Goal: Submit feedback/report problem: Submit feedback/report problem

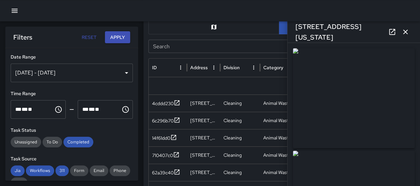
scroll to position [66, 0]
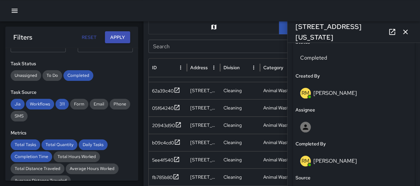
click at [405, 32] on icon "button" at bounding box center [405, 32] width 5 height 5
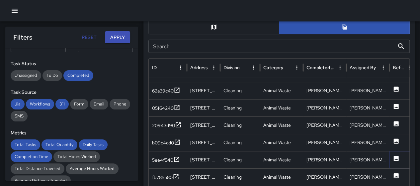
click at [397, 156] on icon at bounding box center [396, 157] width 5 height 5
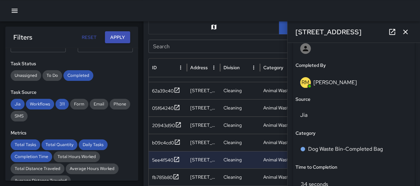
scroll to position [406, 0]
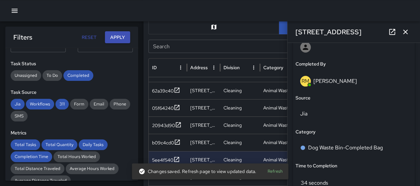
drag, startPoint x: 406, startPoint y: 32, endPoint x: 407, endPoint y: 57, distance: 25.3
click at [406, 32] on icon "button" at bounding box center [405, 32] width 5 height 5
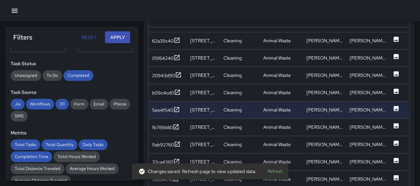
scroll to position [408, 0]
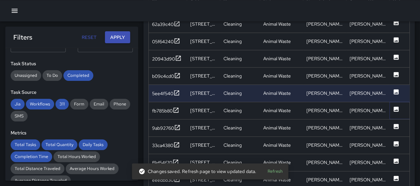
click at [393, 110] on icon at bounding box center [396, 109] width 7 height 7
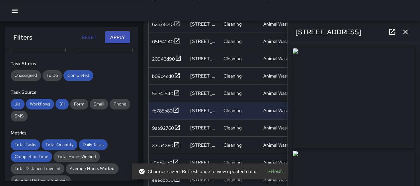
click at [407, 32] on icon "button" at bounding box center [405, 32] width 8 height 8
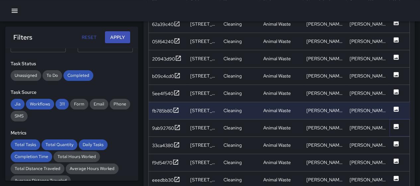
click at [394, 126] on icon at bounding box center [396, 126] width 5 height 5
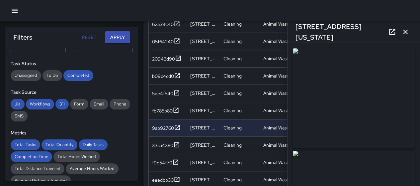
click at [408, 31] on icon "button" at bounding box center [405, 32] width 8 height 8
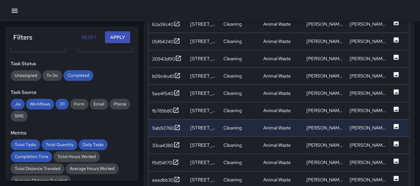
click at [395, 141] on icon at bounding box center [396, 143] width 5 height 5
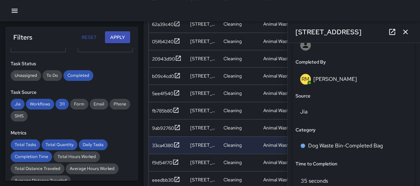
scroll to position [410, 0]
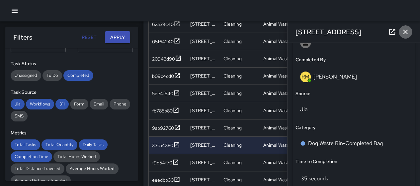
click at [406, 33] on icon "button" at bounding box center [405, 32] width 8 height 8
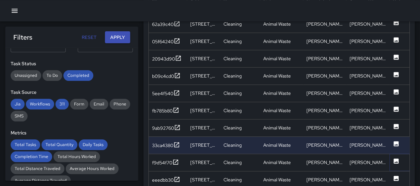
click at [394, 160] on icon at bounding box center [396, 160] width 5 height 5
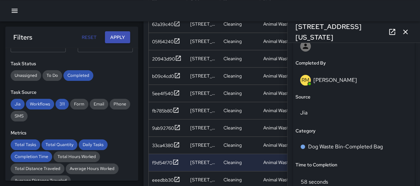
scroll to position [403, 0]
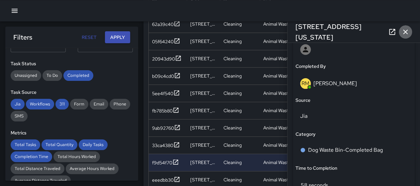
drag, startPoint x: 406, startPoint y: 34, endPoint x: 404, endPoint y: 66, distance: 31.9
click at [406, 34] on icon "button" at bounding box center [405, 32] width 8 height 8
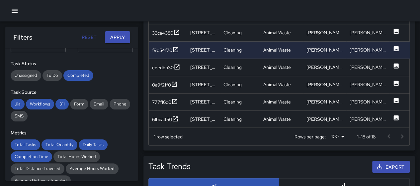
scroll to position [541, 0]
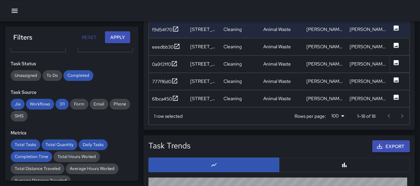
click at [397, 61] on icon at bounding box center [396, 62] width 5 height 5
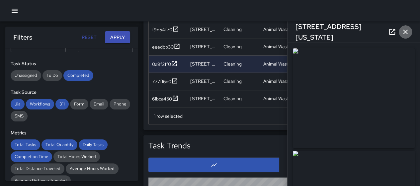
click at [403, 34] on icon "button" at bounding box center [405, 32] width 8 height 8
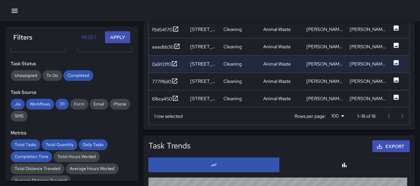
click at [396, 94] on icon at bounding box center [396, 96] width 5 height 5
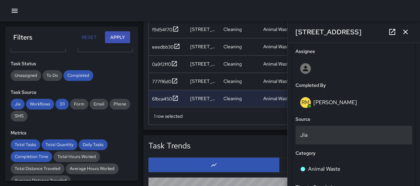
scroll to position [390, 0]
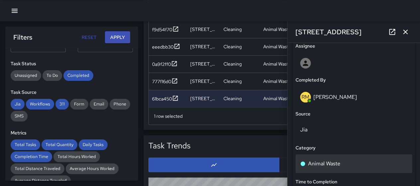
click at [344, 157] on div "Animal Waste" at bounding box center [354, 163] width 117 height 19
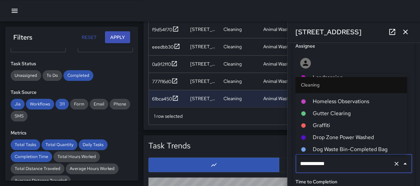
scroll to position [294, 0]
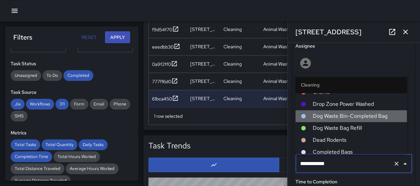
click at [363, 117] on span "Dog Waste Bin-Completed Bag" at bounding box center [356, 116] width 89 height 8
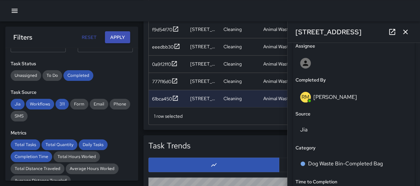
click at [402, 31] on icon "button" at bounding box center [405, 32] width 8 height 8
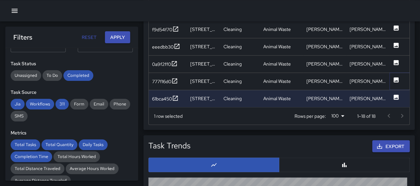
click at [397, 79] on icon at bounding box center [396, 79] width 5 height 5
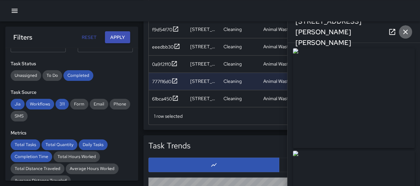
click at [408, 34] on icon "button" at bounding box center [405, 32] width 8 height 8
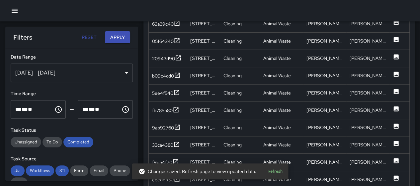
scroll to position [408, 0]
click at [109, 75] on div "[DATE] - [DATE]" at bounding box center [72, 72] width 122 height 19
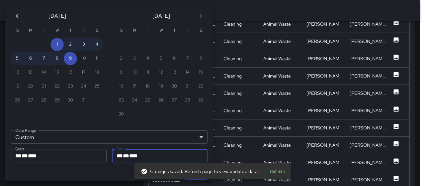
click at [18, 18] on icon "Previous month" at bounding box center [17, 16] width 8 height 8
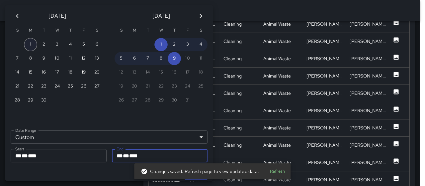
click at [31, 47] on button "1" at bounding box center [30, 44] width 13 height 13
type input "**********"
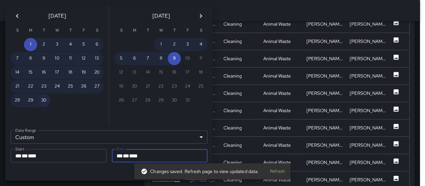
click at [43, 99] on button "30" at bounding box center [43, 100] width 13 height 13
type input "**********"
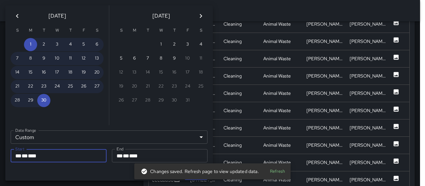
click at [110, 170] on div "Cancel Save" at bounding box center [109, 173] width 197 height 12
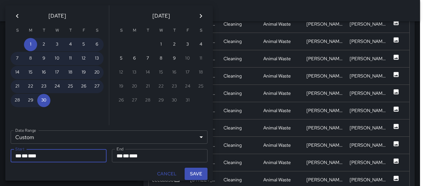
click at [199, 171] on button "Save" at bounding box center [196, 173] width 23 height 12
type input "**********"
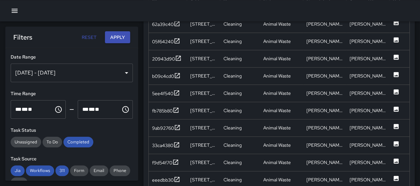
click at [114, 37] on button "Apply" at bounding box center [117, 37] width 25 height 12
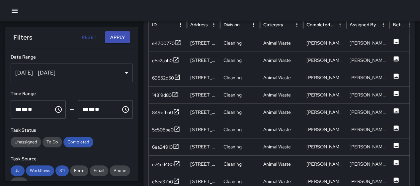
scroll to position [387, 0]
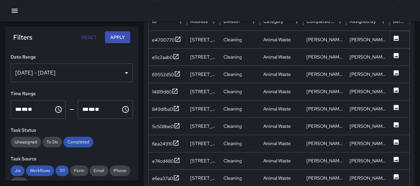
click at [395, 37] on icon at bounding box center [396, 38] width 5 height 5
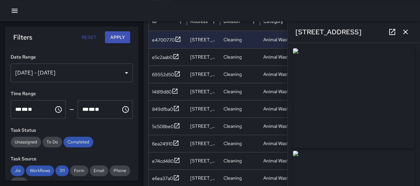
type input "**********"
click at [403, 33] on icon "button" at bounding box center [405, 32] width 8 height 8
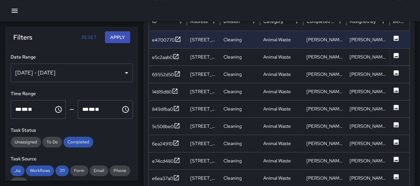
click at [396, 55] on icon at bounding box center [396, 55] width 5 height 5
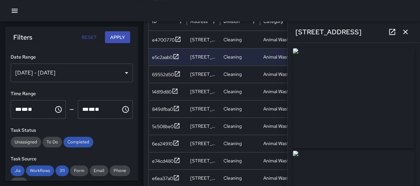
click at [404, 36] on icon "button" at bounding box center [405, 32] width 8 height 8
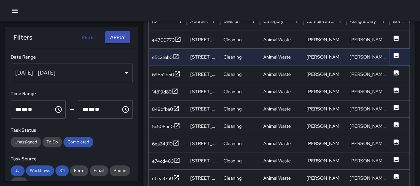
click at [398, 57] on icon at bounding box center [396, 55] width 7 height 7
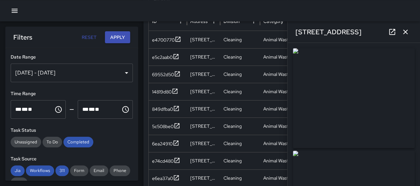
type input "**********"
click at [401, 32] on button "button" at bounding box center [405, 31] width 13 height 13
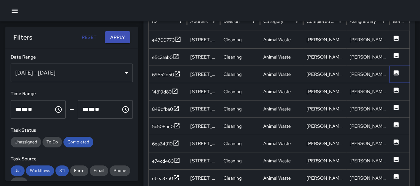
click at [393, 71] on div at bounding box center [402, 73] width 27 height 17
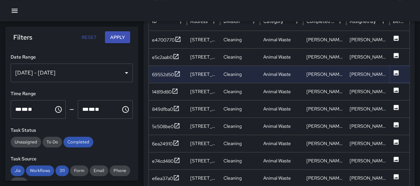
click at [394, 72] on icon at bounding box center [396, 72] width 5 height 5
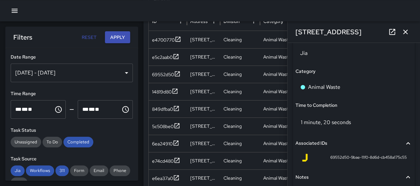
scroll to position [472, 0]
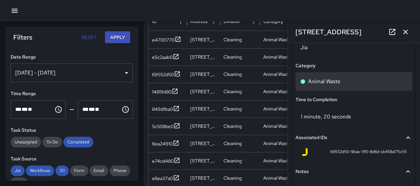
click at [350, 78] on div "Animal Waste" at bounding box center [353, 81] width 107 height 8
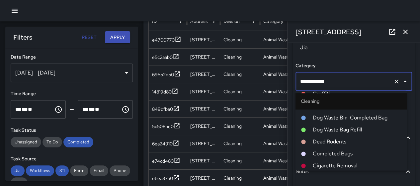
scroll to position [294, 0]
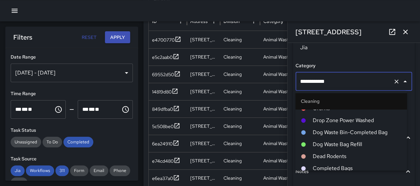
click at [361, 132] on span "Dog Waste Bin-Completed Bag" at bounding box center [356, 132] width 89 height 8
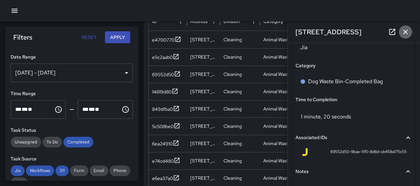
click at [403, 28] on button "button" at bounding box center [405, 31] width 13 height 13
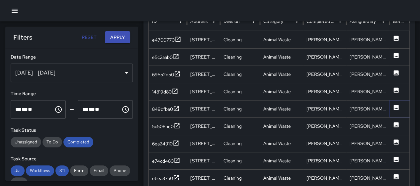
click at [397, 106] on icon at bounding box center [396, 107] width 5 height 5
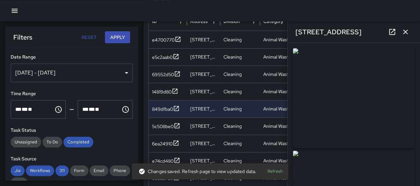
click at [407, 34] on icon "button" at bounding box center [405, 32] width 8 height 8
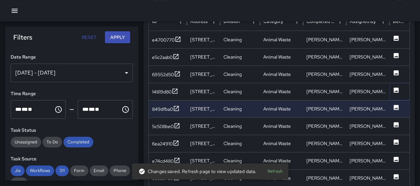
click at [394, 89] on icon at bounding box center [396, 89] width 5 height 5
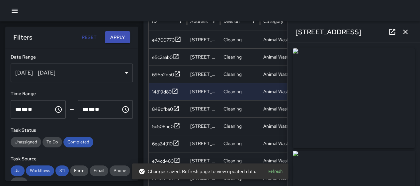
click at [402, 31] on icon "button" at bounding box center [405, 32] width 8 height 8
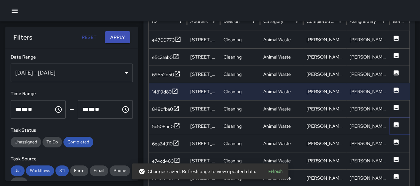
click at [397, 125] on icon at bounding box center [396, 124] width 7 height 7
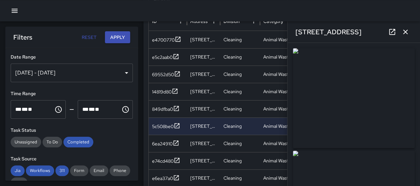
type input "**********"
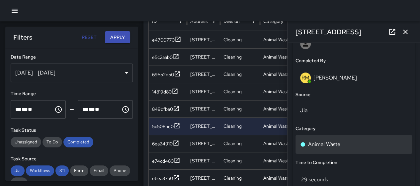
scroll to position [410, 0]
click at [369, 143] on div "Animal Waste" at bounding box center [353, 143] width 107 height 8
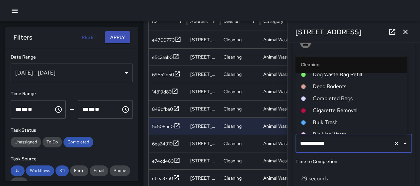
scroll to position [294, 0]
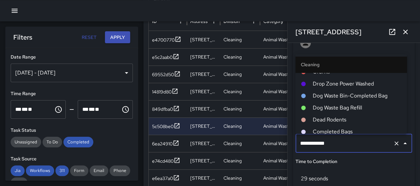
click at [355, 94] on span "Dog Waste Bin-Completed Bag" at bounding box center [356, 96] width 89 height 8
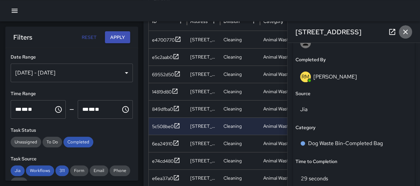
click at [403, 31] on icon "button" at bounding box center [405, 32] width 8 height 8
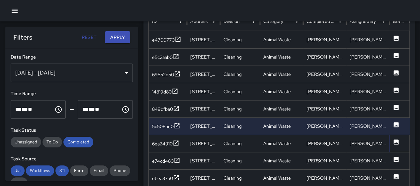
click at [397, 141] on icon at bounding box center [396, 141] width 7 height 7
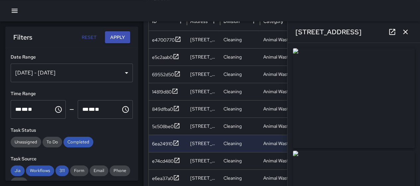
click at [407, 29] on icon "button" at bounding box center [405, 32] width 8 height 8
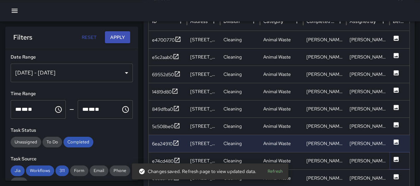
click at [396, 159] on icon at bounding box center [396, 159] width 7 height 7
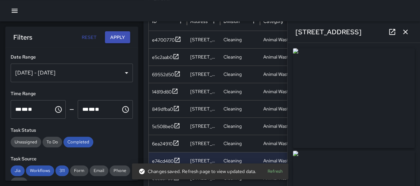
type input "**********"
click at [404, 32] on icon "button" at bounding box center [405, 32] width 8 height 8
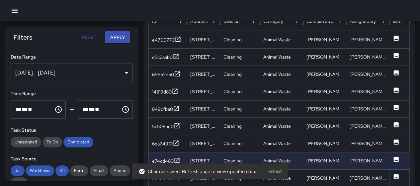
click at [396, 174] on icon at bounding box center [396, 176] width 5 height 5
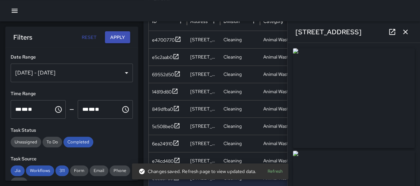
type input "**********"
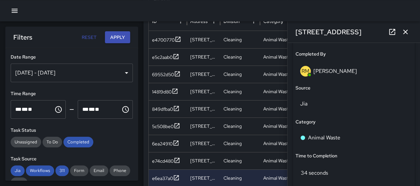
scroll to position [417, 0]
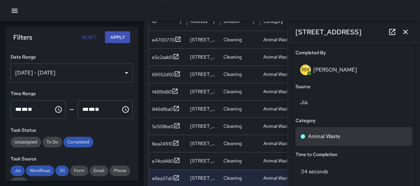
click at [340, 137] on p "Animal Waste" at bounding box center [324, 136] width 32 height 8
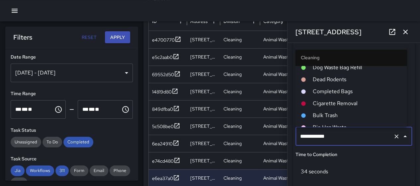
scroll to position [294, 0]
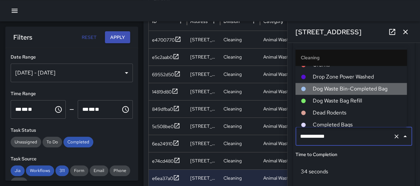
click at [357, 86] on span "Dog Waste Bin-Completed Bag" at bounding box center [356, 89] width 89 height 8
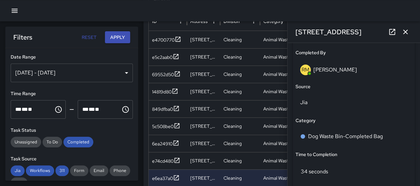
click at [406, 28] on icon "button" at bounding box center [405, 32] width 8 height 8
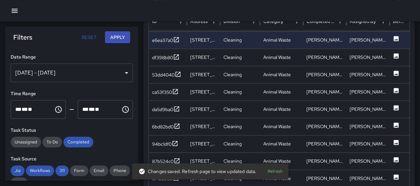
scroll to position [148, 0]
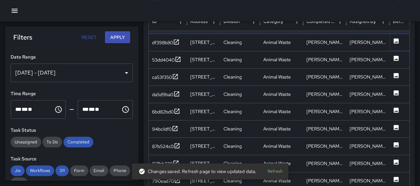
click at [397, 39] on icon at bounding box center [396, 40] width 5 height 5
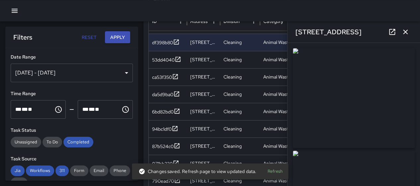
type input "**********"
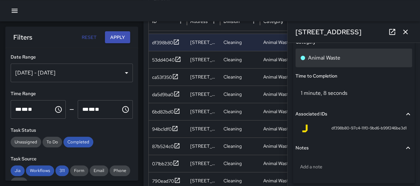
click at [354, 57] on div "Animal Waste" at bounding box center [353, 58] width 107 height 8
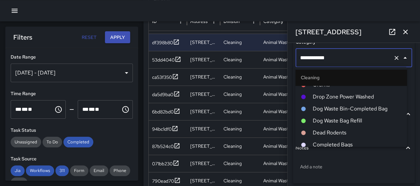
click at [343, 106] on span "Dog Waste Bin-Completed Bag" at bounding box center [356, 109] width 89 height 8
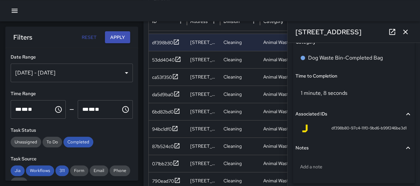
click at [406, 26] on button "button" at bounding box center [405, 31] width 13 height 13
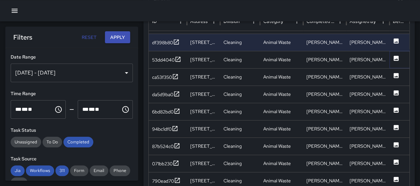
click at [393, 55] on icon at bounding box center [396, 58] width 7 height 7
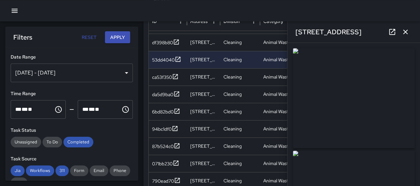
type input "**********"
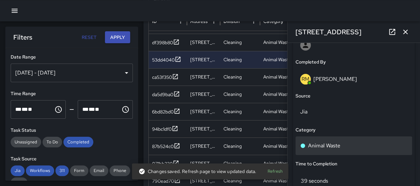
click at [335, 141] on p "Animal Waste" at bounding box center [324, 145] width 32 height 8
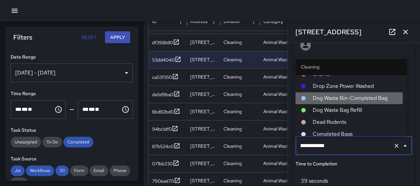
click at [340, 97] on span "Dog Waste Bin-Completed Bag" at bounding box center [356, 98] width 89 height 8
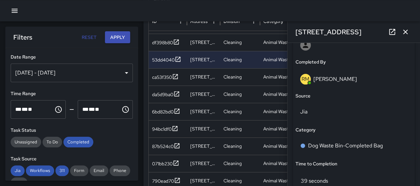
click at [402, 29] on icon "button" at bounding box center [405, 32] width 8 height 8
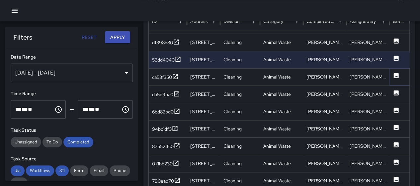
click at [398, 73] on icon at bounding box center [396, 75] width 5 height 5
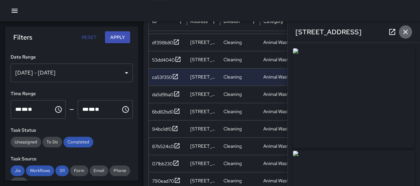
click at [406, 31] on icon "button" at bounding box center [405, 32] width 8 height 8
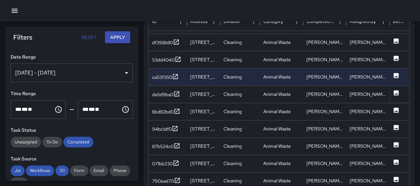
click at [397, 94] on icon at bounding box center [396, 92] width 7 height 7
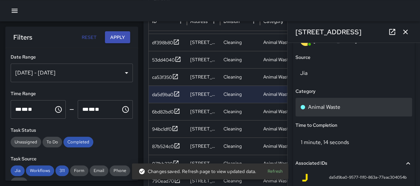
click at [337, 110] on p "Animal Waste" at bounding box center [324, 107] width 32 height 8
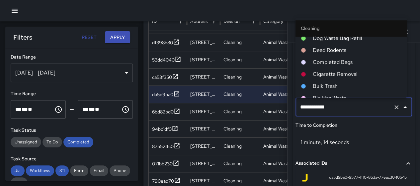
click at [349, 40] on span "Dog Waste Bag Refill" at bounding box center [356, 39] width 89 height 8
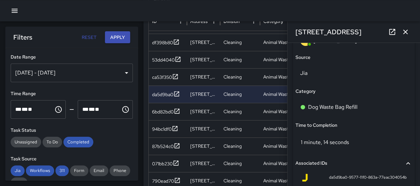
click at [405, 30] on icon "button" at bounding box center [405, 32] width 8 height 8
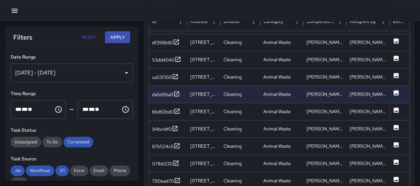
click at [394, 108] on icon at bounding box center [396, 109] width 5 height 5
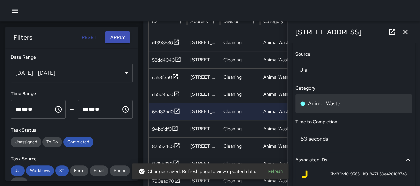
click at [349, 106] on div "Animal Waste" at bounding box center [353, 104] width 107 height 8
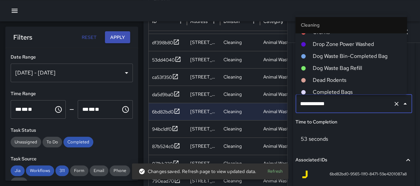
click at [355, 57] on span "Dog Waste Bin-Completed Bag" at bounding box center [356, 56] width 89 height 8
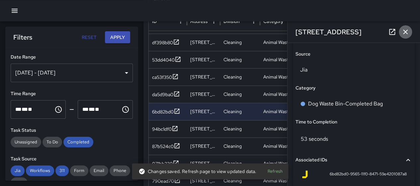
click at [404, 29] on icon "button" at bounding box center [405, 32] width 8 height 8
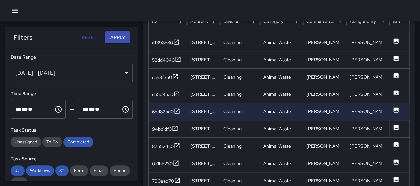
click at [394, 126] on icon at bounding box center [396, 127] width 5 height 5
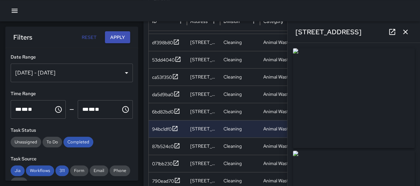
type input "**********"
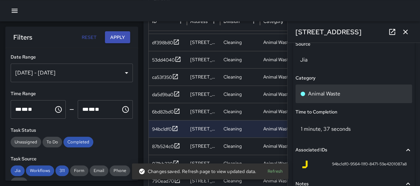
click at [357, 95] on div "Animal Waste" at bounding box center [353, 94] width 107 height 8
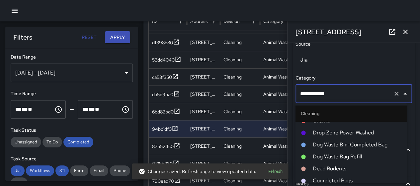
click at [359, 142] on span "Dog Waste Bin-Completed Bag" at bounding box center [356, 144] width 89 height 8
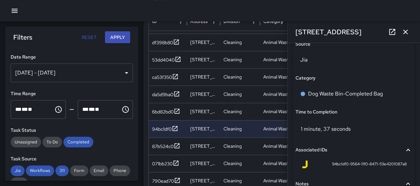
click at [406, 29] on icon "button" at bounding box center [405, 32] width 8 height 8
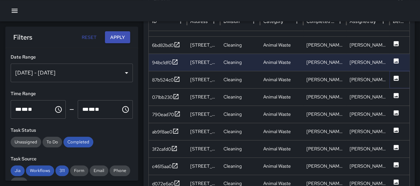
click at [396, 77] on icon at bounding box center [396, 77] width 5 height 5
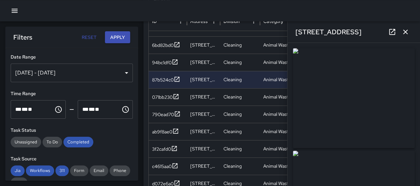
type input "**********"
click at [404, 31] on icon "button" at bounding box center [405, 32] width 5 height 5
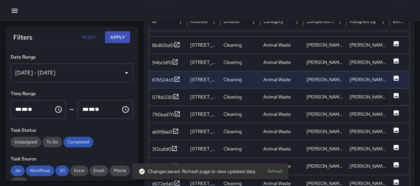
click at [399, 93] on icon at bounding box center [396, 95] width 7 height 7
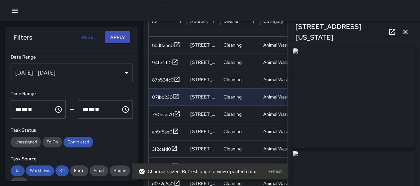
click at [404, 32] on icon "button" at bounding box center [405, 32] width 8 height 8
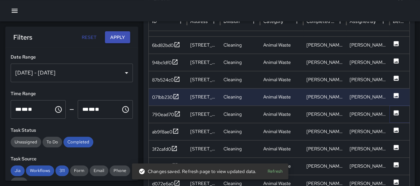
click at [395, 112] on icon at bounding box center [396, 112] width 5 height 5
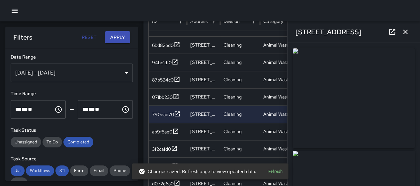
click at [405, 32] on icon "button" at bounding box center [405, 32] width 5 height 5
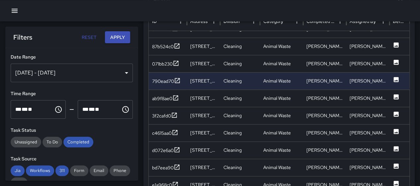
scroll to position [233, 0]
click at [396, 93] on icon at bounding box center [396, 96] width 7 height 7
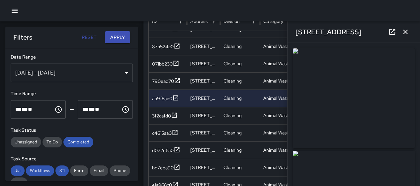
click at [404, 31] on icon "button" at bounding box center [405, 32] width 5 height 5
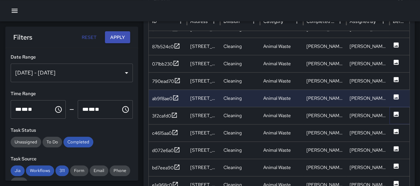
click at [393, 112] on icon at bounding box center [396, 114] width 7 height 7
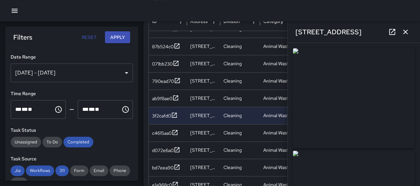
click at [403, 33] on icon "button" at bounding box center [405, 32] width 8 height 8
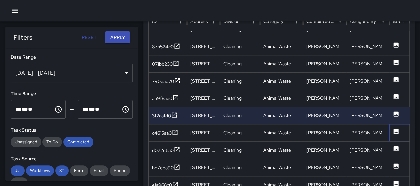
click at [392, 132] on div at bounding box center [402, 132] width 27 height 17
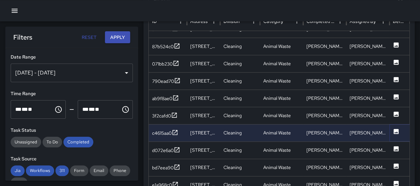
click at [393, 130] on icon at bounding box center [396, 131] width 7 height 7
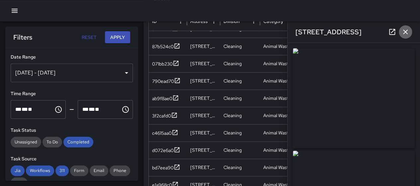
click at [403, 33] on icon "button" at bounding box center [405, 32] width 8 height 8
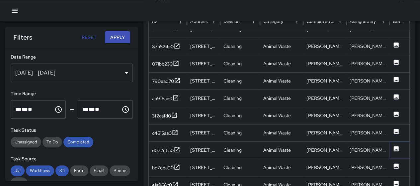
click at [397, 146] on icon at bounding box center [396, 148] width 5 height 5
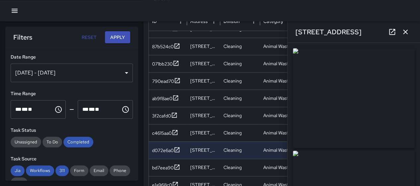
type input "**********"
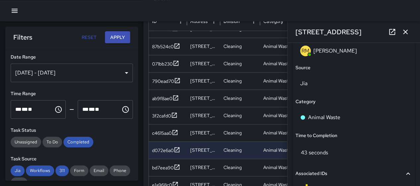
scroll to position [444, 0]
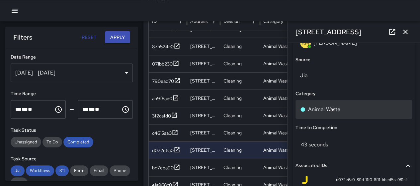
click at [358, 110] on div "Animal Waste" at bounding box center [353, 109] width 107 height 8
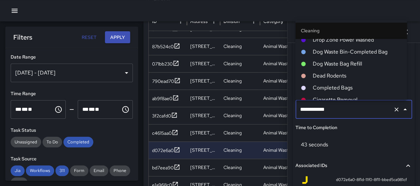
scroll to position [294, 0]
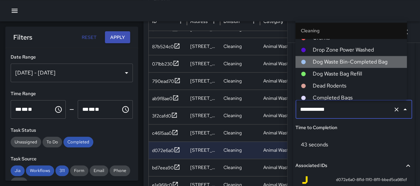
click at [357, 62] on span "Dog Waste Bin-Completed Bag" at bounding box center [356, 62] width 89 height 8
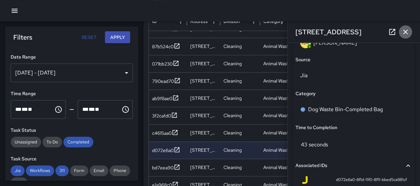
click at [408, 31] on icon "button" at bounding box center [405, 32] width 8 height 8
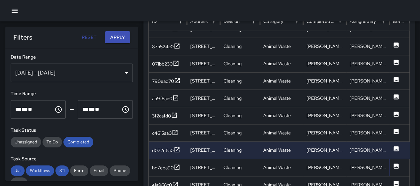
click at [395, 163] on icon at bounding box center [396, 165] width 5 height 5
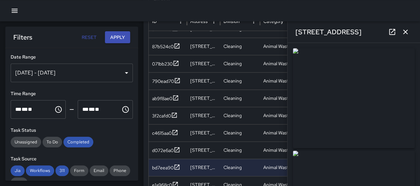
click at [404, 31] on icon "button" at bounding box center [405, 32] width 8 height 8
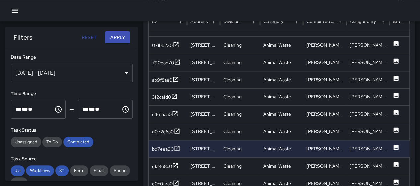
scroll to position [295, 0]
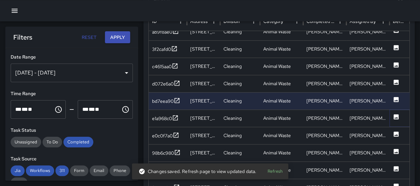
click at [395, 114] on icon at bounding box center [396, 116] width 5 height 5
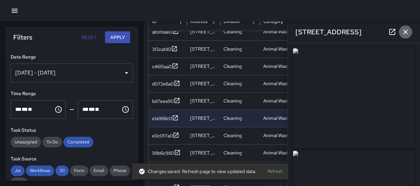
click at [402, 34] on icon "button" at bounding box center [405, 32] width 8 height 8
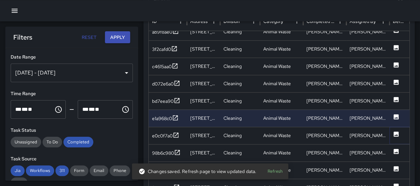
click at [396, 133] on icon at bounding box center [396, 133] width 5 height 5
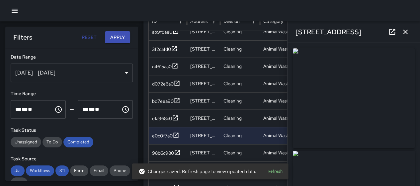
click at [404, 32] on icon "button" at bounding box center [405, 32] width 8 height 8
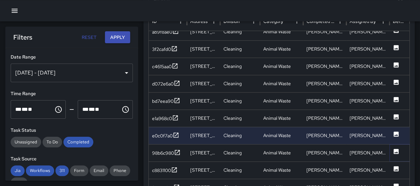
click at [396, 152] on icon at bounding box center [396, 151] width 7 height 7
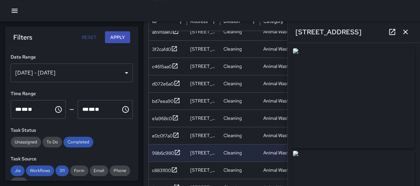
type input "**********"
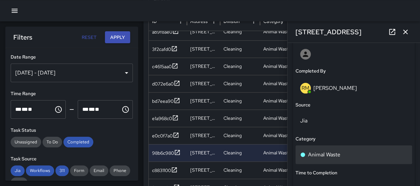
scroll to position [409, 0]
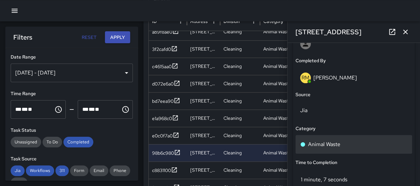
click at [369, 137] on div "Animal Waste" at bounding box center [354, 144] width 117 height 19
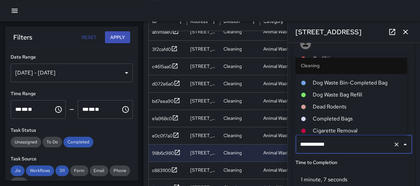
scroll to position [294, 0]
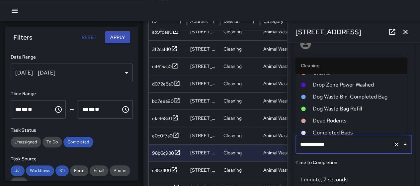
click at [374, 97] on span "Dog Waste Bin-Completed Bag" at bounding box center [356, 97] width 89 height 8
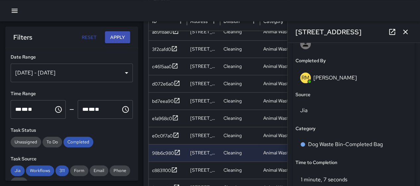
click at [404, 30] on icon "button" at bounding box center [405, 32] width 5 height 5
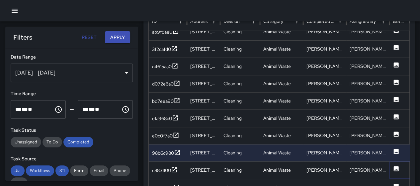
click at [395, 167] on icon at bounding box center [396, 168] width 5 height 5
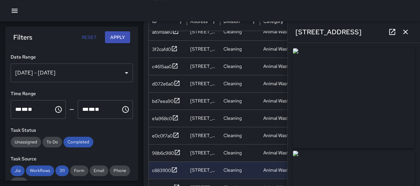
type input "**********"
click at [406, 33] on icon "button" at bounding box center [405, 32] width 5 height 5
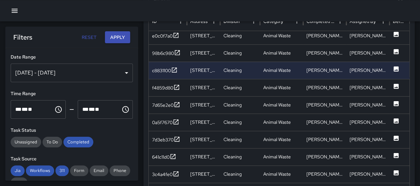
scroll to position [387, 0]
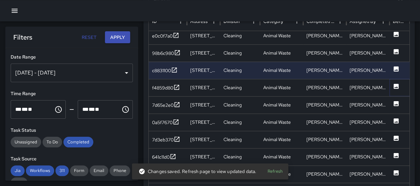
click at [396, 85] on icon at bounding box center [396, 86] width 7 height 7
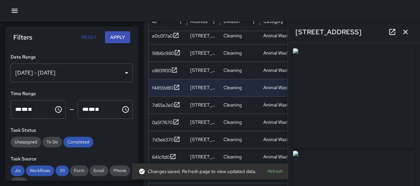
type input "**********"
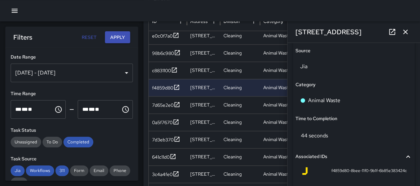
scroll to position [500, 0]
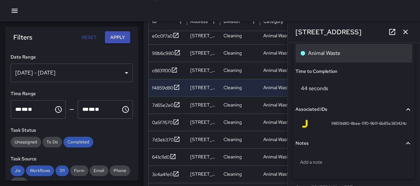
click at [339, 51] on p "Animal Waste" at bounding box center [324, 53] width 32 height 8
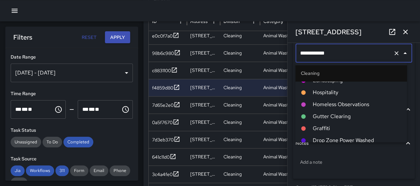
scroll to position [260, 0]
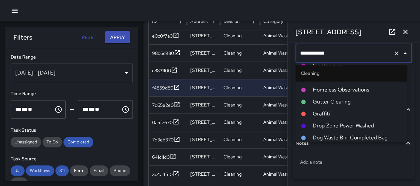
click at [351, 135] on span "Dog Waste Bin-Completed Bag" at bounding box center [356, 137] width 89 height 8
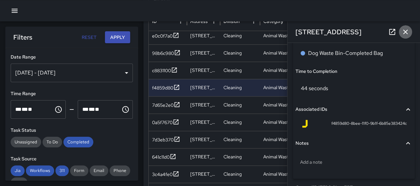
click at [405, 30] on icon "button" at bounding box center [405, 32] width 8 height 8
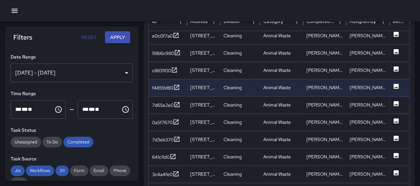
click at [394, 102] on icon at bounding box center [396, 103] width 5 height 5
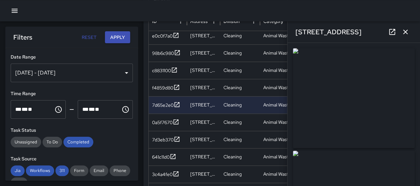
type input "**********"
click at [407, 31] on icon "button" at bounding box center [405, 32] width 8 height 8
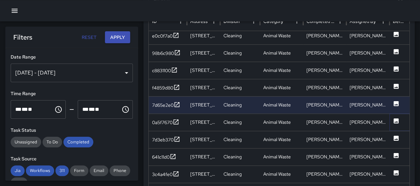
click at [397, 120] on icon at bounding box center [396, 120] width 7 height 7
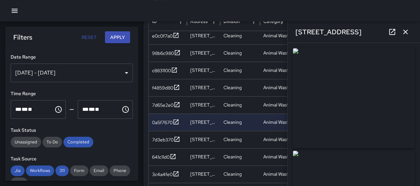
click at [407, 32] on icon "button" at bounding box center [405, 32] width 8 height 8
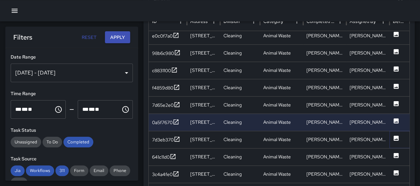
click at [396, 136] on icon at bounding box center [396, 137] width 5 height 5
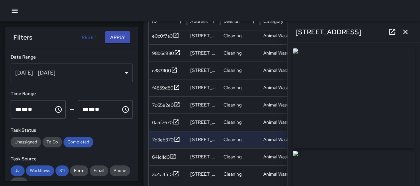
type input "**********"
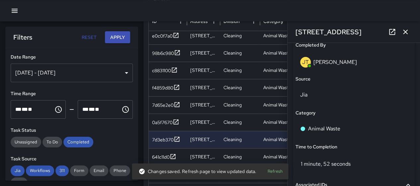
scroll to position [430, 0]
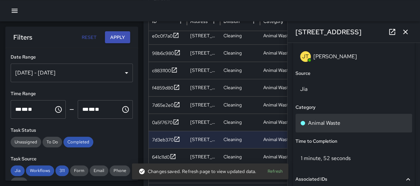
click at [361, 124] on div "Animal Waste" at bounding box center [353, 123] width 107 height 8
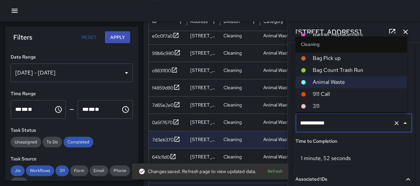
scroll to position [327, 0]
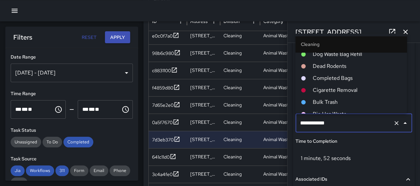
click at [357, 54] on span "Dog Waste Bag Refill" at bounding box center [356, 54] width 89 height 8
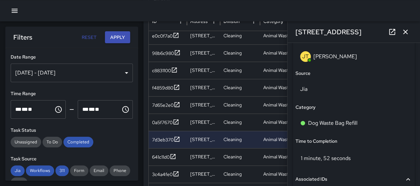
click at [403, 28] on icon "button" at bounding box center [405, 32] width 8 height 8
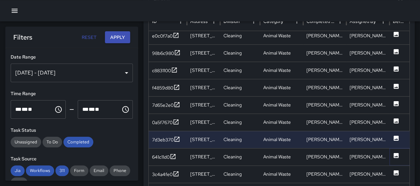
click at [394, 153] on icon at bounding box center [396, 154] width 5 height 5
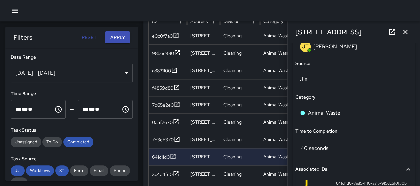
scroll to position [466, 0]
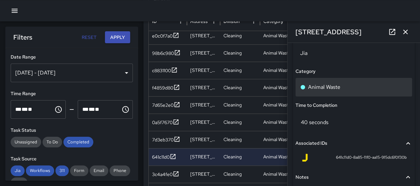
click at [368, 83] on div "Animal Waste" at bounding box center [353, 87] width 107 height 8
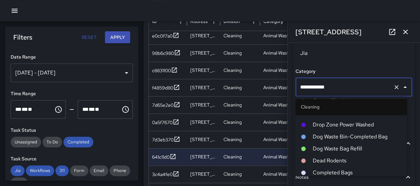
scroll to position [294, 0]
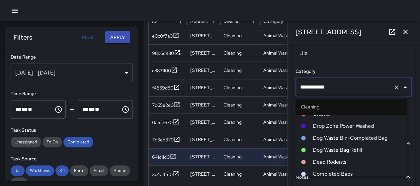
click at [365, 136] on span "Dog Waste Bin-Completed Bag" at bounding box center [356, 138] width 89 height 8
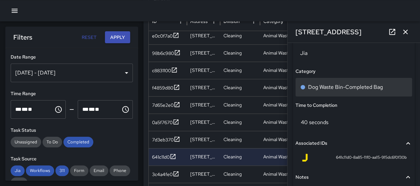
click at [381, 88] on p "Dog Waste Bin-Completed Bag" at bounding box center [345, 87] width 75 height 8
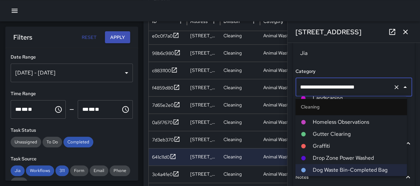
scroll to position [295, 0]
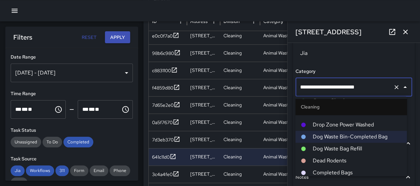
click at [371, 153] on li "Dog Waste Bag Refill" at bounding box center [351, 148] width 112 height 12
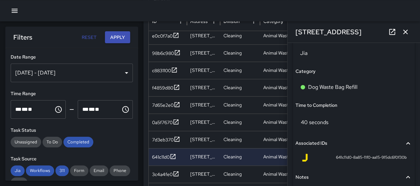
click at [404, 33] on icon "button" at bounding box center [405, 32] width 8 height 8
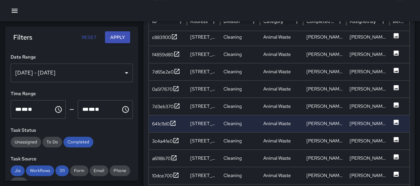
scroll to position [427, 0]
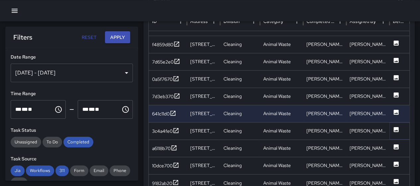
click at [397, 127] on icon at bounding box center [396, 129] width 5 height 5
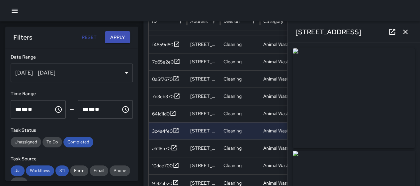
type input "**********"
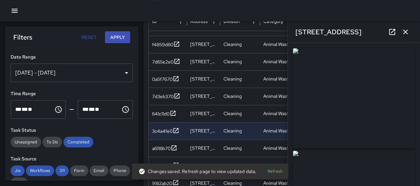
click at [407, 32] on icon "button" at bounding box center [405, 32] width 8 height 8
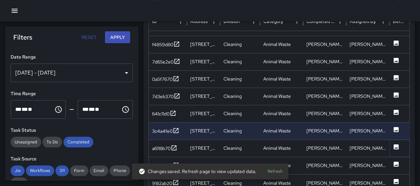
click at [397, 144] on icon at bounding box center [396, 146] width 5 height 5
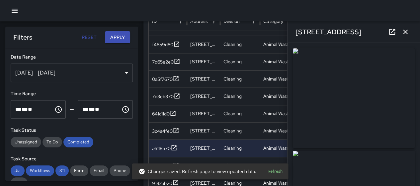
click at [408, 30] on icon "button" at bounding box center [405, 32] width 8 height 8
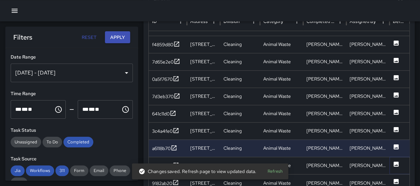
click at [394, 162] on icon at bounding box center [396, 163] width 5 height 5
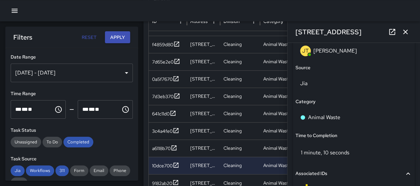
scroll to position [451, 0]
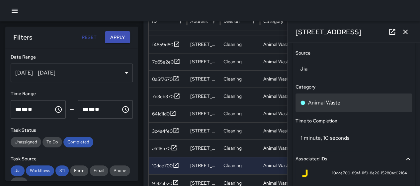
click at [363, 101] on div "Animal Waste" at bounding box center [353, 103] width 107 height 8
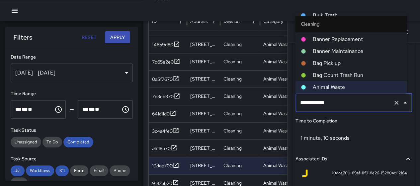
scroll to position [294, 0]
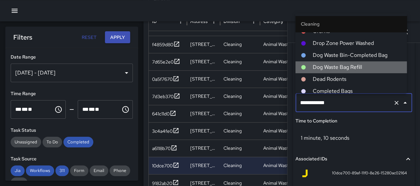
click at [360, 66] on span "Dog Waste Bag Refill" at bounding box center [356, 67] width 89 height 8
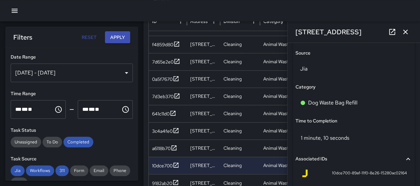
click at [402, 30] on icon "button" at bounding box center [405, 32] width 8 height 8
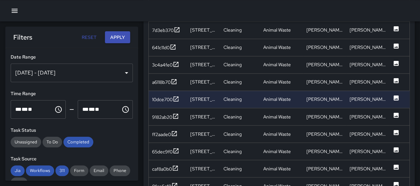
scroll to position [454, 0]
click at [394, 113] on icon at bounding box center [396, 114] width 5 height 5
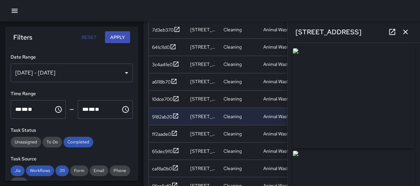
type input "**********"
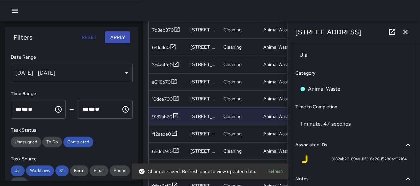
scroll to position [472, 0]
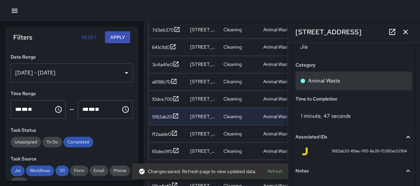
click at [365, 81] on div "Animal Waste" at bounding box center [353, 81] width 107 height 8
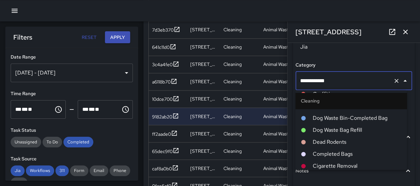
scroll to position [294, 0]
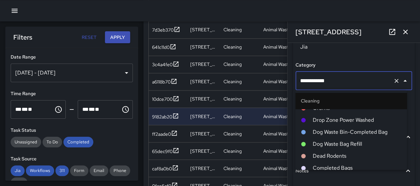
click at [363, 139] on span "Dog Waste Bag Refill" at bounding box center [356, 143] width 89 height 8
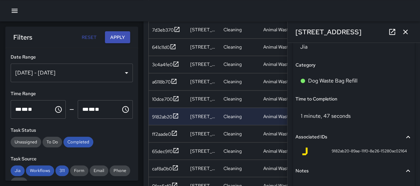
click at [406, 33] on icon "button" at bounding box center [405, 32] width 5 height 5
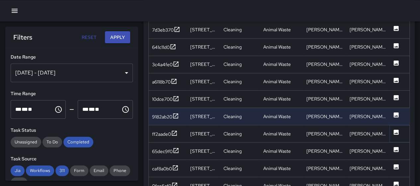
click at [396, 131] on icon at bounding box center [396, 131] width 7 height 7
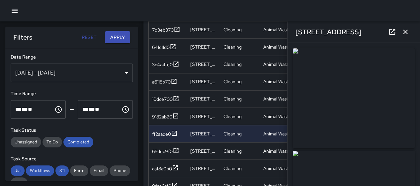
type input "**********"
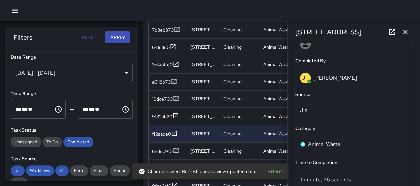
scroll to position [411, 0]
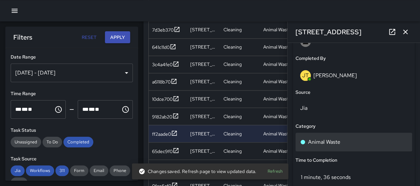
click at [345, 135] on div "Animal Waste" at bounding box center [354, 141] width 117 height 19
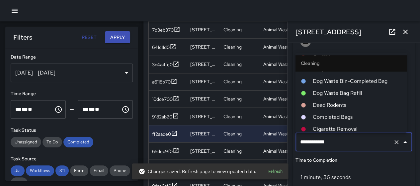
scroll to position [294, 0]
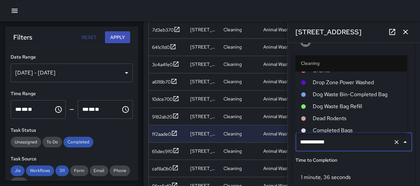
click at [344, 103] on span "Dog Waste Bag Refill" at bounding box center [356, 106] width 89 height 8
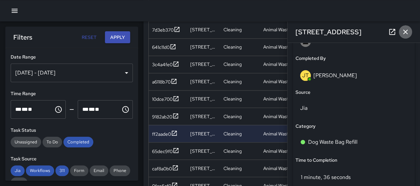
click at [406, 31] on icon "button" at bounding box center [405, 32] width 5 height 5
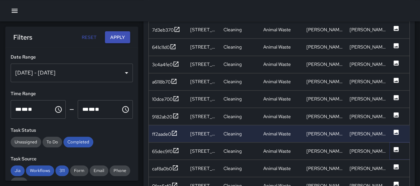
click at [398, 150] on icon at bounding box center [396, 149] width 7 height 7
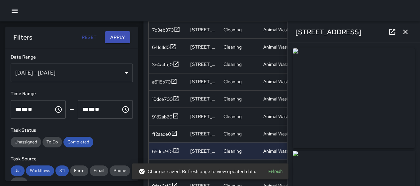
click at [404, 35] on icon "button" at bounding box center [405, 32] width 8 height 8
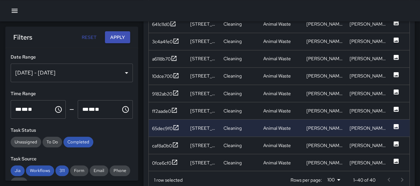
scroll to position [487, 0]
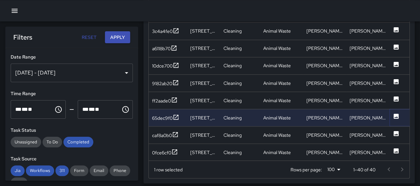
click at [395, 116] on icon at bounding box center [396, 115] width 5 height 5
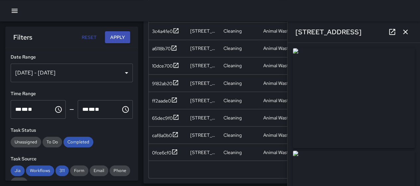
type input "**********"
click at [405, 34] on icon "button" at bounding box center [405, 32] width 8 height 8
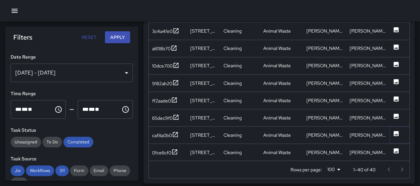
click at [396, 135] on icon at bounding box center [396, 133] width 7 height 7
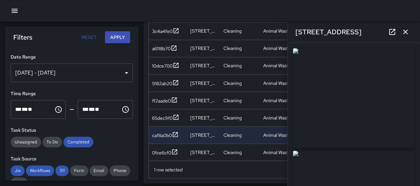
click at [406, 31] on icon "button" at bounding box center [405, 32] width 8 height 8
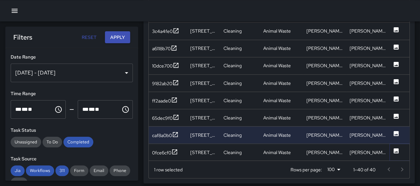
click at [395, 148] on icon at bounding box center [396, 150] width 5 height 5
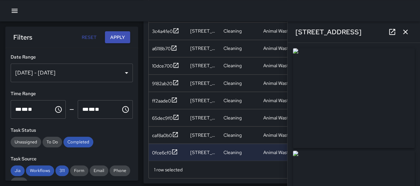
click at [405, 34] on icon "button" at bounding box center [405, 32] width 8 height 8
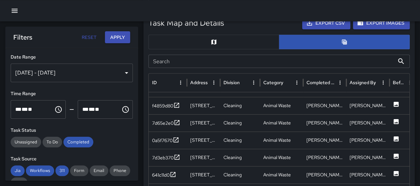
scroll to position [255, 0]
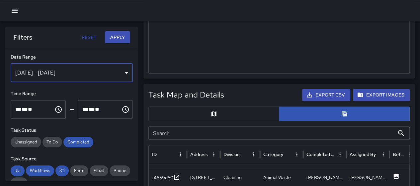
click at [123, 73] on div "[DATE] - [DATE]" at bounding box center [72, 72] width 122 height 19
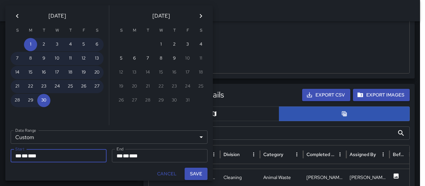
click at [19, 15] on icon "Previous month" at bounding box center [17, 16] width 8 height 8
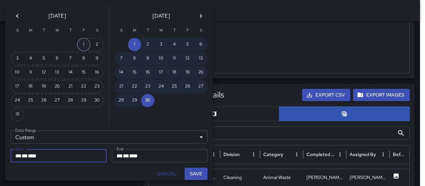
click at [82, 44] on button "1" at bounding box center [83, 44] width 13 height 13
type input "**********"
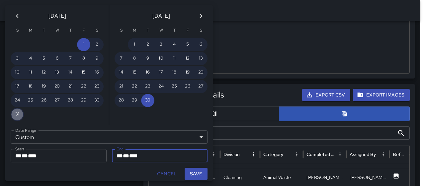
click at [18, 112] on button "31" at bounding box center [17, 114] width 13 height 13
type input "**********"
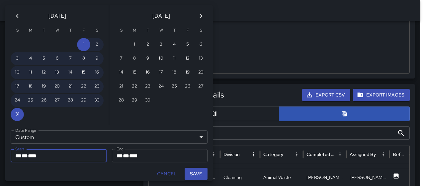
click at [197, 169] on button "Save" at bounding box center [196, 173] width 23 height 12
type input "**********"
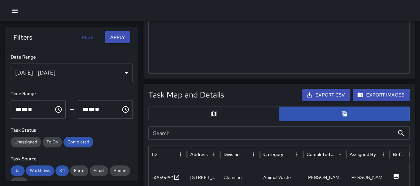
click at [120, 36] on button "Apply" at bounding box center [117, 37] width 25 height 12
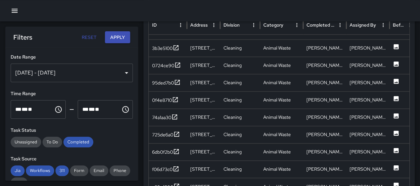
scroll to position [390, 0]
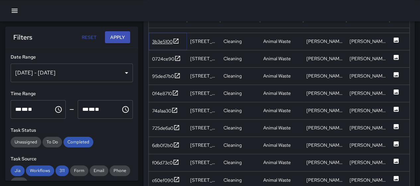
click at [176, 38] on icon at bounding box center [176, 40] width 5 height 5
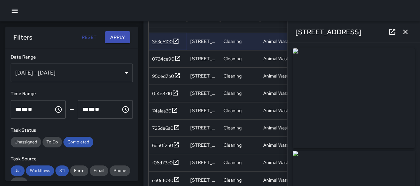
type input "**********"
click at [406, 34] on icon "button" at bounding box center [405, 32] width 8 height 8
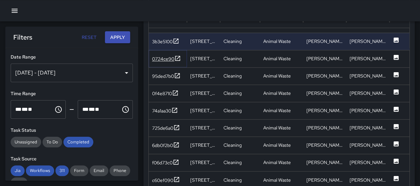
click at [178, 56] on icon at bounding box center [177, 58] width 7 height 7
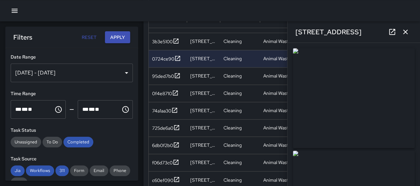
click at [408, 34] on icon "button" at bounding box center [405, 32] width 8 height 8
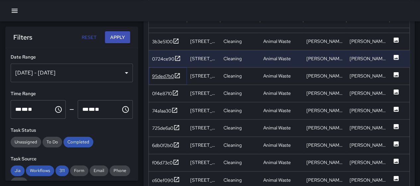
click at [178, 73] on icon at bounding box center [177, 75] width 7 height 7
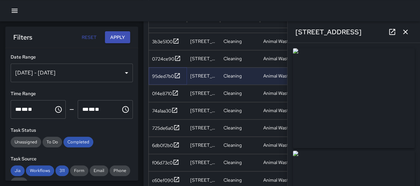
type input "**********"
click at [405, 35] on icon "button" at bounding box center [405, 32] width 8 height 8
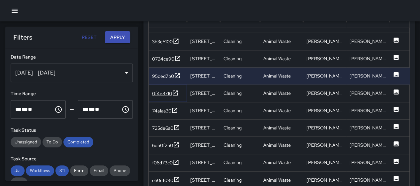
click at [178, 91] on icon at bounding box center [175, 92] width 7 height 7
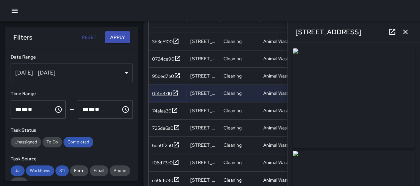
type input "**********"
click at [401, 32] on icon "button" at bounding box center [405, 32] width 8 height 8
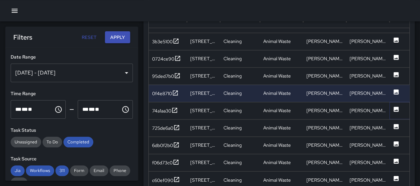
click at [394, 106] on icon at bounding box center [396, 108] width 5 height 5
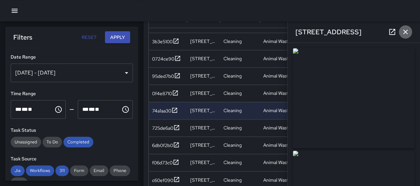
click at [407, 32] on icon "button" at bounding box center [405, 32] width 8 height 8
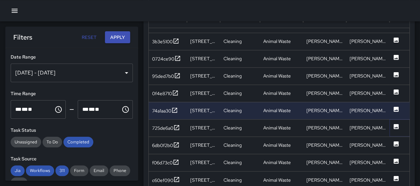
click at [397, 124] on icon at bounding box center [396, 126] width 5 height 5
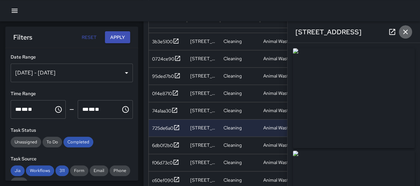
click at [405, 30] on icon "button" at bounding box center [405, 32] width 8 height 8
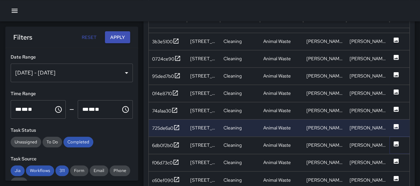
click at [396, 141] on icon at bounding box center [396, 143] width 5 height 5
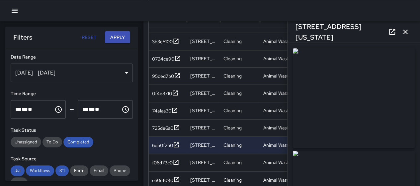
click at [404, 28] on icon "button" at bounding box center [405, 32] width 8 height 8
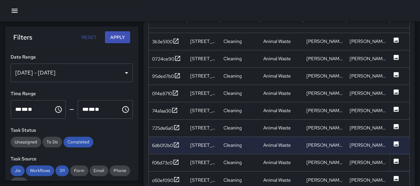
click at [395, 158] on icon at bounding box center [396, 160] width 5 height 5
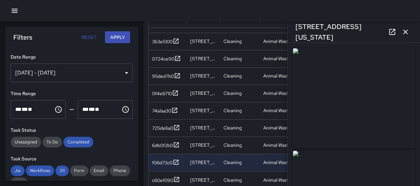
type input "**********"
click at [407, 30] on icon "button" at bounding box center [405, 32] width 5 height 5
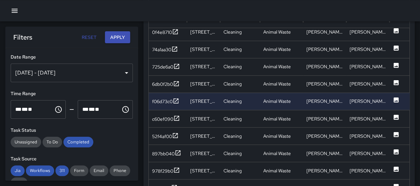
scroll to position [488, 0]
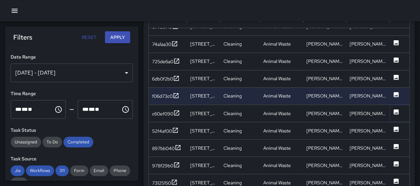
click at [398, 109] on icon at bounding box center [396, 111] width 5 height 5
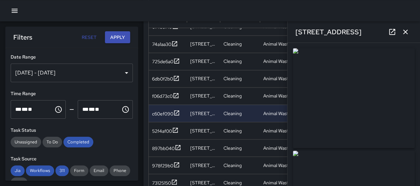
type input "**********"
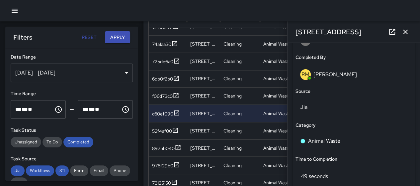
scroll to position [429, 0]
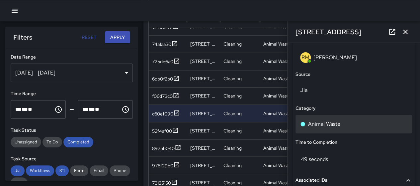
click at [336, 121] on p "Animal Waste" at bounding box center [324, 124] width 32 height 8
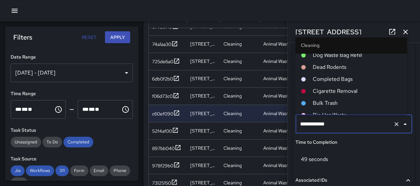
scroll to position [294, 0]
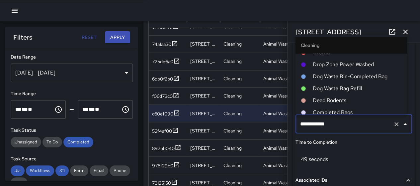
click at [358, 75] on span "Dog Waste Bin-Completed Bag" at bounding box center [356, 76] width 89 height 8
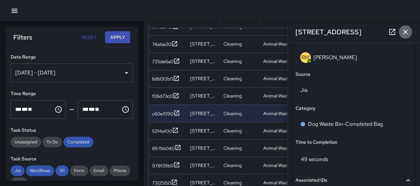
click at [405, 29] on icon "button" at bounding box center [405, 32] width 8 height 8
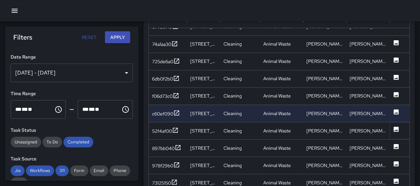
click at [393, 126] on icon at bounding box center [396, 129] width 7 height 7
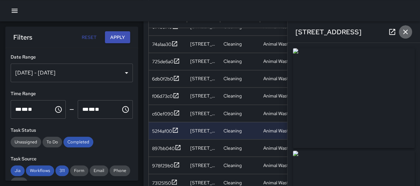
click at [408, 32] on icon "button" at bounding box center [405, 32] width 8 height 8
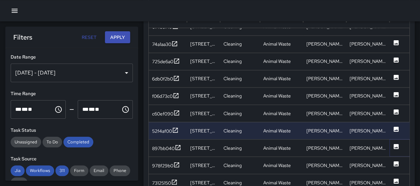
click at [398, 144] on icon at bounding box center [396, 145] width 5 height 5
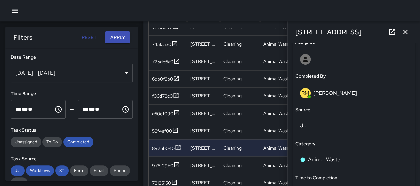
scroll to position [449, 0]
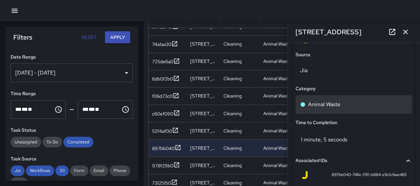
click at [351, 103] on div "Animal Waste" at bounding box center [353, 104] width 107 height 8
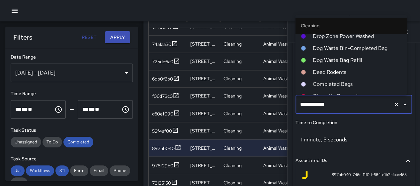
scroll to position [294, 0]
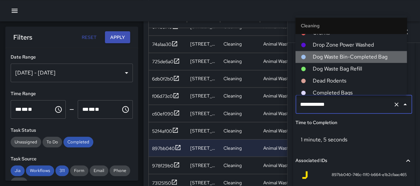
click at [364, 51] on li "Dog Waste Bin-Completed Bag" at bounding box center [351, 57] width 112 height 12
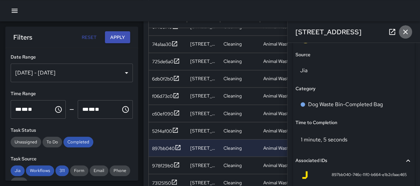
click at [405, 32] on icon "button" at bounding box center [405, 32] width 5 height 5
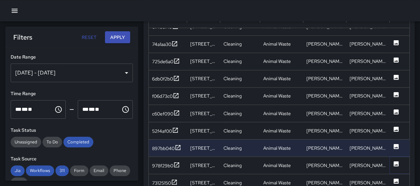
click at [395, 162] on icon at bounding box center [396, 163] width 5 height 5
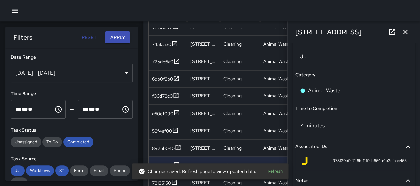
scroll to position [465, 0]
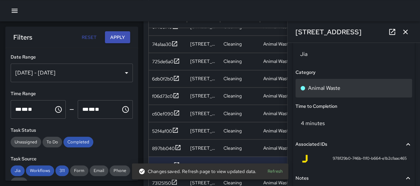
click at [337, 89] on p "Animal Waste" at bounding box center [324, 88] width 32 height 8
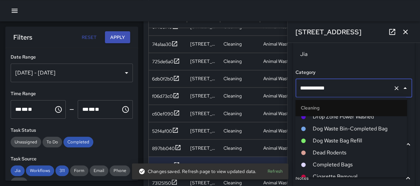
scroll to position [294, 0]
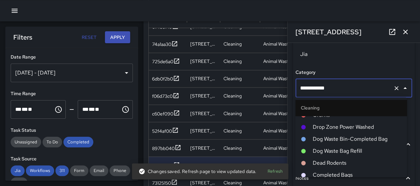
click at [362, 139] on span "Dog Waste Bin-Completed Bag" at bounding box center [356, 139] width 89 height 8
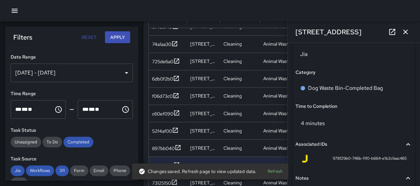
click at [410, 30] on button "button" at bounding box center [405, 31] width 13 height 13
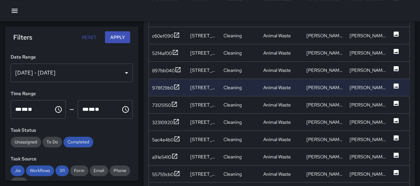
scroll to position [523, 0]
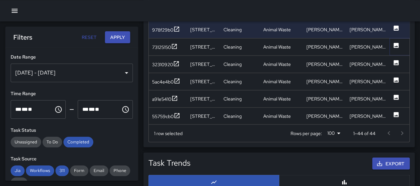
click at [398, 42] on icon at bounding box center [396, 44] width 5 height 5
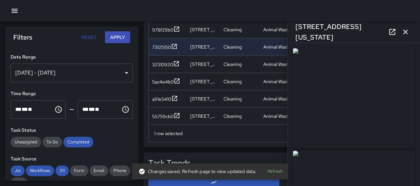
click at [408, 32] on icon "button" at bounding box center [405, 32] width 8 height 8
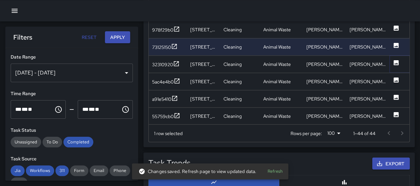
click at [395, 64] on icon at bounding box center [396, 62] width 5 height 5
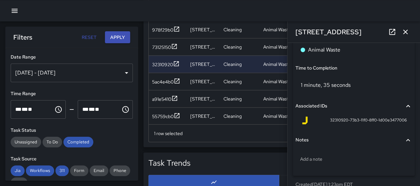
scroll to position [454, 0]
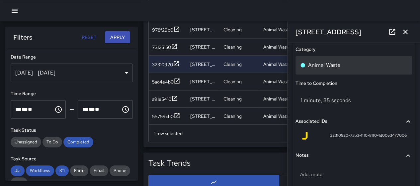
click at [349, 65] on div "Animal Waste" at bounding box center [353, 65] width 107 height 8
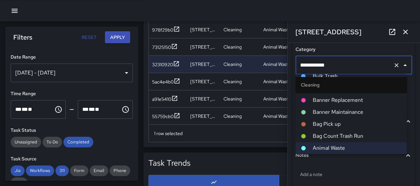
scroll to position [327, 0]
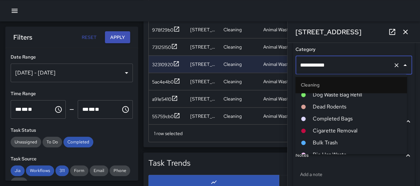
click at [340, 104] on span "Dead Rodents" at bounding box center [356, 107] width 89 height 8
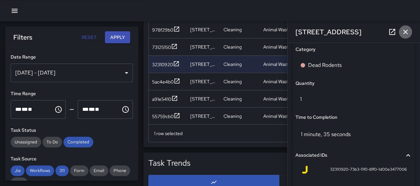
click at [402, 29] on icon "button" at bounding box center [405, 32] width 8 height 8
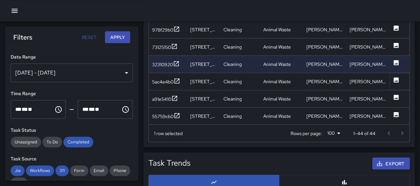
click at [394, 79] on icon at bounding box center [396, 79] width 5 height 5
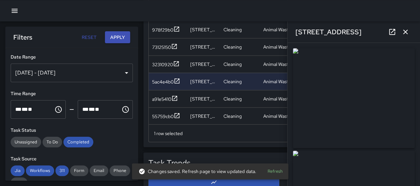
click at [405, 28] on icon "button" at bounding box center [405, 32] width 8 height 8
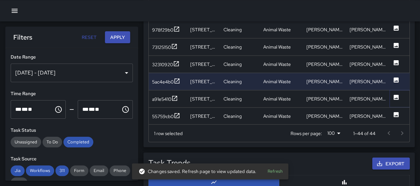
click at [395, 95] on icon at bounding box center [396, 96] width 5 height 5
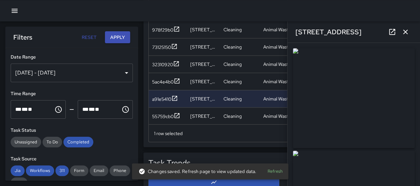
type input "**********"
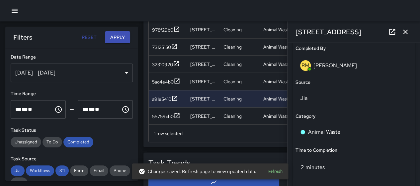
scroll to position [420, 0]
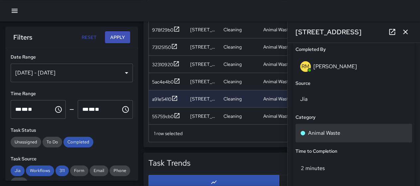
click at [355, 127] on div "Animal Waste" at bounding box center [354, 133] width 117 height 19
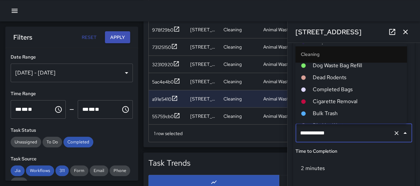
scroll to position [294, 0]
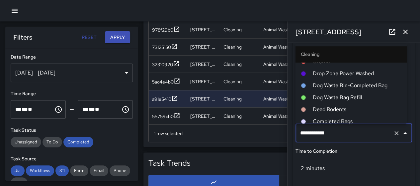
click at [367, 86] on span "Dog Waste Bin-Completed Bag" at bounding box center [356, 85] width 89 height 8
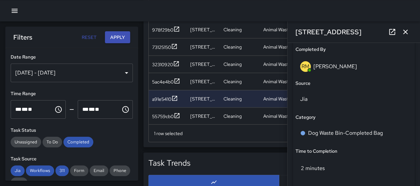
click at [403, 32] on icon "button" at bounding box center [405, 32] width 8 height 8
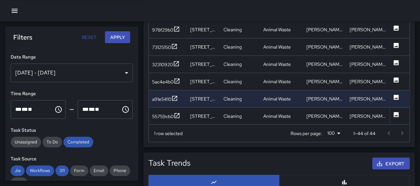
click at [395, 113] on icon at bounding box center [396, 114] width 5 height 5
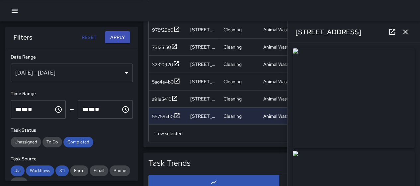
click at [404, 30] on icon "button" at bounding box center [405, 32] width 8 height 8
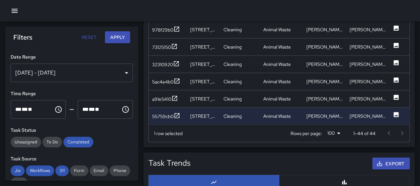
click at [119, 71] on div "[DATE] - [DATE]" at bounding box center [72, 72] width 122 height 19
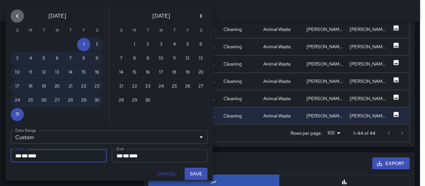
click at [19, 16] on icon "Previous month" at bounding box center [17, 16] width 8 height 8
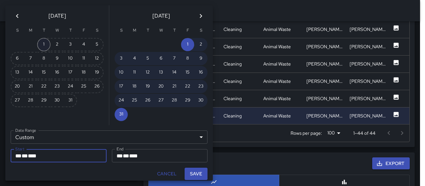
click at [44, 45] on button "1" at bounding box center [43, 44] width 13 height 13
type input "**********"
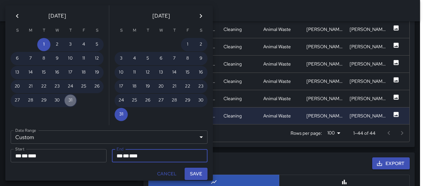
click at [71, 100] on button "31" at bounding box center [70, 100] width 13 height 13
type input "**********"
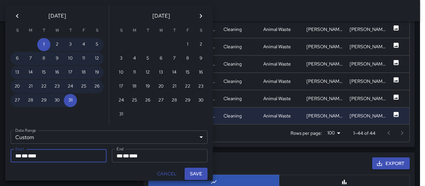
click at [195, 172] on button "Save" at bounding box center [196, 173] width 23 height 12
type input "**********"
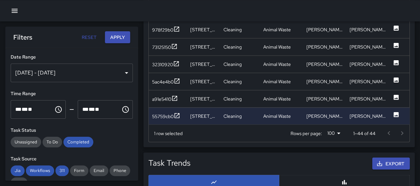
click at [121, 37] on button "Apply" at bounding box center [117, 37] width 25 height 12
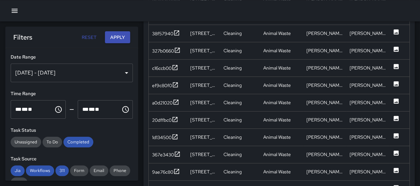
scroll to position [390, 0]
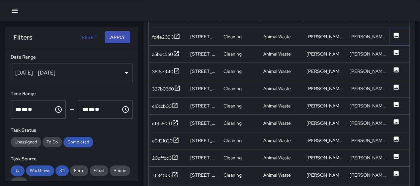
click at [395, 33] on icon at bounding box center [396, 35] width 5 height 5
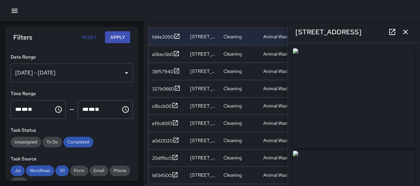
type input "**********"
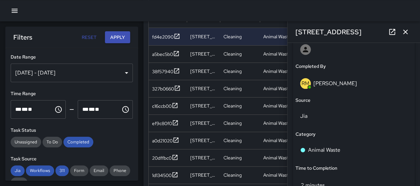
scroll to position [396, 0]
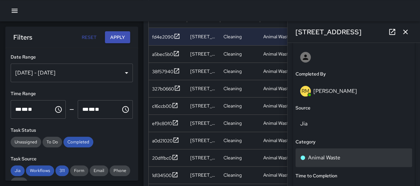
click at [348, 152] on div "Animal Waste" at bounding box center [354, 157] width 117 height 19
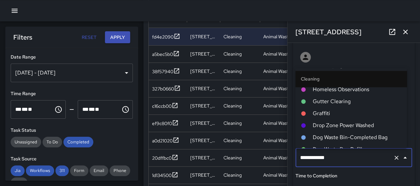
scroll to position [260, 0]
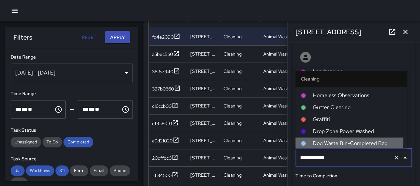
click at [348, 140] on span "Dog Waste Bin-Completed Bag" at bounding box center [356, 143] width 89 height 8
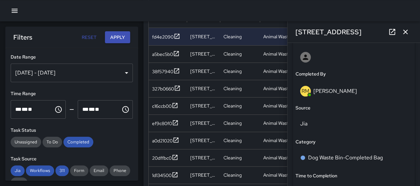
click at [404, 32] on icon "button" at bounding box center [405, 32] width 8 height 8
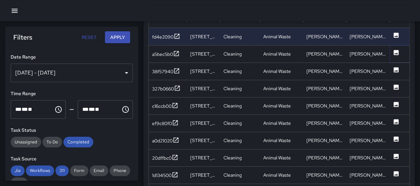
click at [395, 47] on button at bounding box center [396, 54] width 7 height 17
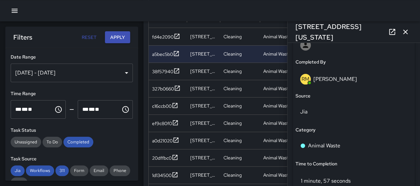
scroll to position [437, 0]
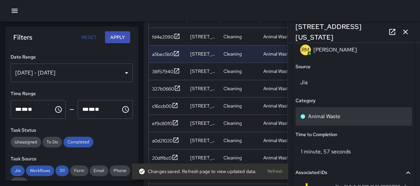
click at [339, 115] on p "Animal Waste" at bounding box center [324, 116] width 32 height 8
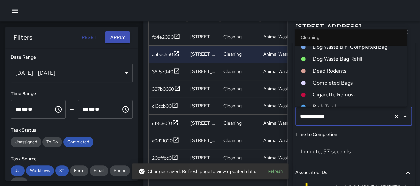
scroll to position [294, 0]
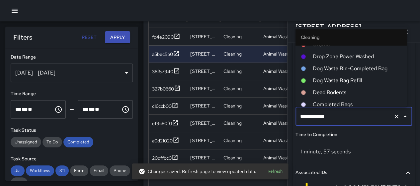
click at [354, 68] on span "Dog Waste Bin-Completed Bag" at bounding box center [356, 69] width 89 height 8
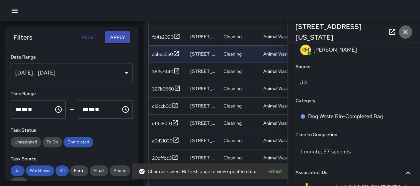
click at [404, 32] on icon "button" at bounding box center [405, 32] width 8 height 8
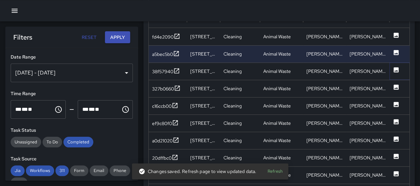
click at [394, 66] on icon at bounding box center [396, 69] width 7 height 7
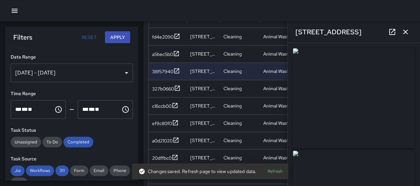
click at [406, 33] on icon "button" at bounding box center [405, 32] width 5 height 5
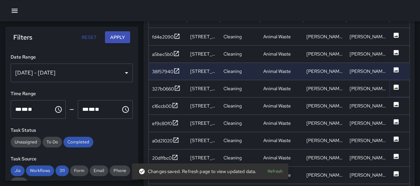
click at [396, 86] on icon at bounding box center [396, 86] width 5 height 5
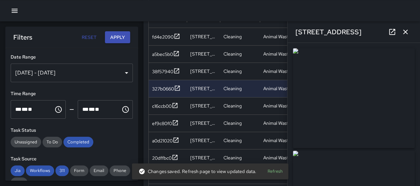
type input "**********"
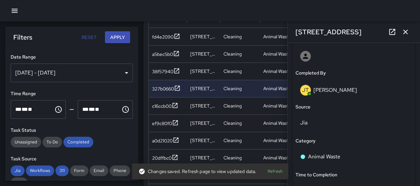
scroll to position [399, 0]
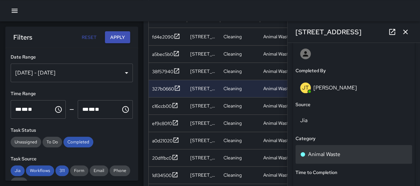
click at [353, 150] on div "Animal Waste" at bounding box center [353, 154] width 107 height 8
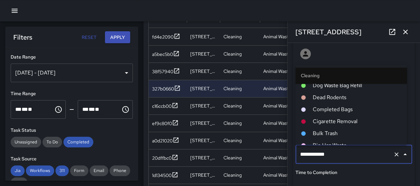
scroll to position [294, 0]
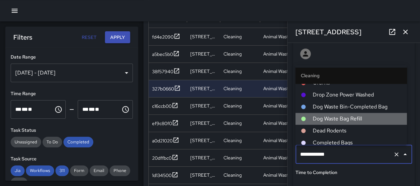
click at [361, 115] on span "Dog Waste Bag Refill" at bounding box center [356, 119] width 89 height 8
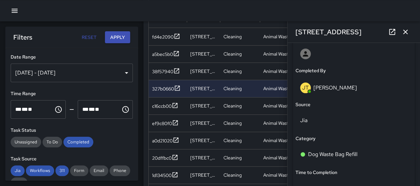
click at [406, 33] on icon "button" at bounding box center [405, 32] width 5 height 5
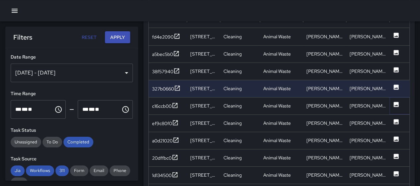
click at [396, 101] on icon at bounding box center [396, 104] width 7 height 7
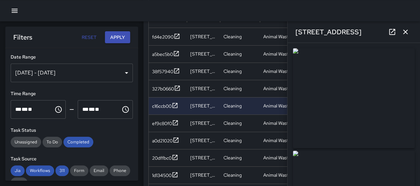
type input "**********"
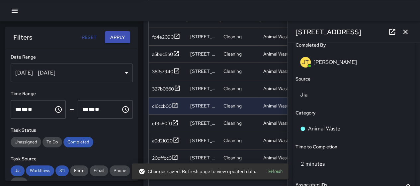
scroll to position [427, 0]
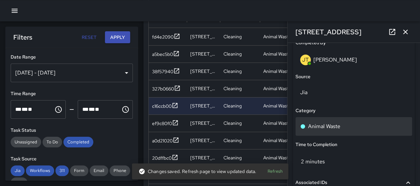
click at [312, 124] on p "Animal Waste" at bounding box center [324, 126] width 32 height 8
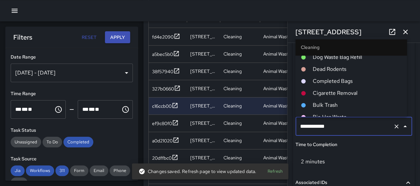
scroll to position [294, 0]
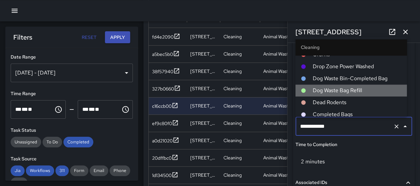
click at [362, 89] on span "Dog Waste Bag Refill" at bounding box center [356, 91] width 89 height 8
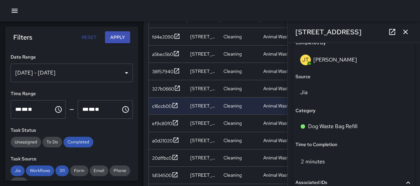
click at [407, 32] on icon "button" at bounding box center [405, 32] width 8 height 8
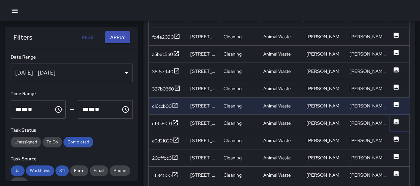
click at [394, 121] on icon at bounding box center [396, 121] width 5 height 5
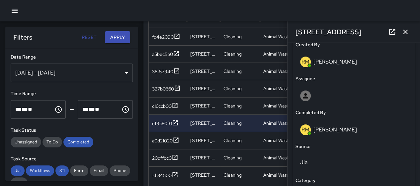
scroll to position [372, 0]
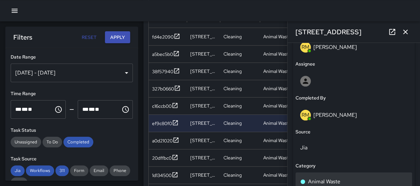
click at [337, 178] on p "Animal Waste" at bounding box center [324, 181] width 32 height 8
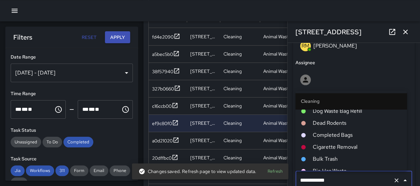
scroll to position [294, 0]
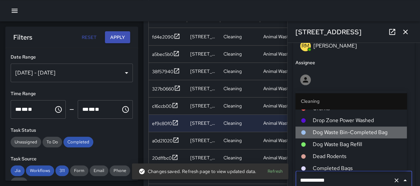
click at [351, 132] on span "Dog Waste Bin-Completed Bag" at bounding box center [356, 132] width 89 height 8
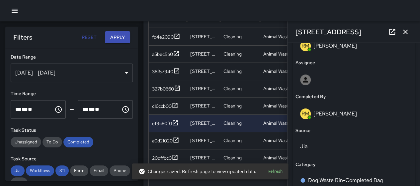
click at [403, 31] on icon "button" at bounding box center [405, 32] width 8 height 8
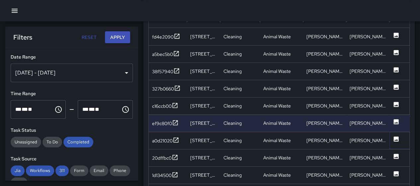
click at [395, 136] on icon at bounding box center [396, 138] width 5 height 5
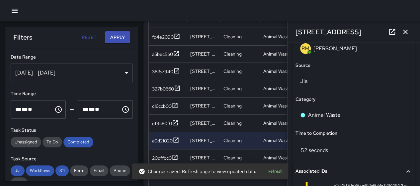
scroll to position [439, 0]
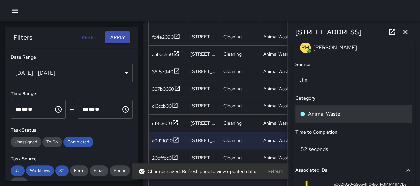
click at [335, 115] on p "Animal Waste" at bounding box center [324, 114] width 32 height 8
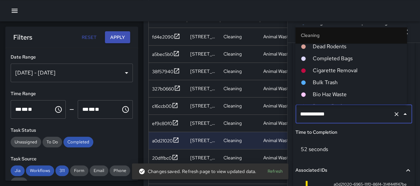
scroll to position [260, 0]
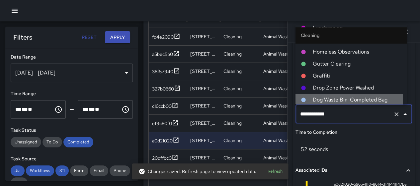
click at [343, 98] on span "Dog Waste Bin-Completed Bag" at bounding box center [356, 100] width 89 height 8
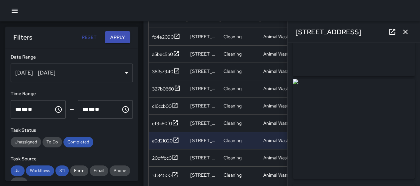
scroll to position [0, 0]
click at [405, 32] on icon "button" at bounding box center [405, 32] width 5 height 5
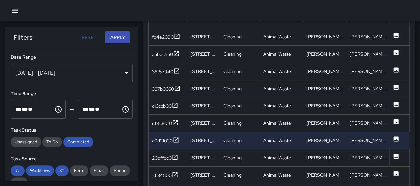
click at [397, 156] on icon at bounding box center [396, 155] width 5 height 5
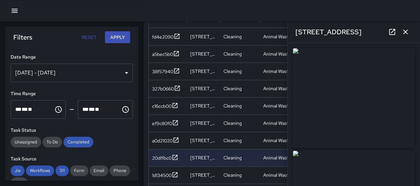
type input "**********"
click at [402, 32] on icon "button" at bounding box center [405, 32] width 8 height 8
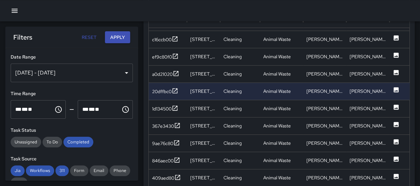
scroll to position [61, 0]
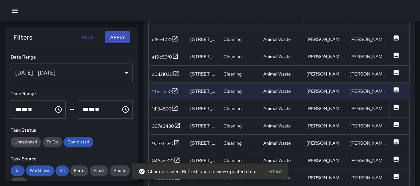
click at [397, 104] on icon at bounding box center [396, 106] width 5 height 5
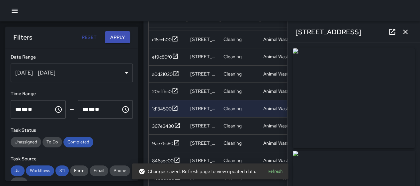
type input "**********"
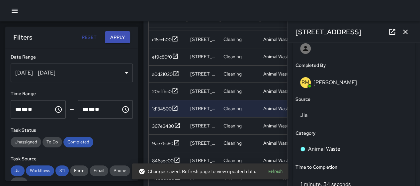
scroll to position [401, 0]
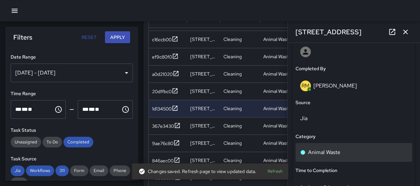
click at [328, 151] on p "Animal Waste" at bounding box center [324, 152] width 32 height 8
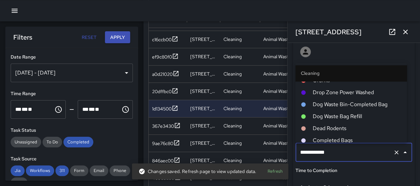
scroll to position [294, 0]
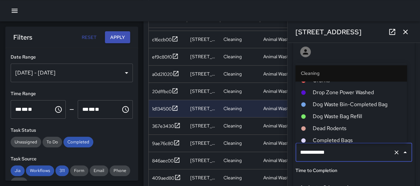
click at [348, 105] on span "Dog Waste Bin-Completed Bag" at bounding box center [356, 105] width 89 height 8
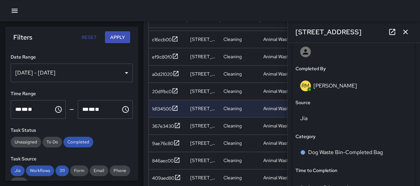
click at [406, 30] on icon "button" at bounding box center [405, 32] width 8 height 8
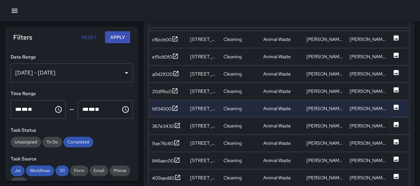
click at [395, 123] on icon at bounding box center [396, 124] width 5 height 5
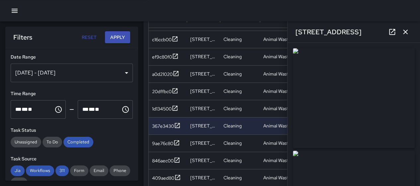
click at [407, 34] on icon "button" at bounding box center [405, 32] width 8 height 8
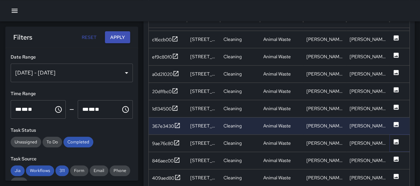
click at [395, 142] on icon at bounding box center [396, 141] width 5 height 5
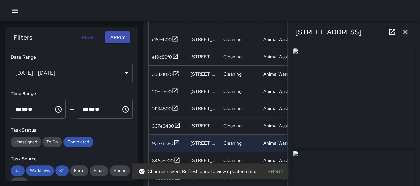
type input "**********"
click at [406, 32] on icon "button" at bounding box center [405, 32] width 5 height 5
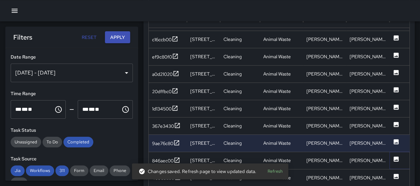
click at [396, 156] on icon at bounding box center [396, 158] width 5 height 5
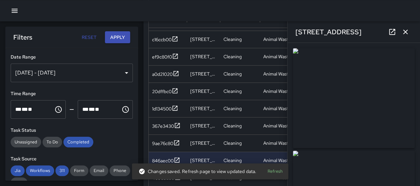
click at [406, 33] on icon "button" at bounding box center [405, 32] width 8 height 8
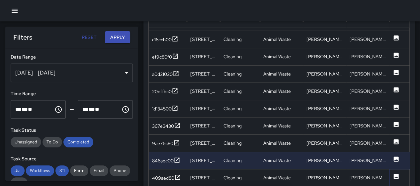
click at [395, 174] on icon at bounding box center [396, 175] width 5 height 5
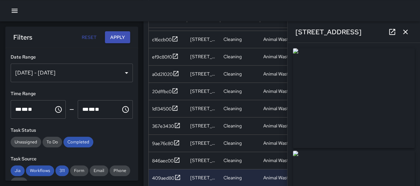
click at [404, 31] on icon "button" at bounding box center [405, 32] width 5 height 5
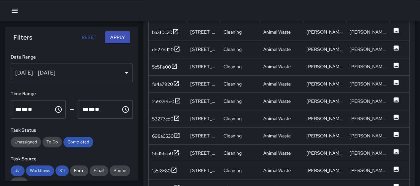
scroll to position [220, 0]
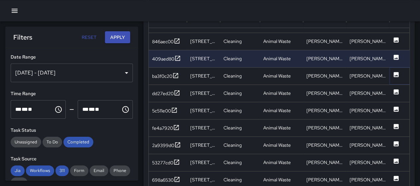
click at [395, 73] on icon at bounding box center [396, 74] width 5 height 5
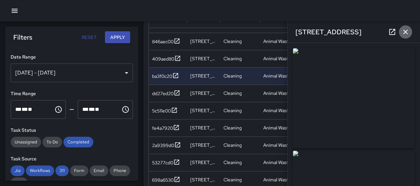
click at [402, 32] on icon "button" at bounding box center [405, 32] width 8 height 8
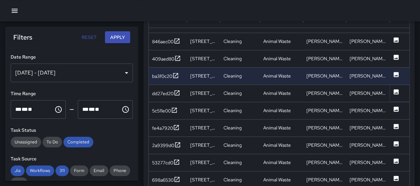
click at [395, 91] on icon at bounding box center [396, 91] width 5 height 5
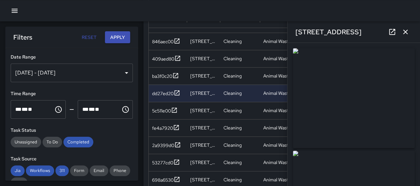
click at [404, 33] on icon "button" at bounding box center [405, 32] width 8 height 8
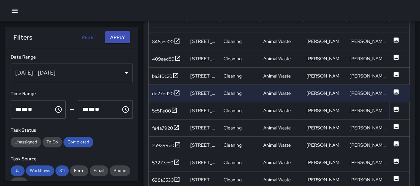
click at [398, 109] on icon at bounding box center [396, 108] width 5 height 5
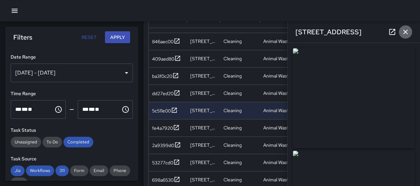
click at [404, 30] on icon "button" at bounding box center [405, 32] width 8 height 8
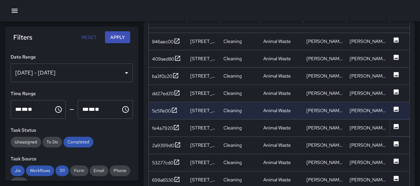
click at [397, 124] on icon at bounding box center [396, 126] width 5 height 5
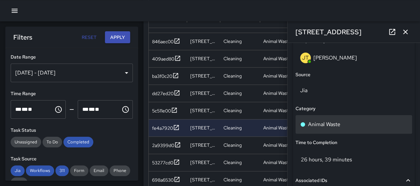
click at [339, 127] on p "Animal Waste" at bounding box center [324, 124] width 32 height 8
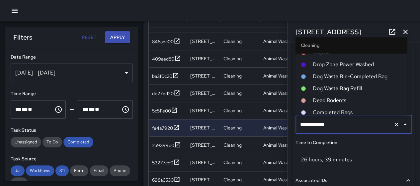
click at [349, 89] on span "Dog Waste Bag Refill" at bounding box center [356, 89] width 89 height 8
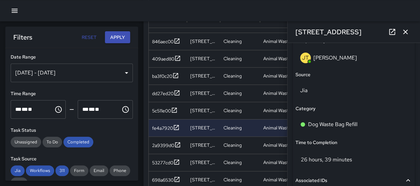
click at [404, 28] on icon "button" at bounding box center [405, 32] width 8 height 8
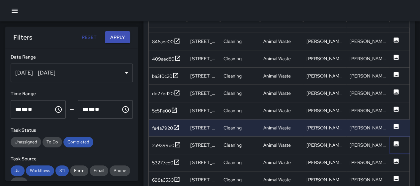
click at [397, 143] on icon at bounding box center [396, 143] width 5 height 5
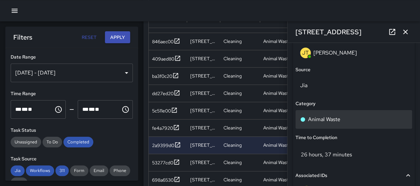
click at [342, 114] on div "Animal Waste" at bounding box center [354, 119] width 117 height 19
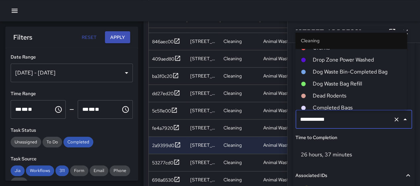
click at [357, 80] on span "Dog Waste Bag Refill" at bounding box center [356, 84] width 89 height 8
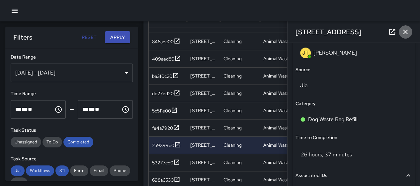
click at [406, 30] on icon "button" at bounding box center [405, 32] width 8 height 8
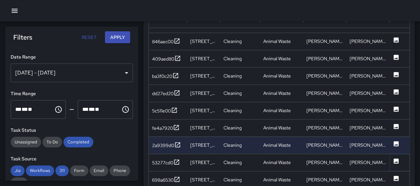
click at [395, 160] on icon at bounding box center [396, 160] width 7 height 7
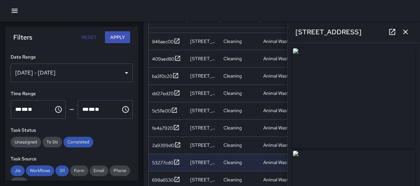
type input "**********"
click at [405, 31] on icon "button" at bounding box center [405, 32] width 8 height 8
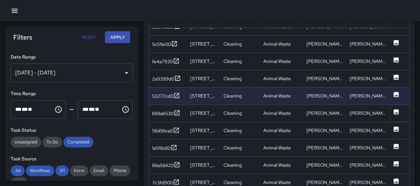
click at [397, 112] on icon at bounding box center [396, 111] width 7 height 7
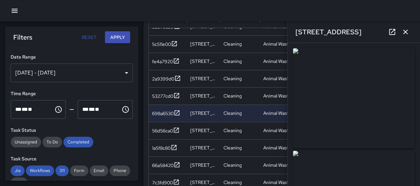
type input "**********"
click at [406, 32] on icon "button" at bounding box center [405, 32] width 8 height 8
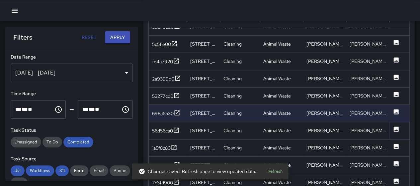
click at [396, 131] on icon at bounding box center [396, 129] width 7 height 7
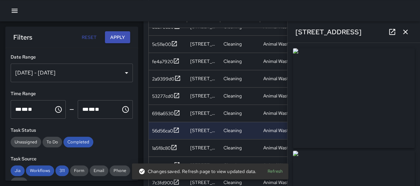
type input "**********"
click at [403, 32] on icon "button" at bounding box center [405, 32] width 8 height 8
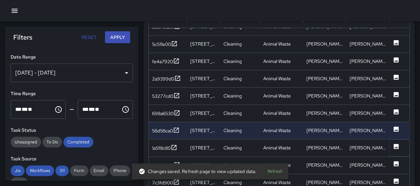
click at [397, 146] on icon at bounding box center [396, 146] width 7 height 7
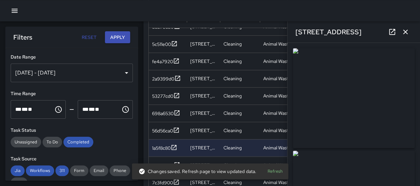
click at [404, 31] on icon "button" at bounding box center [405, 32] width 5 height 5
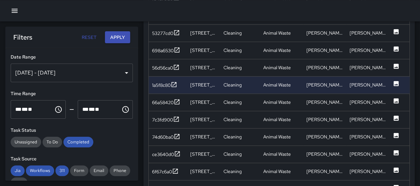
scroll to position [457, 0]
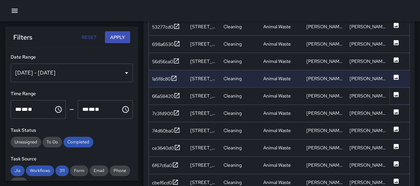
click at [393, 92] on icon at bounding box center [396, 94] width 7 height 7
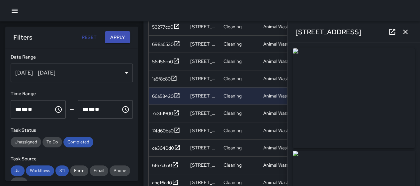
type input "**********"
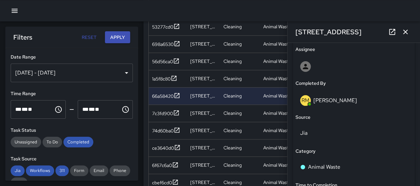
scroll to position [429, 0]
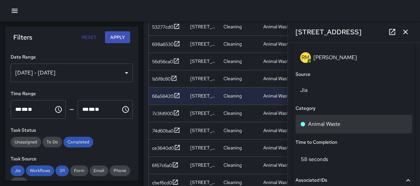
click at [356, 125] on div "Animal Waste" at bounding box center [353, 124] width 107 height 8
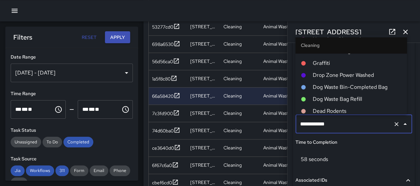
scroll to position [294, 0]
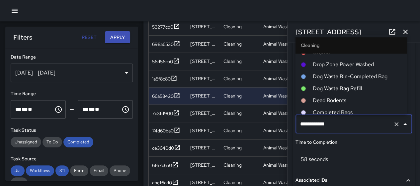
click at [355, 76] on span "Dog Waste Bin-Completed Bag" at bounding box center [356, 76] width 89 height 8
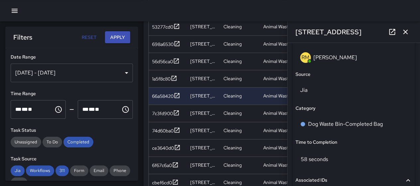
click at [406, 31] on icon "button" at bounding box center [405, 32] width 8 height 8
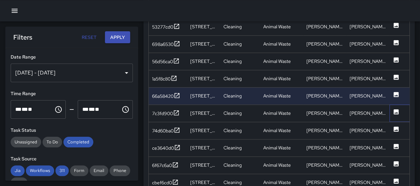
click at [392, 110] on div at bounding box center [402, 112] width 27 height 17
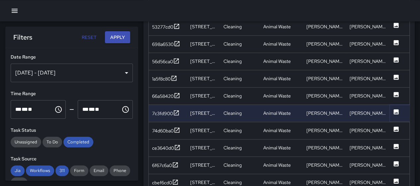
click at [396, 109] on icon at bounding box center [396, 111] width 5 height 5
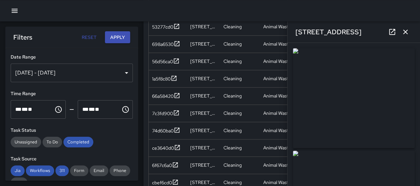
click at [406, 35] on icon "button" at bounding box center [405, 32] width 8 height 8
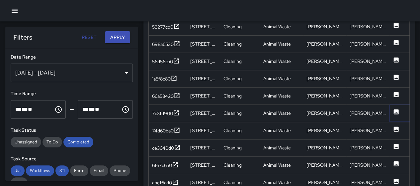
click at [395, 112] on icon at bounding box center [396, 111] width 7 height 7
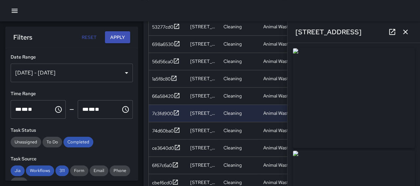
click at [404, 34] on icon "button" at bounding box center [405, 32] width 8 height 8
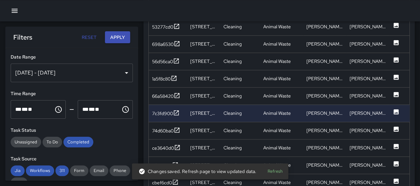
scroll to position [490, 0]
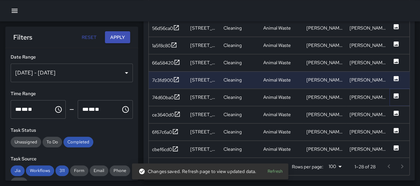
click at [396, 94] on icon at bounding box center [396, 95] width 5 height 5
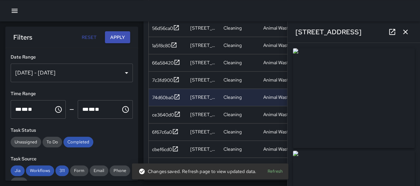
type input "**********"
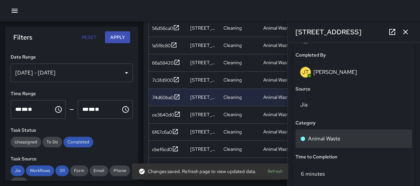
scroll to position [412, 0]
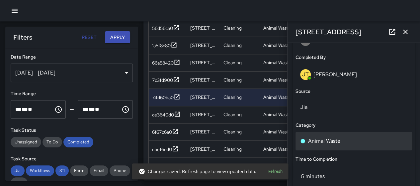
click at [350, 141] on div "Animal Waste" at bounding box center [353, 141] width 107 height 8
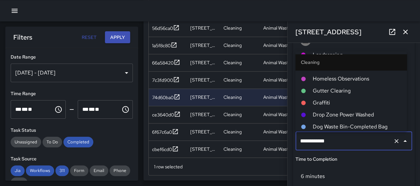
scroll to position [294, 0]
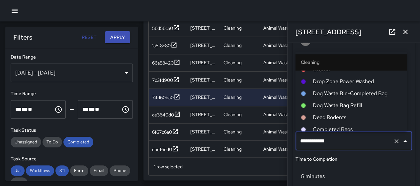
click at [353, 106] on span "Dog Waste Bag Refill" at bounding box center [356, 105] width 89 height 8
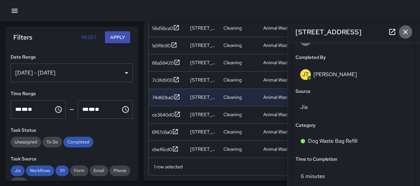
click at [406, 30] on icon "button" at bounding box center [405, 32] width 8 height 8
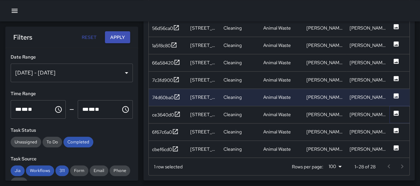
click at [394, 110] on icon at bounding box center [396, 112] width 5 height 5
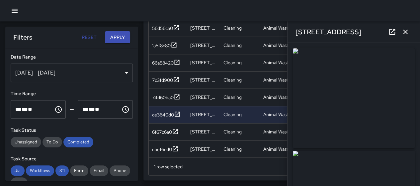
type input "**********"
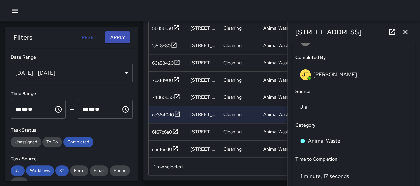
scroll to position [391, 0]
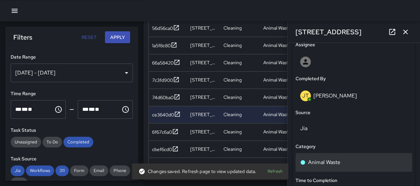
click at [326, 160] on p "Animal Waste" at bounding box center [324, 162] width 32 height 8
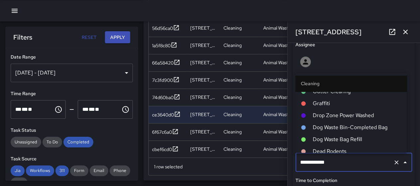
scroll to position [291, 0]
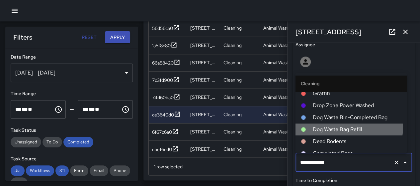
click at [347, 127] on span "Dog Waste Bag Refill" at bounding box center [356, 129] width 89 height 8
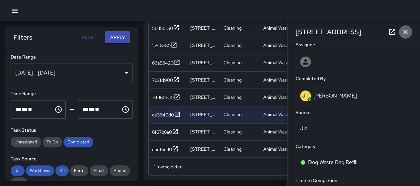
click at [403, 34] on icon "button" at bounding box center [405, 32] width 8 height 8
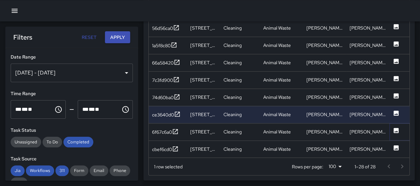
click at [395, 128] on icon at bounding box center [396, 129] width 5 height 5
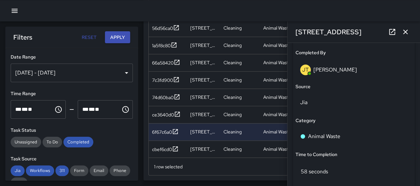
scroll to position [392, 0]
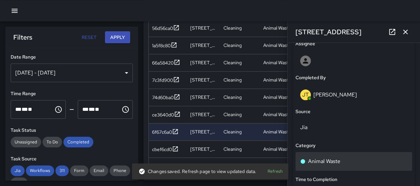
click at [336, 154] on div "Animal Waste" at bounding box center [354, 161] width 117 height 19
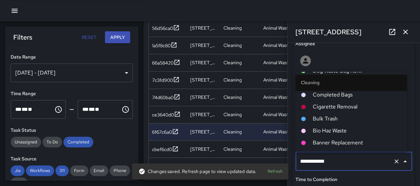
scroll to position [294, 0]
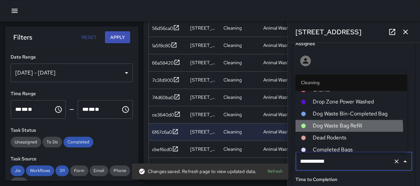
click at [339, 127] on span "Dog Waste Bag Refill" at bounding box center [356, 126] width 89 height 8
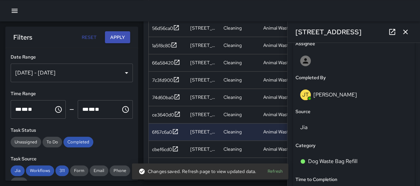
click at [406, 32] on icon "button" at bounding box center [405, 32] width 8 height 8
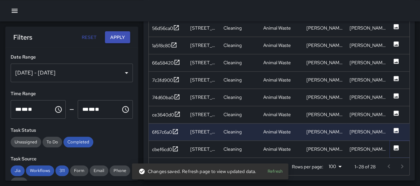
click at [398, 146] on icon at bounding box center [396, 147] width 5 height 5
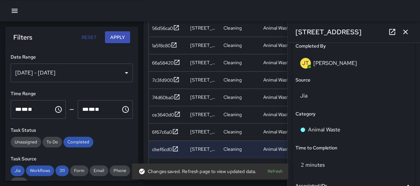
scroll to position [426, 0]
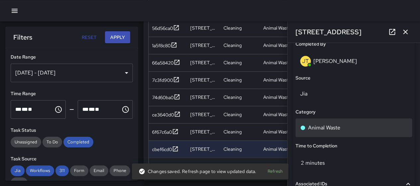
click at [334, 127] on p "Animal Waste" at bounding box center [324, 128] width 32 height 8
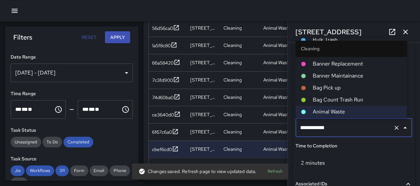
scroll to position [294, 0]
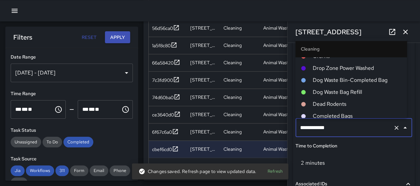
click at [343, 89] on span "Dog Waste Bag Refill" at bounding box center [356, 92] width 89 height 8
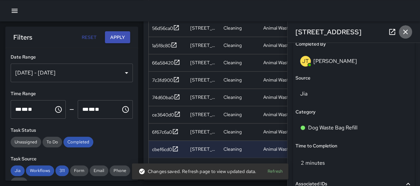
click at [405, 33] on icon "button" at bounding box center [405, 32] width 8 height 8
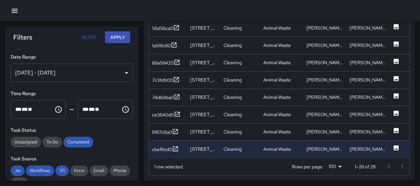
click at [111, 71] on div "[DATE] - [DATE]" at bounding box center [72, 72] width 122 height 19
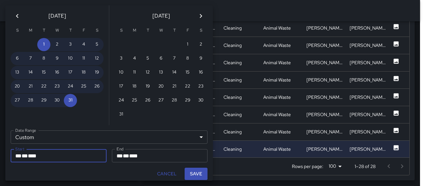
click at [15, 14] on icon "Previous month" at bounding box center [17, 16] width 8 height 8
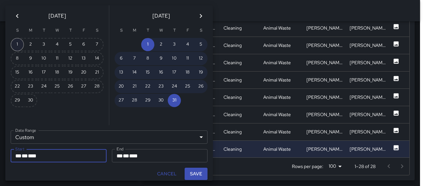
click at [14, 42] on button "1" at bounding box center [17, 44] width 13 height 13
type input "**********"
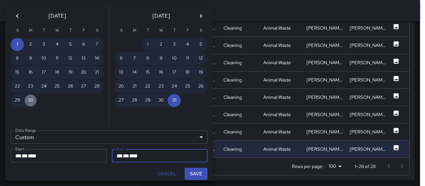
click at [29, 101] on button "30" at bounding box center [30, 100] width 13 height 13
type input "**********"
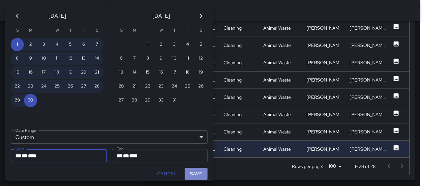
click at [191, 172] on button "Save" at bounding box center [196, 173] width 23 height 12
type input "**********"
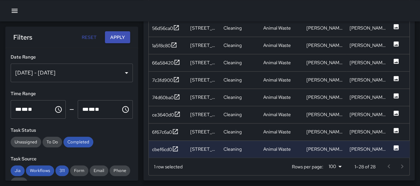
click at [120, 36] on button "Apply" at bounding box center [117, 37] width 25 height 12
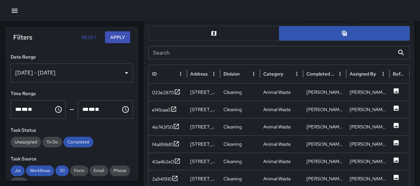
scroll to position [337, 0]
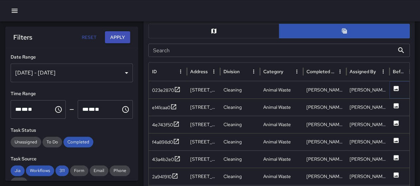
click at [397, 86] on icon at bounding box center [396, 88] width 5 height 5
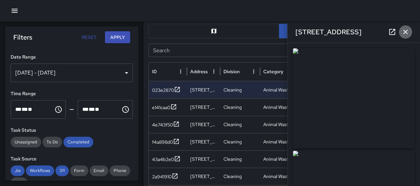
click at [404, 31] on icon "button" at bounding box center [405, 32] width 5 height 5
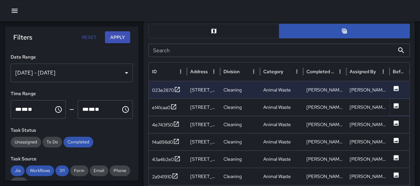
click at [397, 104] on icon at bounding box center [396, 105] width 5 height 5
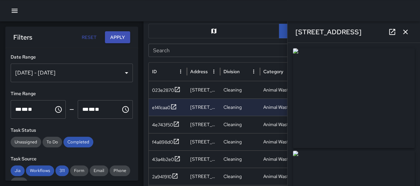
click at [408, 31] on icon "button" at bounding box center [405, 32] width 8 height 8
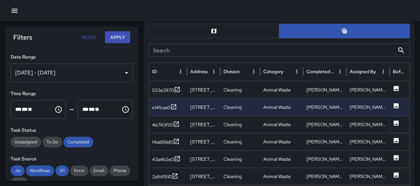
click at [396, 120] on icon at bounding box center [396, 122] width 5 height 5
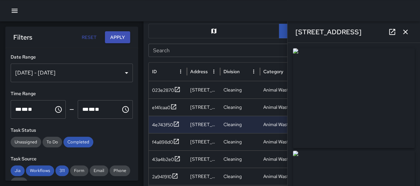
type input "**********"
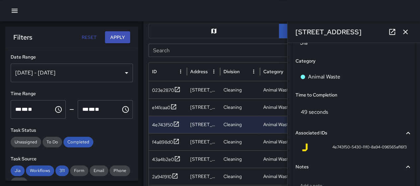
scroll to position [479, 0]
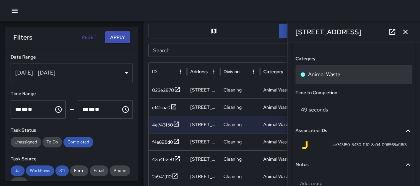
click at [352, 76] on div "Animal Waste" at bounding box center [353, 74] width 107 height 8
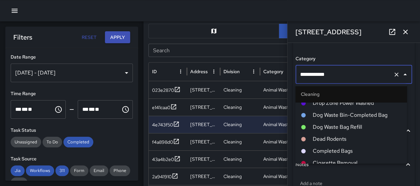
scroll to position [294, 0]
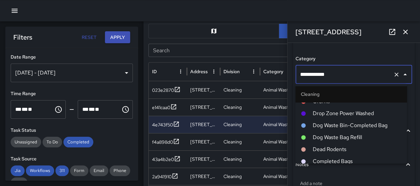
click at [357, 125] on span "Dog Waste Bin-Completed Bag" at bounding box center [356, 125] width 89 height 8
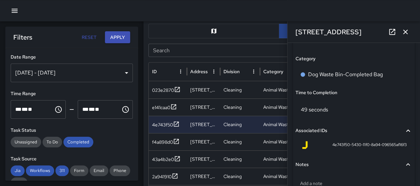
click at [406, 34] on icon "button" at bounding box center [405, 32] width 8 height 8
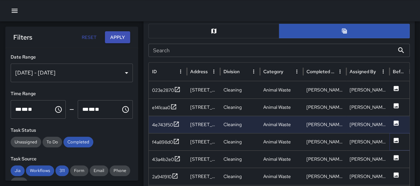
click at [398, 140] on icon at bounding box center [396, 139] width 5 height 5
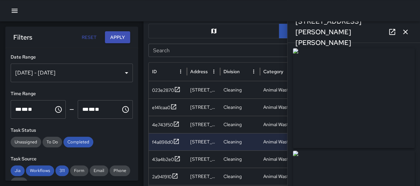
type input "**********"
click at [406, 32] on icon "button" at bounding box center [405, 32] width 8 height 8
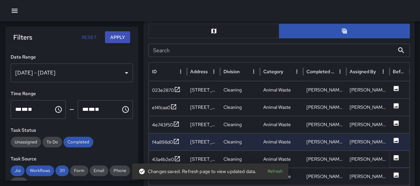
click at [395, 155] on icon at bounding box center [396, 157] width 5 height 5
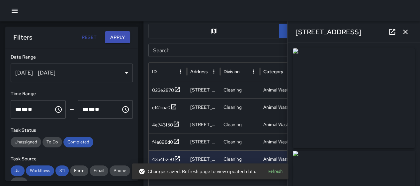
click at [406, 35] on icon "button" at bounding box center [405, 32] width 8 height 8
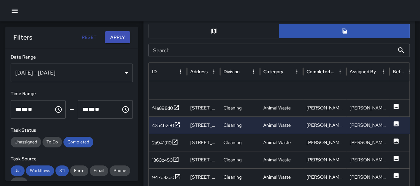
scroll to position [61, 0]
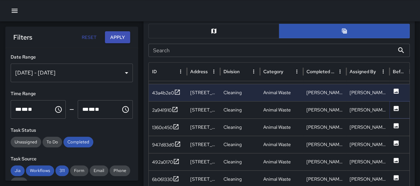
click at [396, 109] on icon at bounding box center [396, 108] width 7 height 7
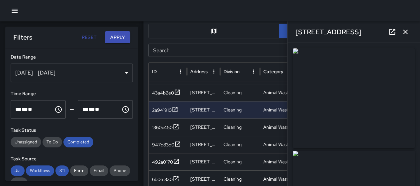
type input "**********"
click at [404, 32] on icon "button" at bounding box center [405, 32] width 8 height 8
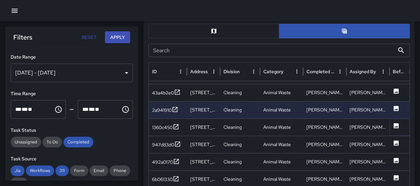
click at [395, 125] on icon at bounding box center [396, 125] width 5 height 5
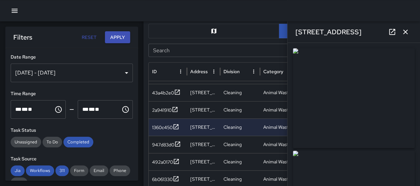
type input "**********"
click at [405, 33] on icon "button" at bounding box center [405, 32] width 8 height 8
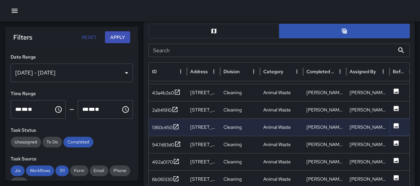
click at [397, 124] on icon at bounding box center [396, 125] width 5 height 5
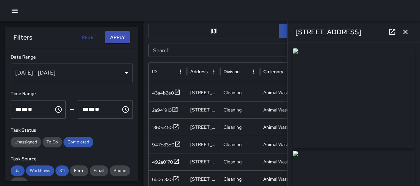
click at [404, 36] on button "button" at bounding box center [405, 31] width 13 height 13
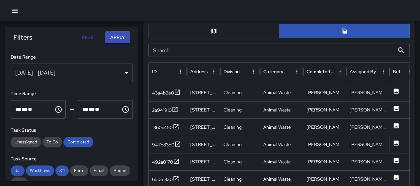
click at [395, 143] on icon at bounding box center [396, 142] width 7 height 7
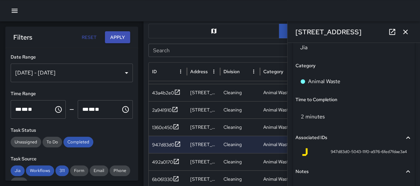
scroll to position [473, 0]
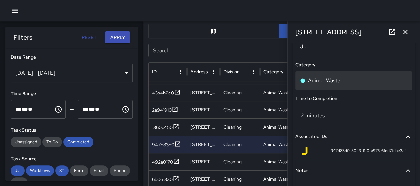
click at [333, 81] on p "Animal Waste" at bounding box center [324, 80] width 32 height 8
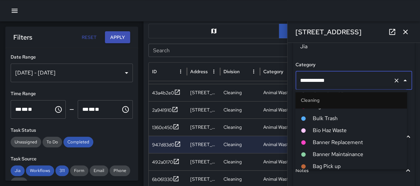
scroll to position [294, 0]
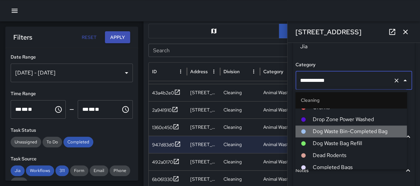
click at [351, 128] on span "Dog Waste Bin-Completed Bag" at bounding box center [356, 131] width 89 height 8
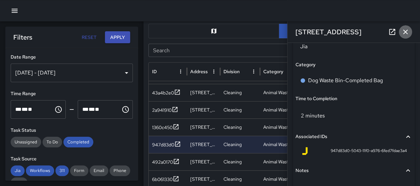
click at [402, 32] on icon "button" at bounding box center [405, 32] width 8 height 8
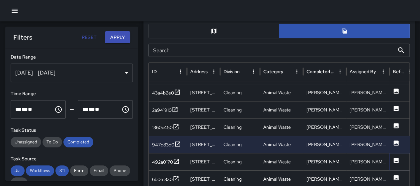
click at [395, 157] on icon at bounding box center [396, 160] width 7 height 7
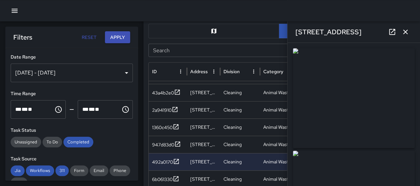
click at [406, 33] on icon "button" at bounding box center [405, 32] width 8 height 8
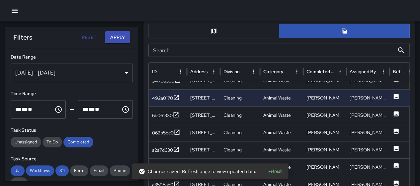
scroll to position [123, 0]
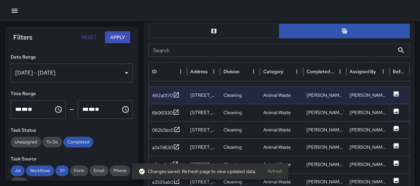
click at [395, 109] on icon at bounding box center [396, 110] width 5 height 5
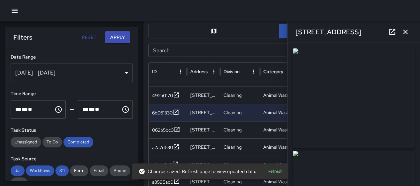
type input "**********"
click at [405, 34] on icon "button" at bounding box center [405, 32] width 8 height 8
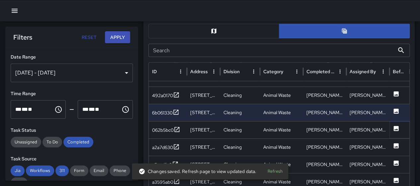
click at [395, 130] on icon at bounding box center [396, 128] width 5 height 5
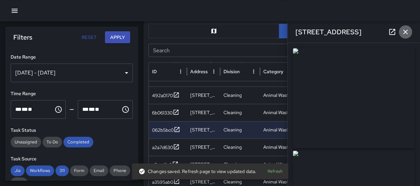
click at [401, 32] on icon "button" at bounding box center [405, 32] width 8 height 8
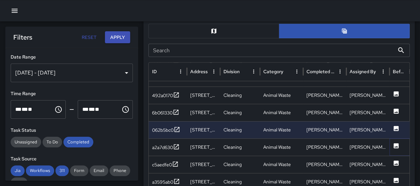
click at [394, 143] on icon at bounding box center [396, 145] width 5 height 5
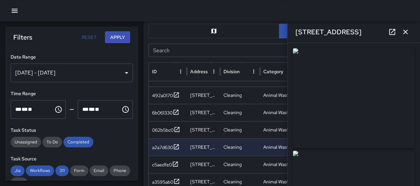
click at [403, 32] on icon "button" at bounding box center [405, 32] width 8 height 8
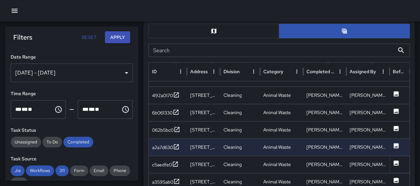
click at [394, 161] on icon at bounding box center [396, 162] width 5 height 5
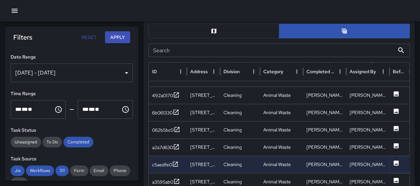
click at [397, 159] on icon at bounding box center [396, 162] width 7 height 7
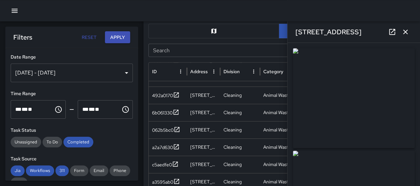
click at [403, 31] on icon "button" at bounding box center [405, 32] width 8 height 8
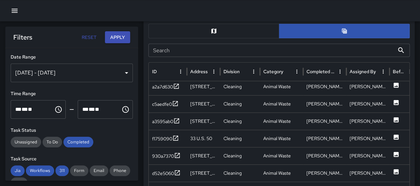
scroll to position [184, 0]
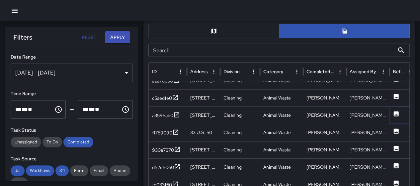
click at [397, 111] on icon at bounding box center [396, 113] width 5 height 5
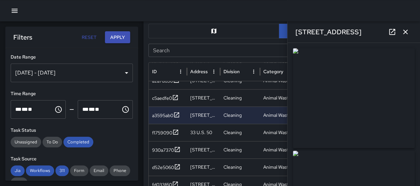
click at [408, 33] on icon "button" at bounding box center [405, 32] width 8 height 8
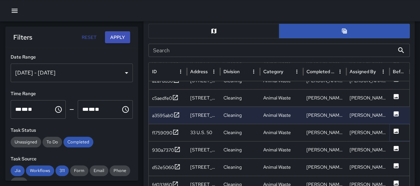
click at [393, 127] on icon at bounding box center [396, 130] width 7 height 7
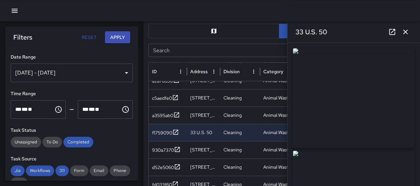
type input "**********"
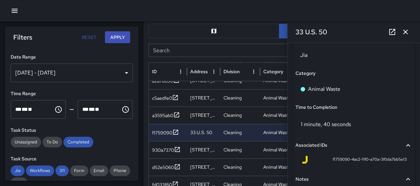
scroll to position [466, 0]
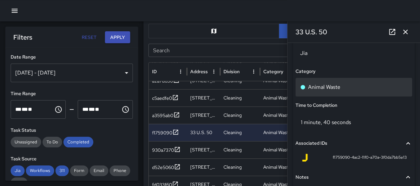
click at [339, 81] on div "Animal Waste" at bounding box center [354, 87] width 117 height 19
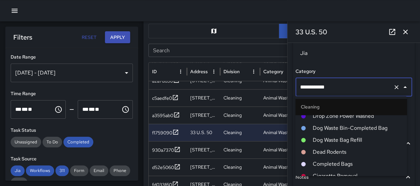
scroll to position [294, 0]
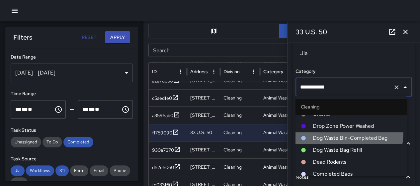
click at [343, 133] on li "Dog Waste Bin-Completed Bag" at bounding box center [351, 138] width 112 height 12
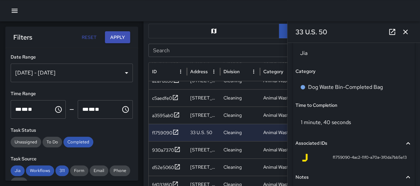
click at [407, 30] on icon "button" at bounding box center [405, 32] width 8 height 8
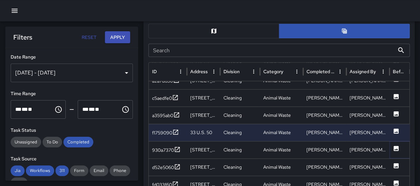
click at [394, 146] on icon at bounding box center [396, 147] width 5 height 5
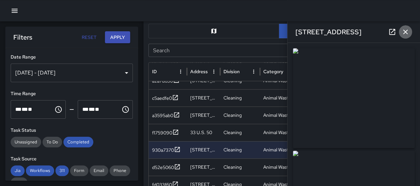
click at [402, 31] on icon "button" at bounding box center [405, 32] width 8 height 8
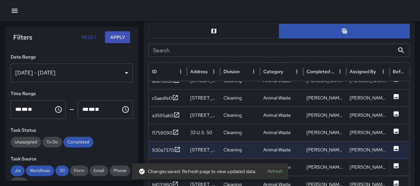
click at [397, 164] on icon at bounding box center [396, 165] width 5 height 5
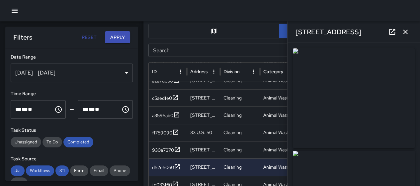
click at [402, 30] on icon "button" at bounding box center [405, 32] width 8 height 8
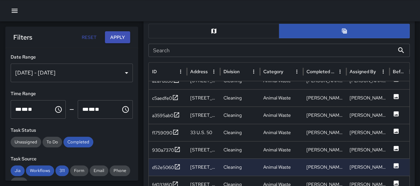
scroll to position [235, 0]
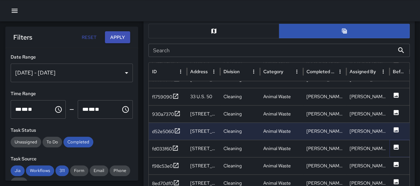
click at [396, 145] on icon at bounding box center [396, 146] width 5 height 5
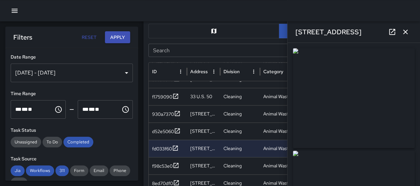
click at [405, 30] on icon "button" at bounding box center [405, 32] width 8 height 8
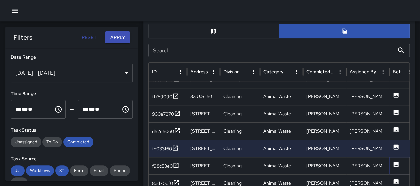
click at [394, 163] on icon at bounding box center [396, 163] width 5 height 5
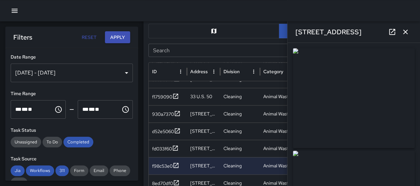
click at [405, 34] on icon "button" at bounding box center [405, 32] width 8 height 8
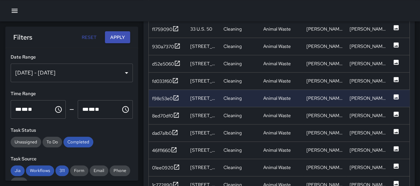
scroll to position [404, 0]
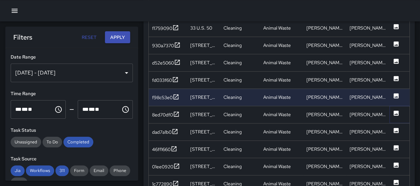
click at [396, 114] on icon at bounding box center [396, 113] width 7 height 7
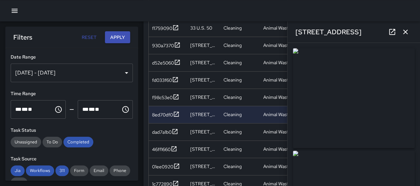
type input "**********"
click at [406, 32] on icon "button" at bounding box center [405, 32] width 8 height 8
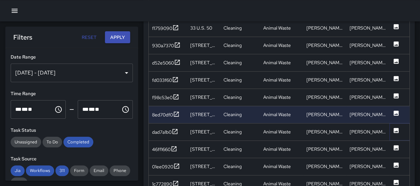
click at [396, 127] on icon at bounding box center [396, 130] width 7 height 7
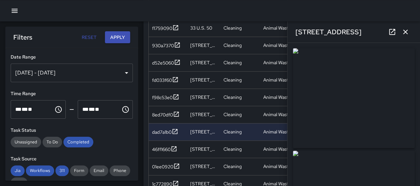
click at [404, 33] on icon "button" at bounding box center [405, 32] width 5 height 5
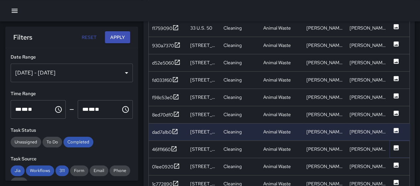
click at [395, 146] on icon at bounding box center [396, 147] width 5 height 5
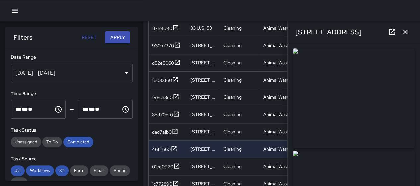
type input "**********"
click at [400, 30] on button "button" at bounding box center [405, 31] width 13 height 13
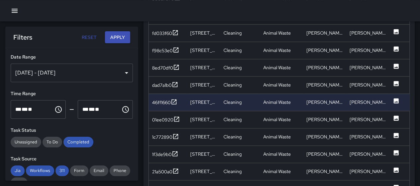
scroll to position [470, 0]
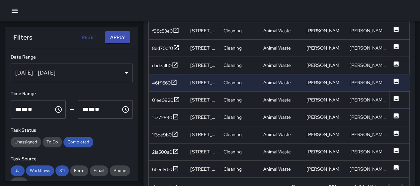
click at [397, 97] on icon at bounding box center [396, 98] width 5 height 5
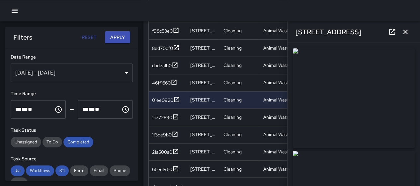
type input "**********"
click at [404, 32] on icon "button" at bounding box center [405, 32] width 8 height 8
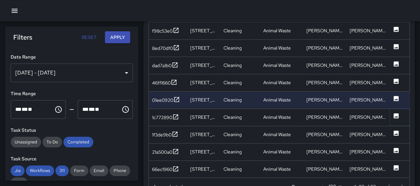
click at [396, 113] on icon at bounding box center [396, 115] width 5 height 5
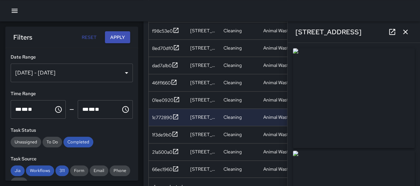
type input "**********"
click at [404, 31] on icon "button" at bounding box center [405, 32] width 5 height 5
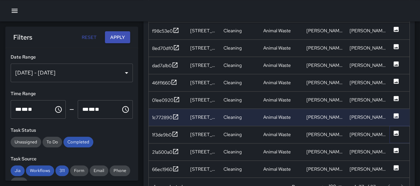
click at [394, 131] on icon at bounding box center [396, 132] width 5 height 5
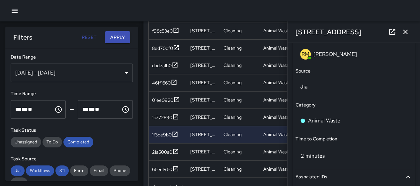
scroll to position [432, 0]
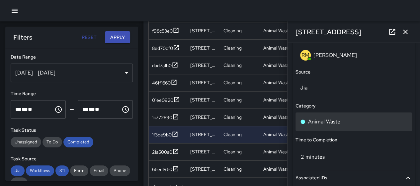
click at [357, 123] on div "Animal Waste" at bounding box center [353, 122] width 107 height 8
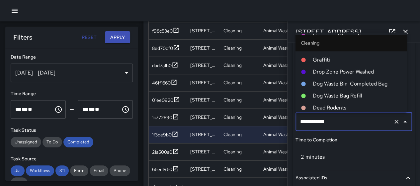
scroll to position [260, 0]
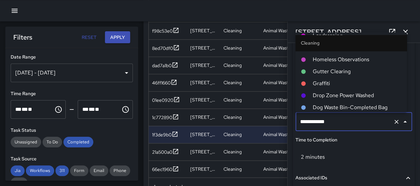
click at [351, 104] on span "Dog Waste Bin-Completed Bag" at bounding box center [356, 107] width 89 height 8
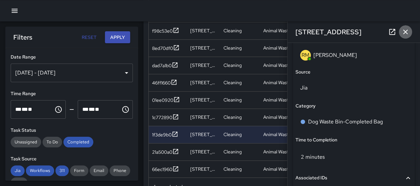
click at [406, 31] on icon "button" at bounding box center [405, 32] width 8 height 8
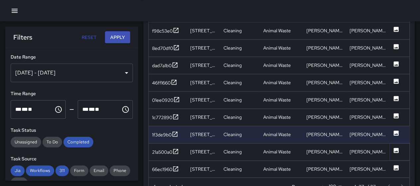
click at [394, 147] on icon at bounding box center [396, 150] width 7 height 7
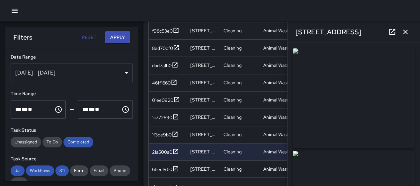
type input "**********"
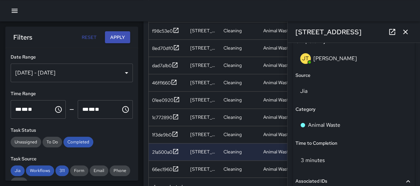
scroll to position [447, 0]
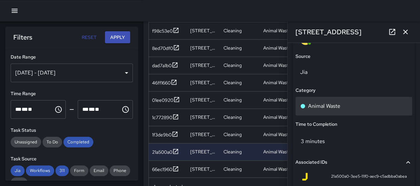
click at [344, 105] on div "Animal Waste" at bounding box center [353, 106] width 107 height 8
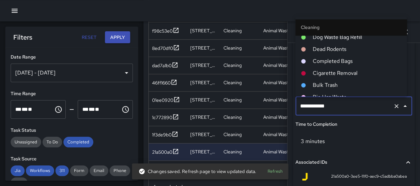
scroll to position [294, 0]
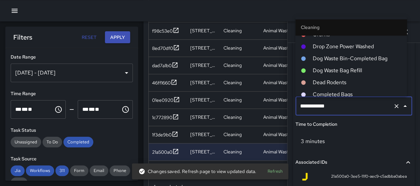
click at [358, 67] on span "Dog Waste Bag Refill" at bounding box center [356, 70] width 89 height 8
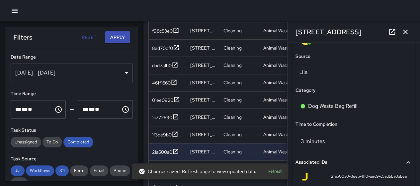
click at [405, 32] on icon "button" at bounding box center [405, 32] width 5 height 5
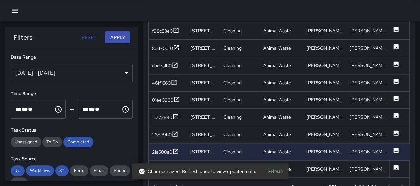
click at [394, 165] on icon at bounding box center [396, 167] width 5 height 5
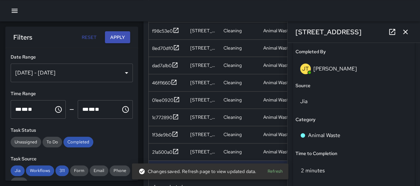
scroll to position [437, 0]
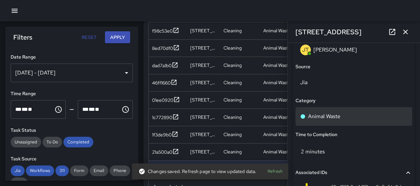
click at [356, 113] on div "Animal Waste" at bounding box center [353, 116] width 107 height 8
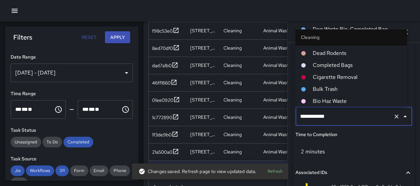
scroll to position [294, 0]
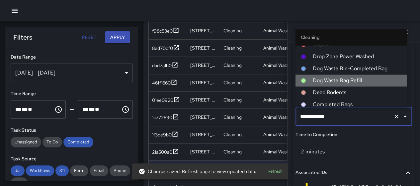
click at [365, 77] on span "Dog Waste Bag Refill" at bounding box center [356, 81] width 89 height 8
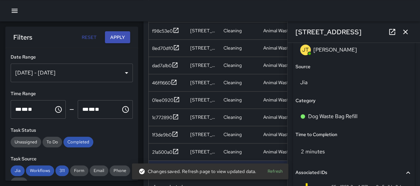
click at [404, 31] on icon "button" at bounding box center [405, 32] width 5 height 5
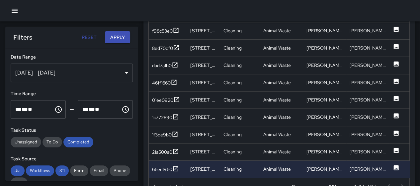
click at [123, 71] on div "[DATE] - [DATE]" at bounding box center [72, 72] width 122 height 19
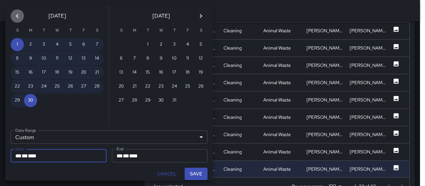
click at [15, 14] on icon "Previous month" at bounding box center [17, 16] width 8 height 8
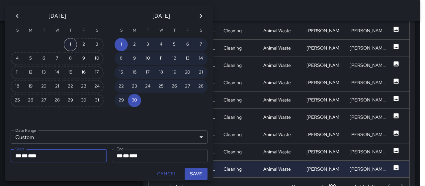
click at [72, 46] on button "1" at bounding box center [70, 44] width 13 height 13
type input "**********"
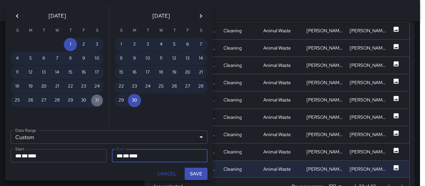
click at [95, 97] on button "31" at bounding box center [96, 100] width 13 height 13
type input "**********"
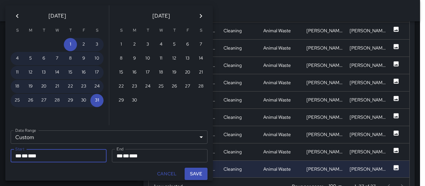
click at [197, 172] on button "Save" at bounding box center [196, 173] width 23 height 12
type input "**********"
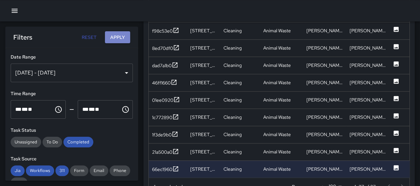
click at [122, 38] on button "Apply" at bounding box center [117, 37] width 25 height 12
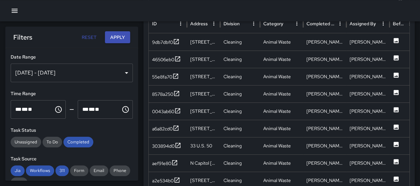
scroll to position [376, 0]
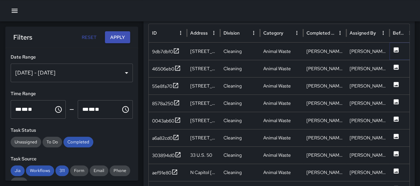
click at [395, 50] on icon at bounding box center [396, 49] width 7 height 7
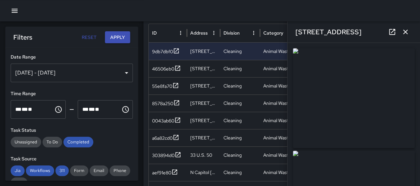
type input "**********"
click at [403, 32] on icon "button" at bounding box center [405, 32] width 8 height 8
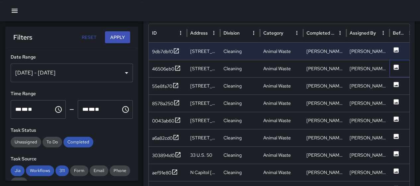
click at [400, 67] on div at bounding box center [402, 68] width 27 height 17
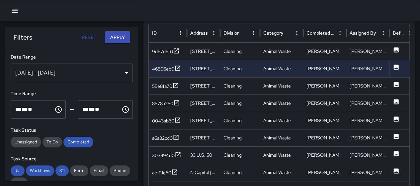
click at [397, 66] on icon at bounding box center [396, 66] width 5 height 5
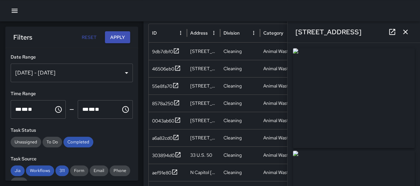
click at [408, 30] on icon "button" at bounding box center [405, 32] width 8 height 8
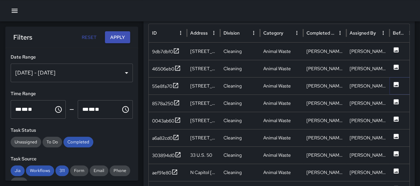
click at [394, 83] on icon at bounding box center [396, 84] width 5 height 5
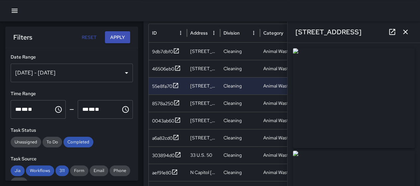
type input "**********"
click at [405, 32] on icon "button" at bounding box center [405, 32] width 5 height 5
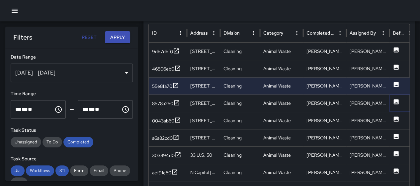
click at [396, 101] on icon at bounding box center [396, 101] width 7 height 7
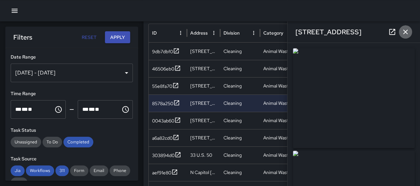
click at [406, 33] on icon "button" at bounding box center [405, 32] width 8 height 8
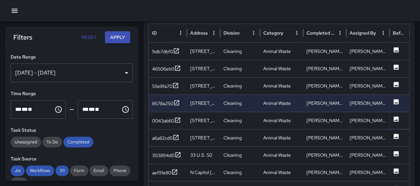
click at [395, 118] on icon at bounding box center [396, 118] width 5 height 5
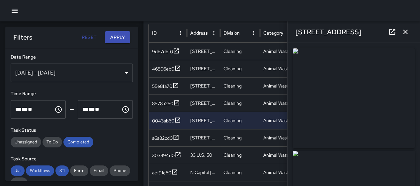
type input "**********"
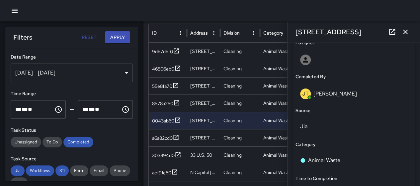
scroll to position [389, 0]
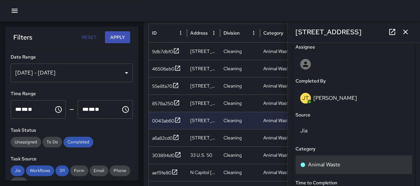
click at [325, 162] on p "Animal Waste" at bounding box center [324, 164] width 32 height 8
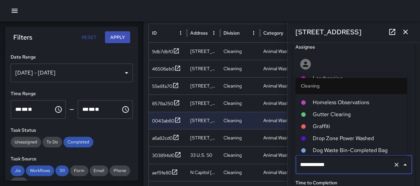
scroll to position [294, 0]
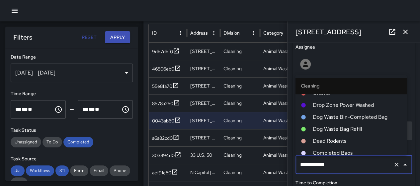
click at [355, 126] on span "Dog Waste Bag Refill" at bounding box center [356, 129] width 89 height 8
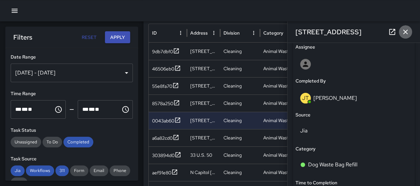
click at [404, 28] on icon "button" at bounding box center [405, 32] width 8 height 8
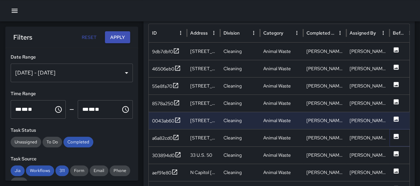
click at [396, 133] on icon at bounding box center [396, 135] width 5 height 5
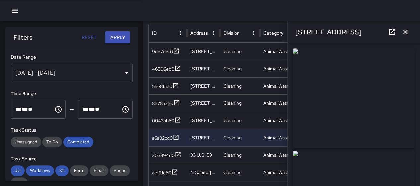
type input "**********"
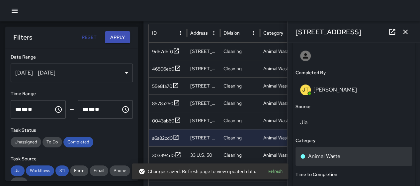
scroll to position [397, 0]
click at [335, 156] on p "Animal Waste" at bounding box center [324, 156] width 32 height 8
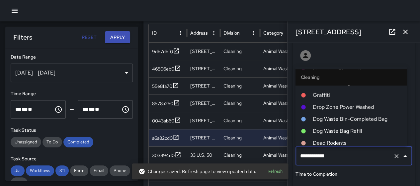
scroll to position [294, 0]
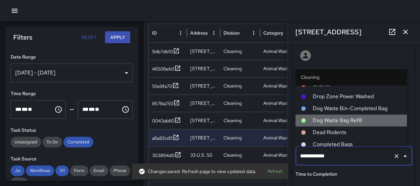
click at [352, 121] on span "Dog Waste Bag Refill" at bounding box center [356, 120] width 89 height 8
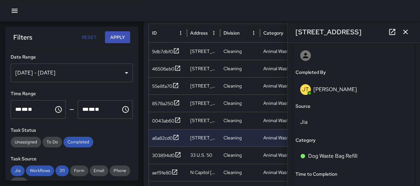
drag, startPoint x: 404, startPoint y: 30, endPoint x: 404, endPoint y: 40, distance: 9.6
click at [404, 30] on icon "button" at bounding box center [405, 32] width 8 height 8
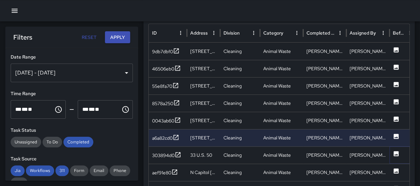
click at [396, 152] on icon at bounding box center [396, 153] width 5 height 5
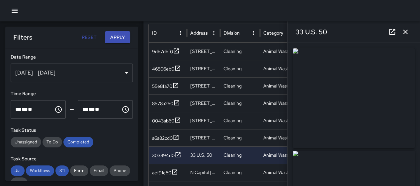
type input "**********"
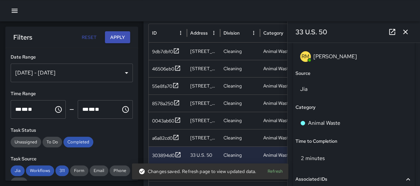
scroll to position [434, 0]
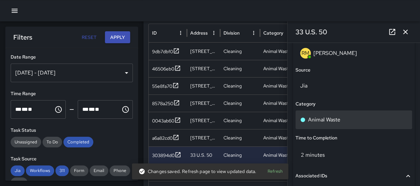
click at [359, 116] on div "Animal Waste" at bounding box center [353, 120] width 107 height 8
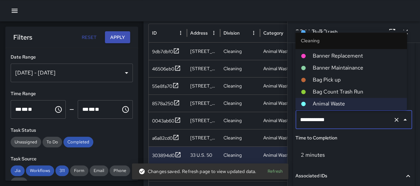
scroll to position [294, 0]
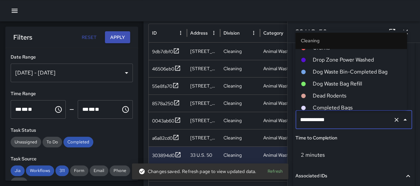
click at [367, 71] on span "Dog Waste Bin-Completed Bag" at bounding box center [356, 72] width 89 height 8
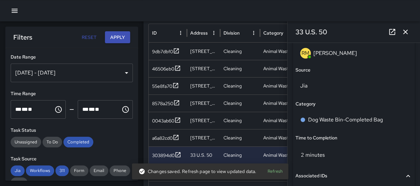
drag, startPoint x: 405, startPoint y: 31, endPoint x: 406, endPoint y: 36, distance: 4.8
click at [405, 32] on icon "button" at bounding box center [405, 32] width 5 height 5
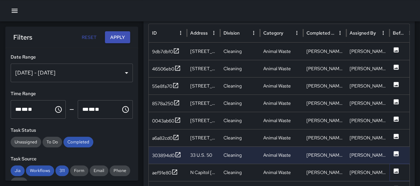
click at [394, 170] on icon at bounding box center [396, 170] width 5 height 5
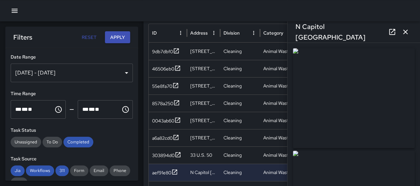
type input "**********"
click at [406, 34] on icon "button" at bounding box center [405, 32] width 8 height 8
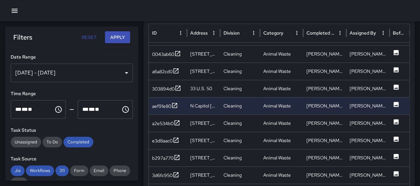
scroll to position [61, 0]
click at [394, 120] on icon at bounding box center [396, 121] width 5 height 5
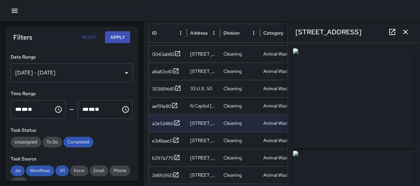
click at [405, 32] on icon "button" at bounding box center [405, 32] width 5 height 5
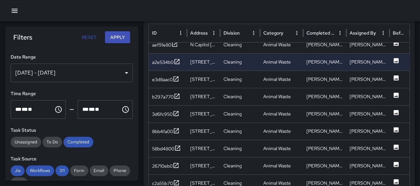
scroll to position [133, 0]
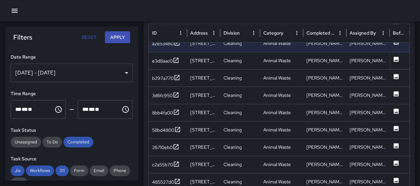
click at [398, 56] on icon at bounding box center [396, 58] width 5 height 5
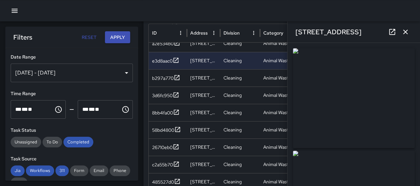
type input "**********"
click at [404, 29] on icon "button" at bounding box center [405, 32] width 8 height 8
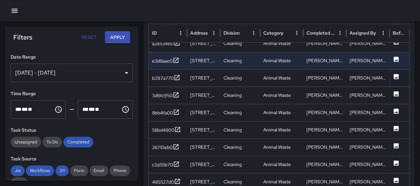
click at [395, 76] on icon at bounding box center [396, 76] width 7 height 7
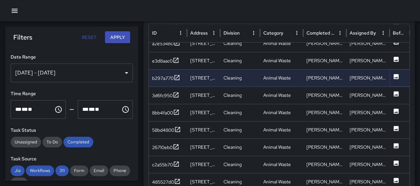
click at [395, 77] on icon at bounding box center [396, 76] width 5 height 5
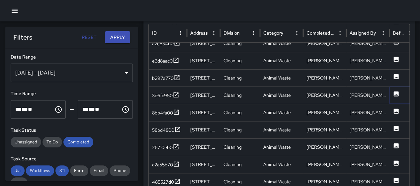
click at [394, 93] on icon at bounding box center [396, 93] width 5 height 5
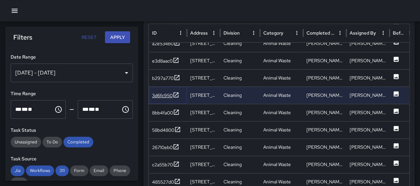
click at [176, 92] on icon at bounding box center [176, 94] width 7 height 7
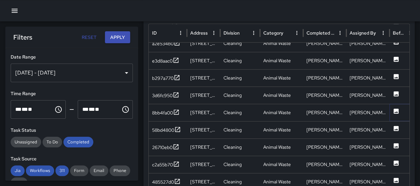
click at [397, 108] on icon at bounding box center [396, 110] width 5 height 5
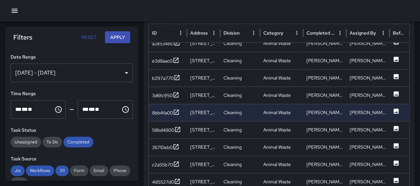
click at [114, 38] on button "Apply" at bounding box center [117, 37] width 25 height 12
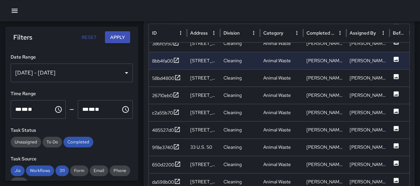
scroll to position [103, 0]
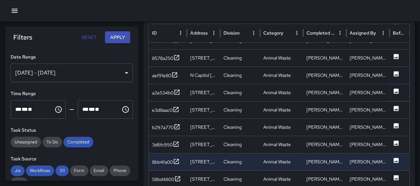
click at [394, 89] on icon at bounding box center [396, 90] width 5 height 5
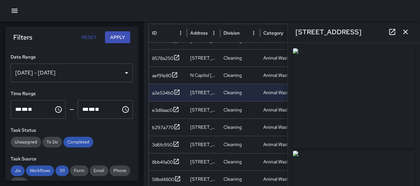
drag, startPoint x: 402, startPoint y: 30, endPoint x: 404, endPoint y: 38, distance: 7.8
click at [403, 30] on icon "button" at bounding box center [405, 32] width 8 height 8
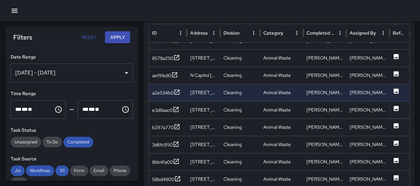
click at [396, 107] on icon at bounding box center [396, 108] width 5 height 5
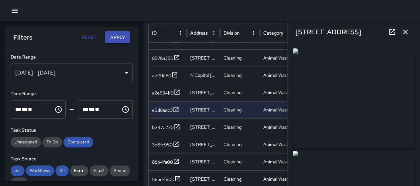
click at [409, 34] on button "button" at bounding box center [405, 31] width 13 height 13
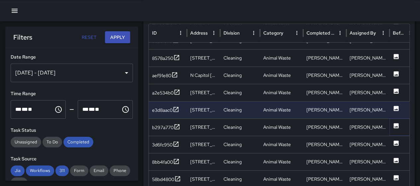
click at [398, 126] on icon at bounding box center [396, 125] width 5 height 5
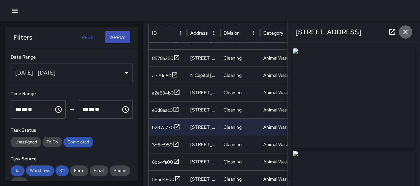
click at [402, 32] on icon "button" at bounding box center [405, 32] width 8 height 8
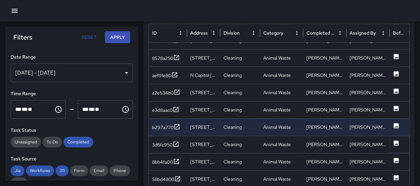
click at [394, 140] on icon at bounding box center [396, 142] width 5 height 5
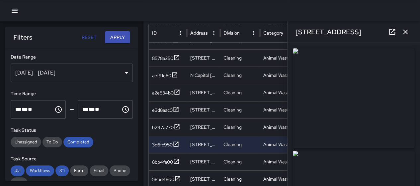
type input "**********"
click at [404, 31] on icon "button" at bounding box center [405, 32] width 8 height 8
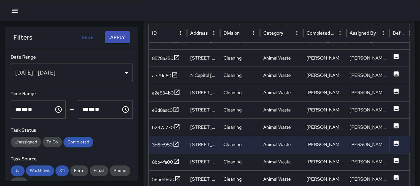
click at [395, 140] on icon at bounding box center [396, 142] width 5 height 5
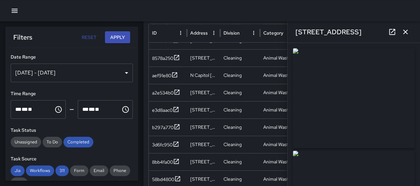
click at [403, 33] on icon "button" at bounding box center [405, 32] width 5 height 5
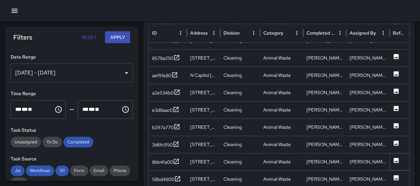
click at [392, 160] on div at bounding box center [402, 161] width 27 height 17
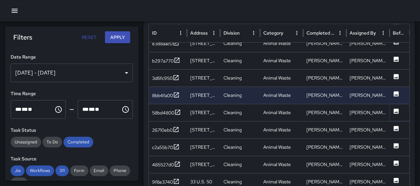
click at [397, 108] on icon at bounding box center [396, 111] width 7 height 7
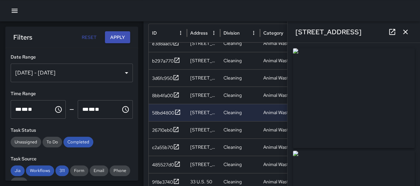
type input "**********"
click at [408, 32] on icon "button" at bounding box center [405, 32] width 8 height 8
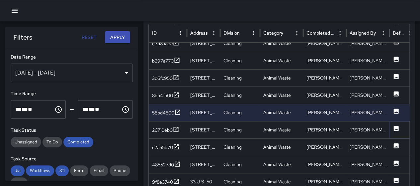
click at [396, 128] on icon at bounding box center [396, 128] width 7 height 7
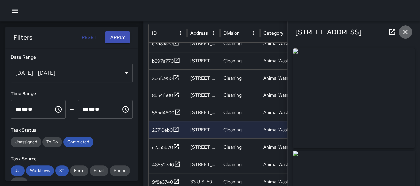
click at [406, 31] on icon "button" at bounding box center [405, 32] width 5 height 5
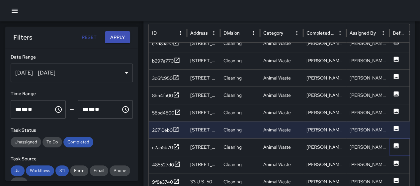
click at [396, 143] on icon at bounding box center [396, 145] width 5 height 5
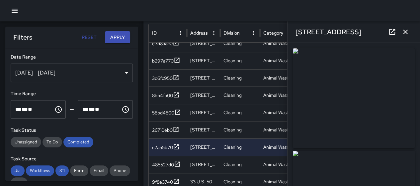
type input "**********"
click at [404, 29] on icon "button" at bounding box center [405, 32] width 8 height 8
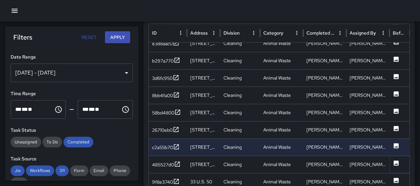
click at [397, 160] on icon at bounding box center [396, 162] width 5 height 5
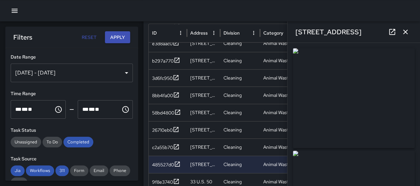
type input "**********"
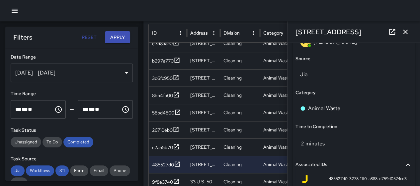
scroll to position [446, 0]
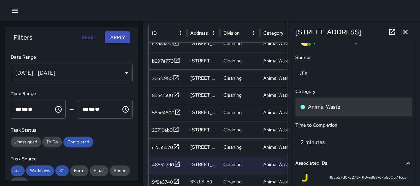
click at [334, 107] on p "Animal Waste" at bounding box center [324, 107] width 32 height 8
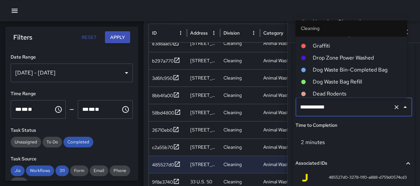
scroll to position [294, 0]
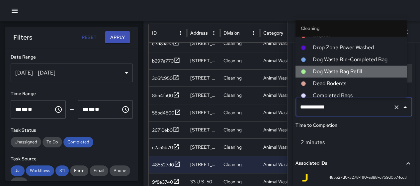
click at [352, 71] on span "Dog Waste Bag Refill" at bounding box center [356, 71] width 89 height 8
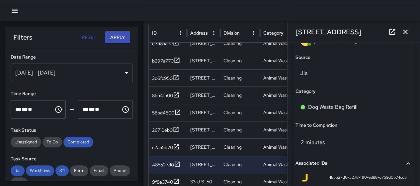
click at [407, 28] on icon "button" at bounding box center [405, 32] width 8 height 8
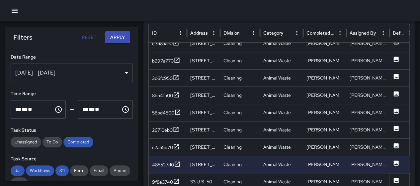
click at [395, 177] on icon at bounding box center [396, 179] width 5 height 5
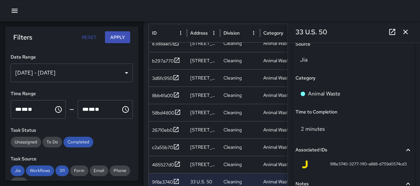
scroll to position [461, 0]
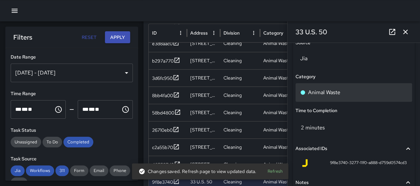
click at [344, 87] on div "Animal Waste" at bounding box center [354, 92] width 117 height 19
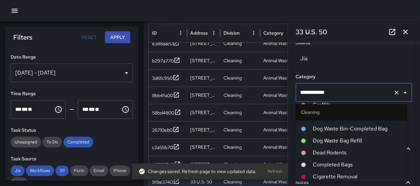
scroll to position [294, 0]
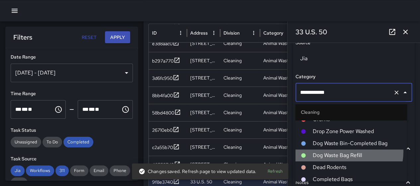
click at [343, 151] on span "Dog Waste Bag Refill" at bounding box center [356, 155] width 89 height 8
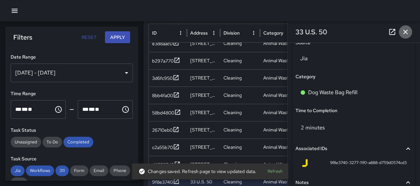
click at [405, 29] on icon "button" at bounding box center [405, 32] width 8 height 8
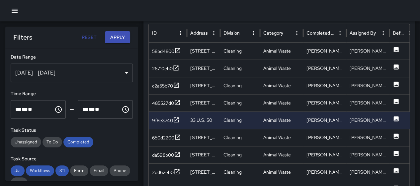
scroll to position [178, 0]
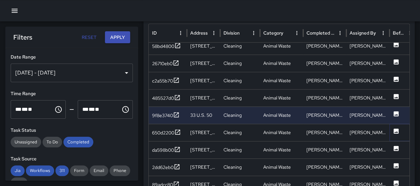
click at [396, 128] on icon at bounding box center [396, 130] width 5 height 5
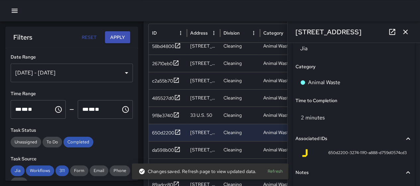
scroll to position [476, 0]
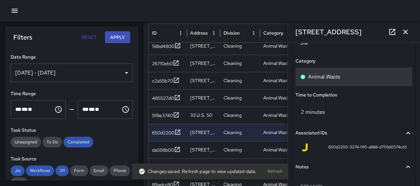
click at [350, 77] on div "Animal Waste" at bounding box center [353, 77] width 107 height 8
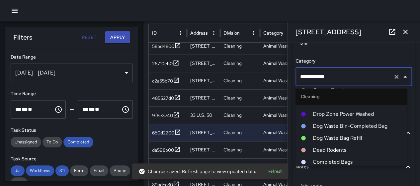
scroll to position [294, 0]
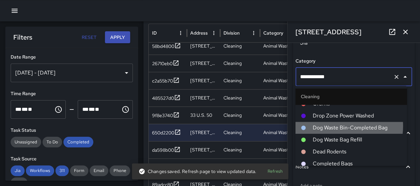
click at [341, 126] on span "Dog Waste Bin-Completed Bag" at bounding box center [356, 128] width 89 height 8
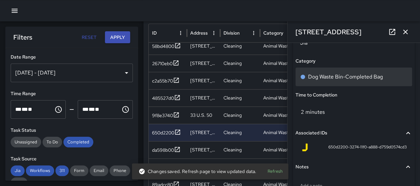
click at [363, 71] on div "Dog Waste Bin-Completed Bag" at bounding box center [354, 76] width 117 height 19
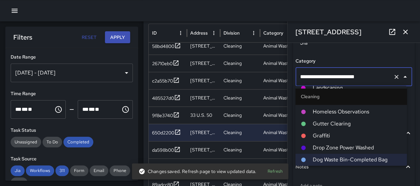
scroll to position [295, 0]
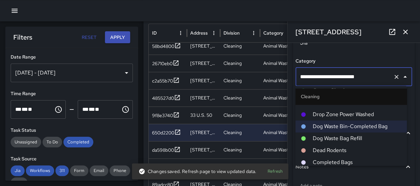
click at [347, 138] on span "Dog Waste Bag Refill" at bounding box center [356, 138] width 89 height 8
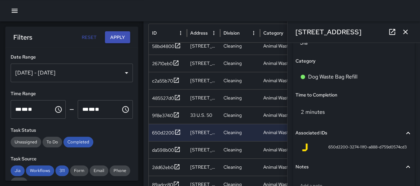
click at [402, 28] on icon "button" at bounding box center [405, 32] width 8 height 8
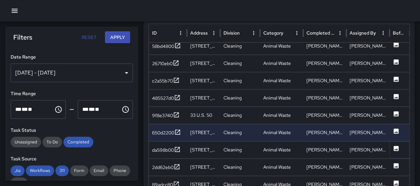
click at [396, 146] on icon at bounding box center [396, 147] width 5 height 5
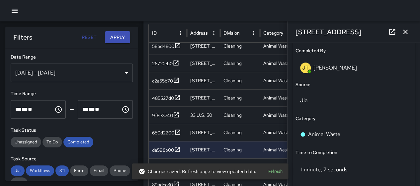
scroll to position [403, 0]
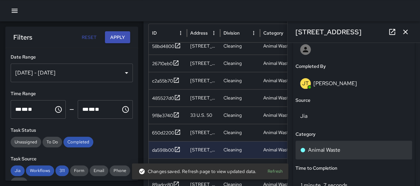
click at [340, 147] on div "Animal Waste" at bounding box center [353, 150] width 107 height 8
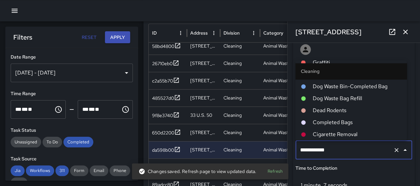
scroll to position [294, 0]
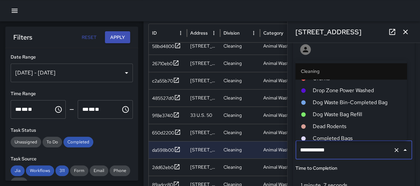
click at [346, 113] on span "Dog Waste Bag Refill" at bounding box center [356, 114] width 89 height 8
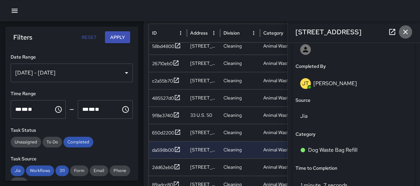
click at [406, 33] on icon "button" at bounding box center [405, 32] width 5 height 5
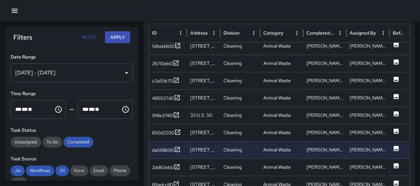
click at [395, 165] on icon at bounding box center [396, 165] width 5 height 5
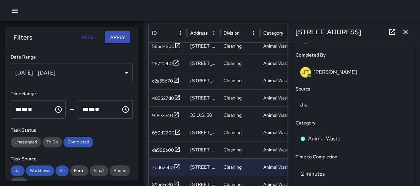
scroll to position [424, 0]
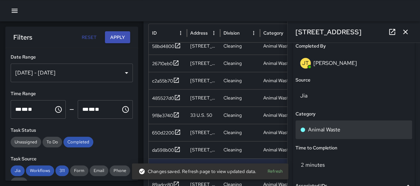
click at [341, 128] on div "Animal Waste" at bounding box center [353, 130] width 107 height 8
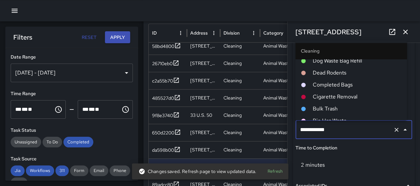
scroll to position [294, 0]
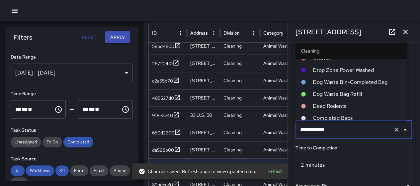
click at [346, 93] on span "Dog Waste Bag Refill" at bounding box center [356, 94] width 89 height 8
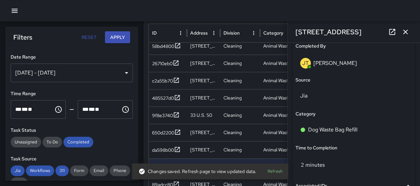
click at [405, 33] on icon "button" at bounding box center [405, 32] width 8 height 8
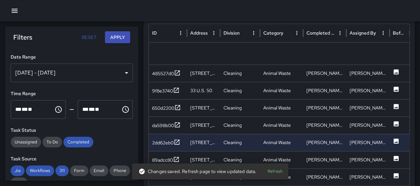
scroll to position [226, 0]
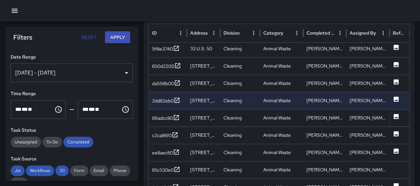
click at [395, 115] on icon at bounding box center [396, 116] width 5 height 5
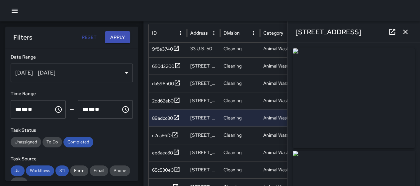
type input "**********"
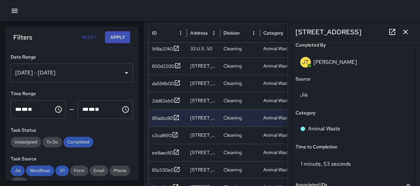
scroll to position [432, 0]
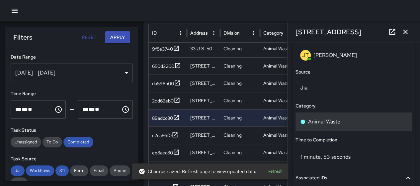
click at [334, 119] on p "Animal Waste" at bounding box center [324, 122] width 32 height 8
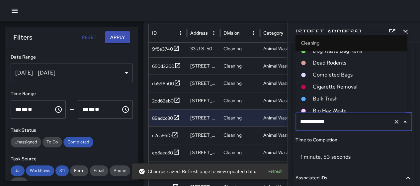
scroll to position [327, 0]
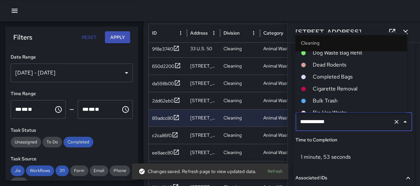
click at [351, 54] on span "Dog Waste Bag Refill" at bounding box center [356, 53] width 89 height 8
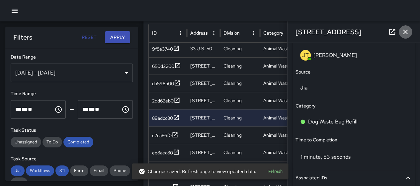
click at [406, 31] on icon "button" at bounding box center [405, 32] width 8 height 8
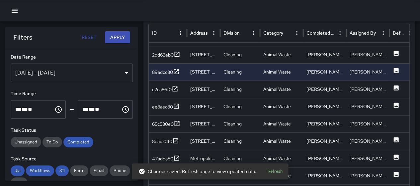
scroll to position [288, 0]
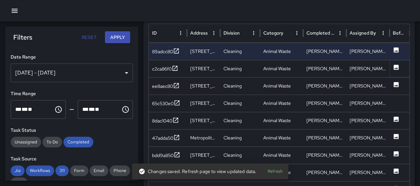
click at [396, 64] on icon at bounding box center [396, 66] width 5 height 5
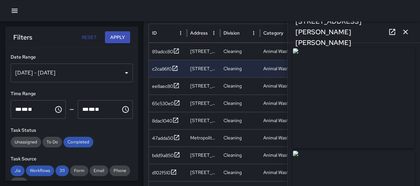
click at [407, 33] on icon "button" at bounding box center [405, 32] width 5 height 5
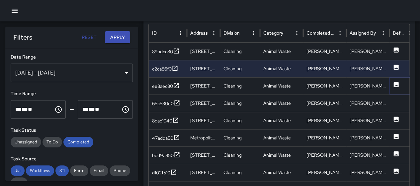
click at [394, 86] on button at bounding box center [396, 86] width 7 height 17
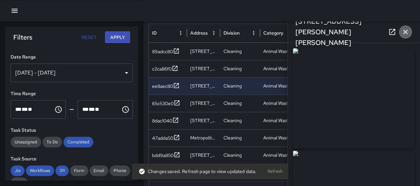
click at [404, 29] on icon "button" at bounding box center [405, 32] width 8 height 8
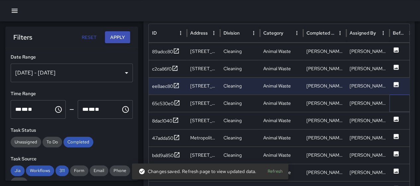
click at [391, 102] on div at bounding box center [402, 102] width 27 height 17
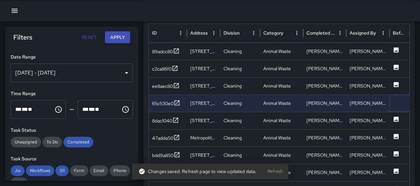
click at [390, 102] on div at bounding box center [402, 102] width 27 height 17
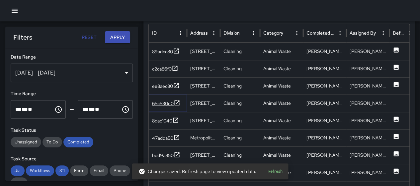
click at [177, 103] on icon at bounding box center [177, 102] width 7 height 7
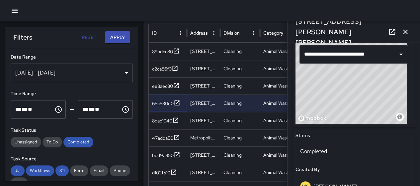
scroll to position [299, 0]
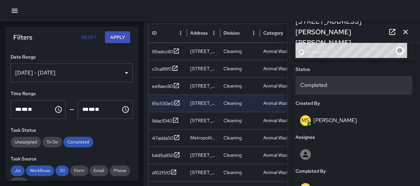
click at [335, 78] on div "Completed" at bounding box center [354, 85] width 117 height 19
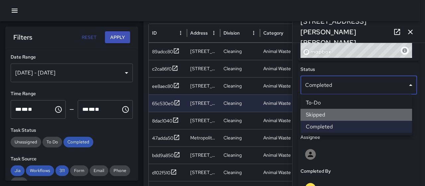
click at [324, 115] on li "Skipped" at bounding box center [356, 115] width 112 height 12
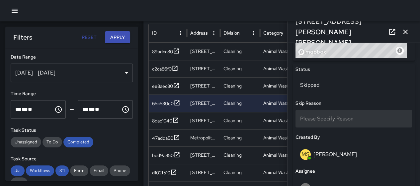
click at [358, 115] on div "Please Specify Reason" at bounding box center [354, 119] width 117 height 18
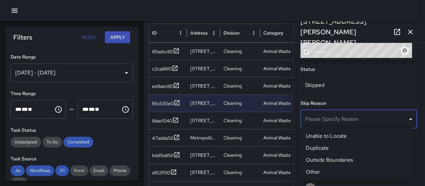
click at [344, 135] on li "Unable to Locate" at bounding box center [356, 136] width 112 height 12
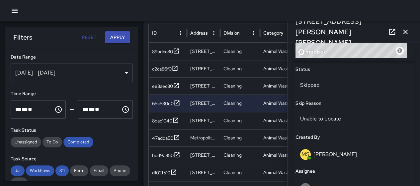
click at [405, 30] on icon "button" at bounding box center [405, 32] width 8 height 8
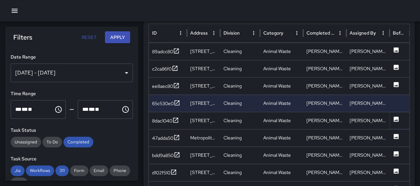
click at [397, 119] on icon at bounding box center [396, 119] width 7 height 7
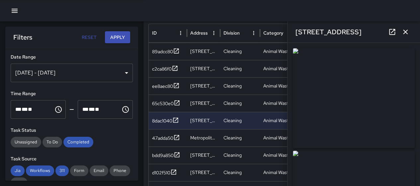
click at [407, 32] on icon "button" at bounding box center [405, 32] width 8 height 8
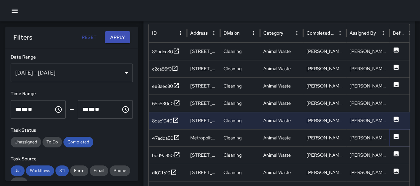
click at [398, 134] on icon at bounding box center [396, 135] width 5 height 5
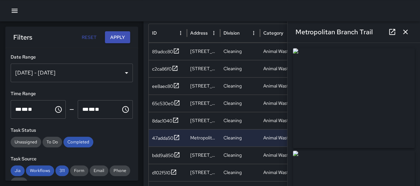
click at [402, 34] on icon "button" at bounding box center [405, 32] width 8 height 8
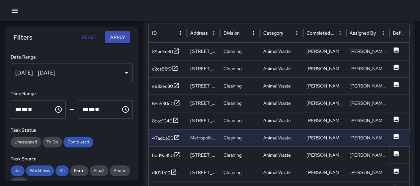
click at [393, 154] on icon at bounding box center [396, 153] width 7 height 7
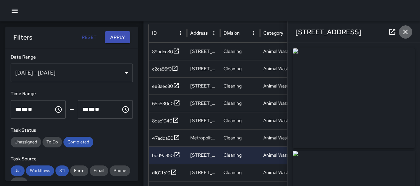
click at [404, 32] on icon "button" at bounding box center [405, 32] width 8 height 8
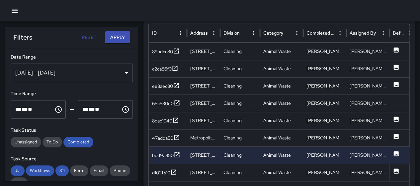
click at [396, 168] on icon at bounding box center [396, 170] width 5 height 5
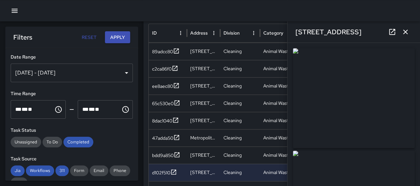
click at [405, 29] on icon "button" at bounding box center [405, 32] width 8 height 8
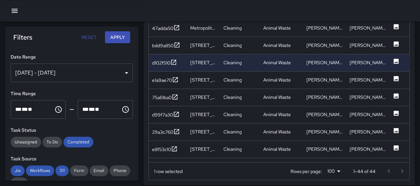
scroll to position [517, 0]
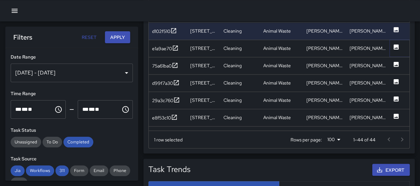
click at [396, 46] on icon at bounding box center [396, 46] width 7 height 7
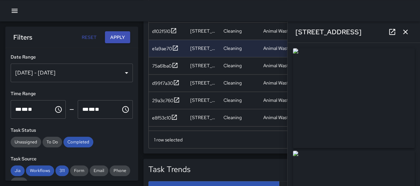
type input "**********"
click at [404, 28] on icon "button" at bounding box center [405, 32] width 8 height 8
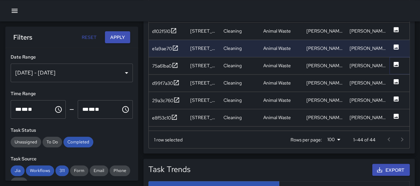
click at [396, 66] on button at bounding box center [396, 65] width 7 height 17
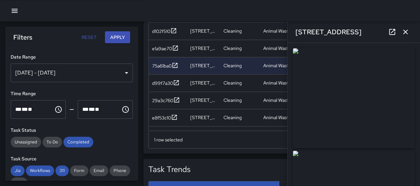
click at [404, 30] on icon "button" at bounding box center [405, 32] width 5 height 5
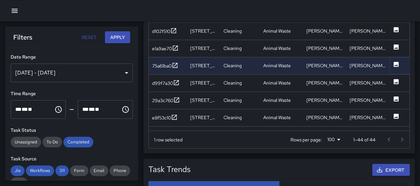
click at [396, 62] on icon at bounding box center [396, 63] width 5 height 5
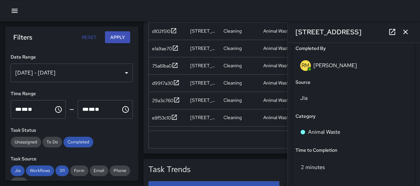
scroll to position [436, 0]
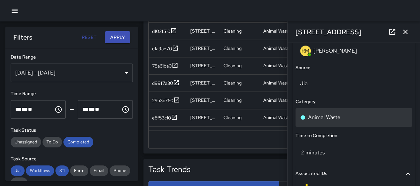
click at [355, 113] on div "Animal Waste" at bounding box center [353, 117] width 107 height 8
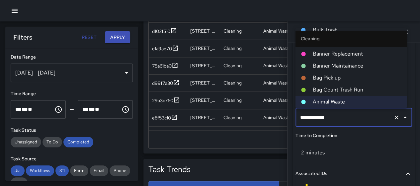
scroll to position [294, 0]
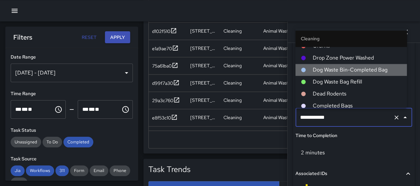
click at [359, 68] on span "Dog Waste Bin-Completed Bag" at bounding box center [356, 70] width 89 height 8
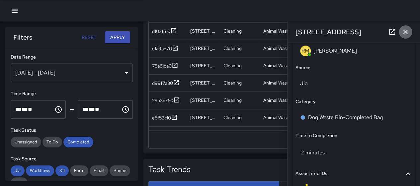
click at [402, 30] on icon "button" at bounding box center [405, 32] width 8 height 8
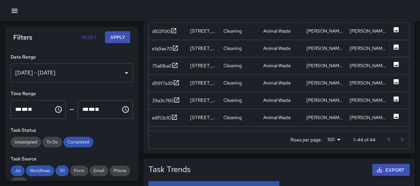
click at [398, 44] on icon at bounding box center [396, 46] width 5 height 5
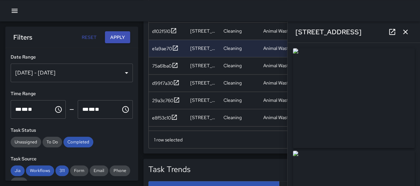
type input "**********"
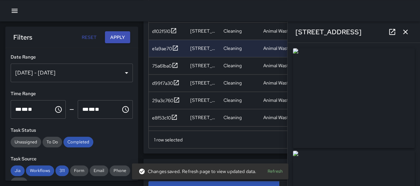
click at [409, 30] on button "button" at bounding box center [405, 31] width 13 height 13
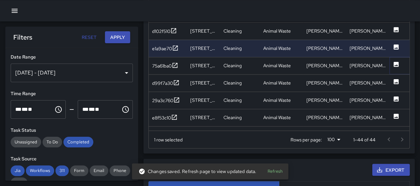
click at [398, 63] on icon at bounding box center [396, 63] width 5 height 5
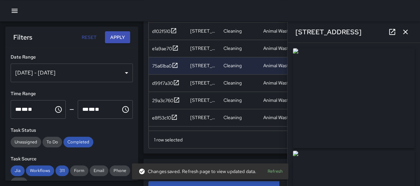
type input "**********"
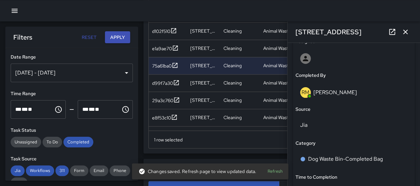
scroll to position [396, 0]
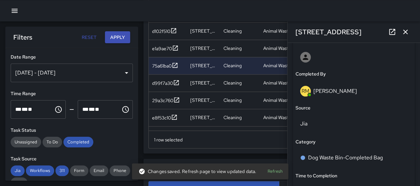
click at [403, 28] on icon "button" at bounding box center [405, 32] width 8 height 8
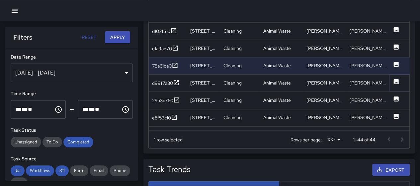
click at [398, 79] on icon at bounding box center [396, 81] width 7 height 7
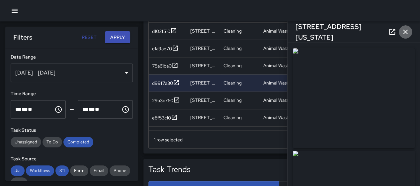
click at [406, 34] on icon "button" at bounding box center [405, 32] width 8 height 8
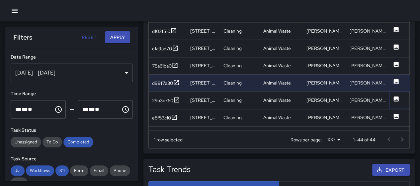
click at [398, 97] on icon at bounding box center [396, 98] width 5 height 5
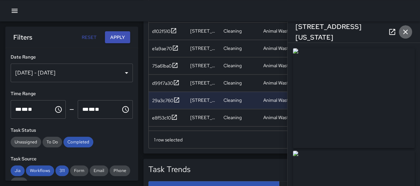
click at [409, 31] on icon "button" at bounding box center [405, 32] width 8 height 8
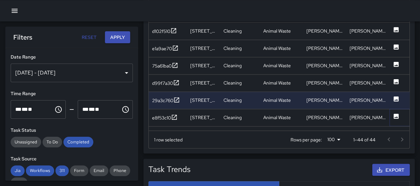
click at [395, 115] on icon at bounding box center [396, 116] width 7 height 7
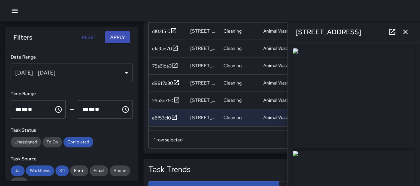
type input "**********"
click at [404, 33] on icon "button" at bounding box center [405, 32] width 5 height 5
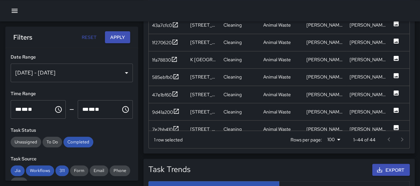
scroll to position [418, 0]
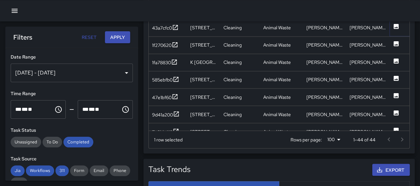
click at [396, 25] on icon at bounding box center [396, 26] width 5 height 5
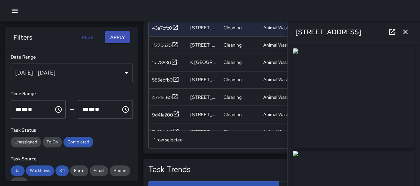
type input "**********"
click at [405, 30] on icon "button" at bounding box center [405, 32] width 8 height 8
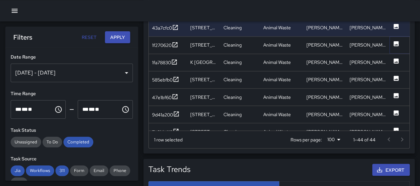
click at [399, 41] on icon at bounding box center [396, 43] width 7 height 7
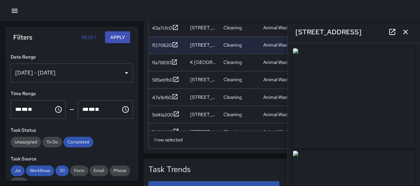
click at [402, 31] on icon "button" at bounding box center [405, 32] width 8 height 8
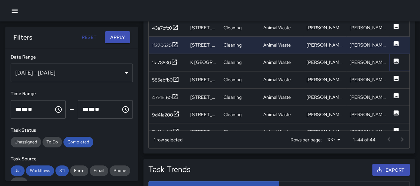
click at [395, 57] on icon at bounding box center [396, 60] width 7 height 7
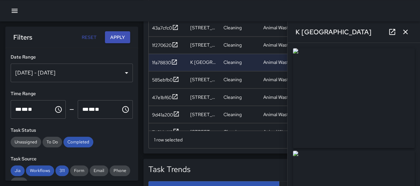
click at [405, 28] on icon "button" at bounding box center [405, 32] width 8 height 8
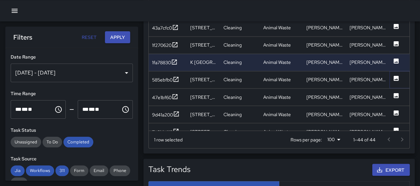
click at [394, 78] on icon at bounding box center [396, 77] width 5 height 5
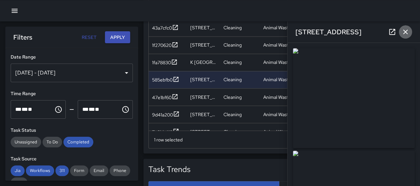
click at [402, 31] on icon "button" at bounding box center [405, 32] width 8 height 8
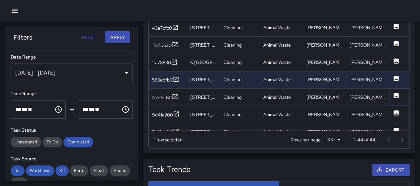
click at [396, 93] on icon at bounding box center [396, 95] width 5 height 5
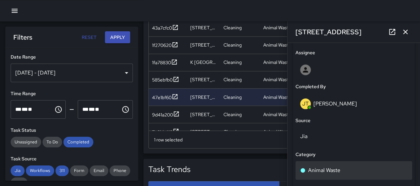
click at [345, 165] on div "Animal Waste" at bounding box center [354, 170] width 117 height 19
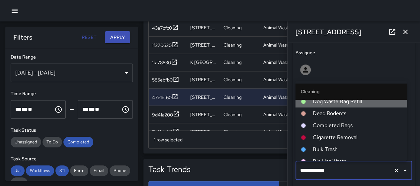
click at [354, 101] on span "Dog Waste Bag Refill" at bounding box center [356, 101] width 89 height 8
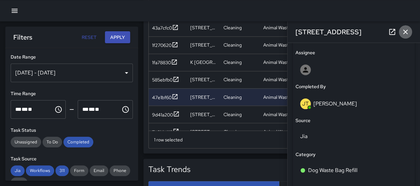
click at [408, 34] on icon "button" at bounding box center [405, 32] width 8 height 8
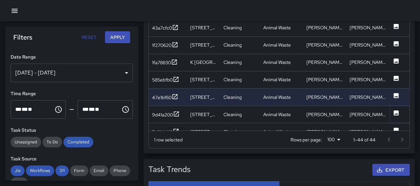
click at [393, 110] on icon at bounding box center [396, 112] width 7 height 7
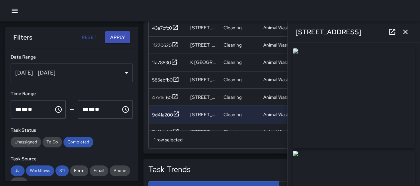
type input "**********"
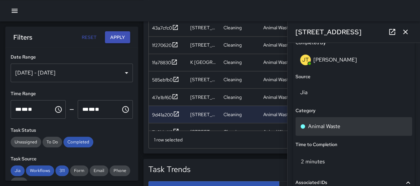
click at [346, 121] on div "Animal Waste" at bounding box center [354, 126] width 117 height 19
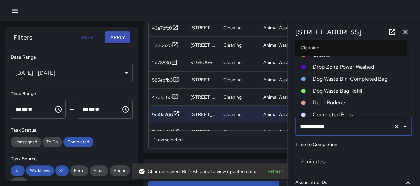
click at [349, 91] on span "Dog Waste Bag Refill" at bounding box center [356, 91] width 89 height 8
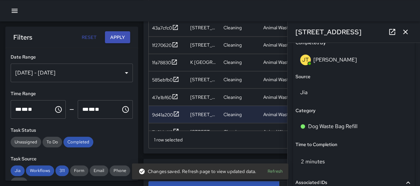
click at [403, 30] on icon "button" at bounding box center [405, 32] width 8 height 8
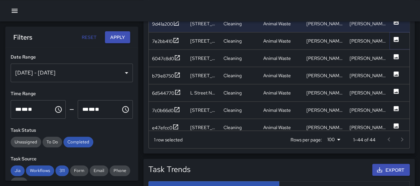
click at [396, 37] on icon at bounding box center [396, 39] width 5 height 5
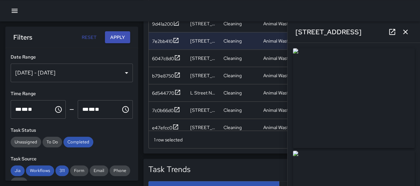
type input "**********"
click at [406, 34] on icon "button" at bounding box center [405, 32] width 8 height 8
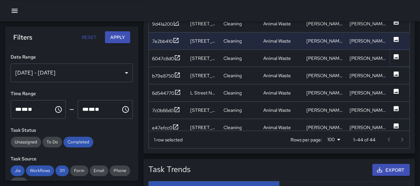
click at [396, 54] on icon at bounding box center [396, 56] width 5 height 5
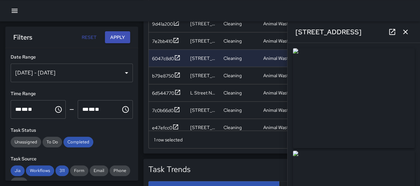
type input "**********"
click at [406, 36] on button "button" at bounding box center [405, 31] width 13 height 13
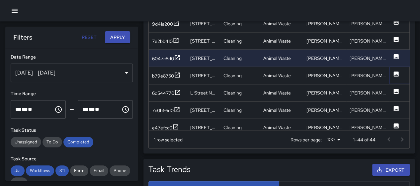
click at [396, 72] on icon at bounding box center [396, 73] width 5 height 5
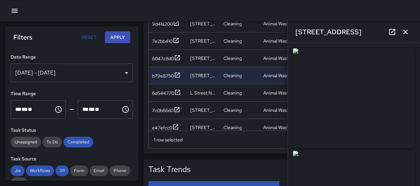
click at [405, 31] on icon "button" at bounding box center [405, 32] width 8 height 8
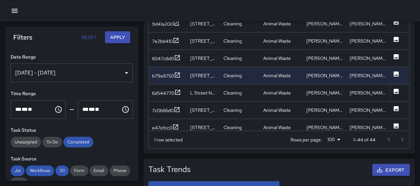
click at [397, 93] on button at bounding box center [396, 92] width 7 height 17
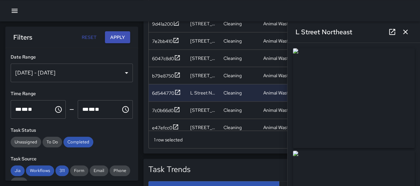
click at [405, 31] on icon "button" at bounding box center [405, 32] width 5 height 5
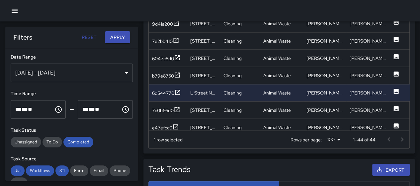
scroll to position [531, 0]
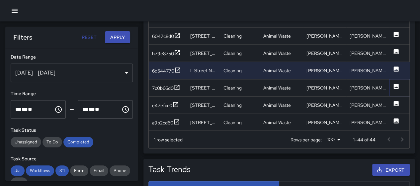
click at [396, 85] on icon at bounding box center [396, 85] width 5 height 5
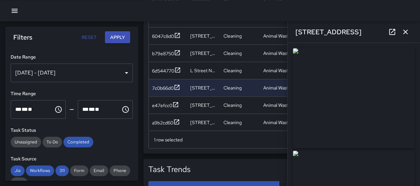
type input "**********"
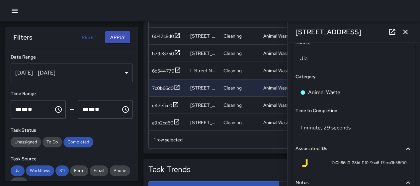
scroll to position [461, 0]
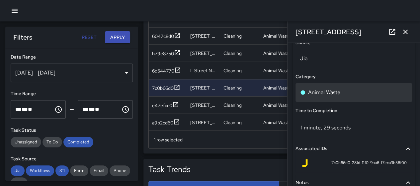
click at [349, 96] on div "Animal Waste" at bounding box center [354, 92] width 117 height 19
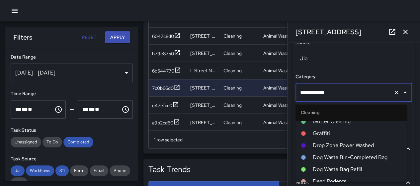
scroll to position [294, 0]
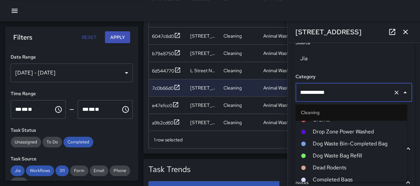
click at [333, 143] on span "Dog Waste Bin-Completed Bag" at bounding box center [356, 143] width 89 height 8
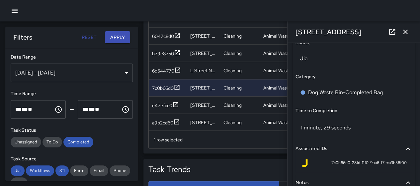
click at [406, 32] on icon "button" at bounding box center [405, 32] width 8 height 8
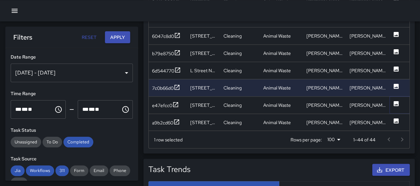
click at [396, 103] on icon at bounding box center [396, 103] width 5 height 5
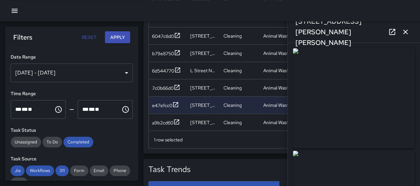
click at [404, 32] on icon "button" at bounding box center [405, 32] width 8 height 8
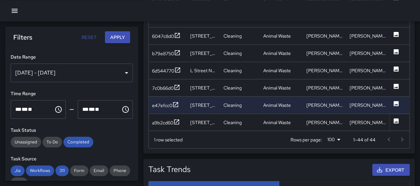
click at [394, 119] on icon at bounding box center [396, 120] width 5 height 5
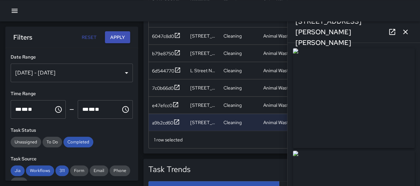
type input "**********"
click at [404, 32] on icon "button" at bounding box center [405, 32] width 8 height 8
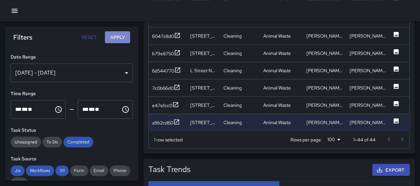
click at [121, 40] on button "Apply" at bounding box center [117, 37] width 25 height 12
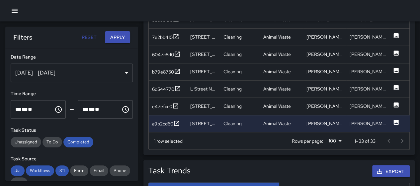
scroll to position [517, 0]
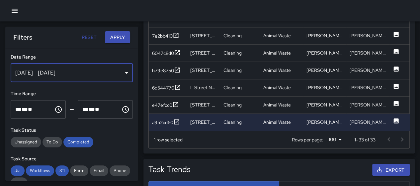
click at [113, 75] on div "[DATE] - [DATE]" at bounding box center [72, 72] width 122 height 19
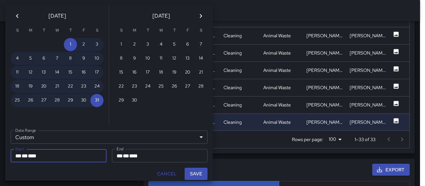
click at [15, 17] on icon "Previous month" at bounding box center [17, 16] width 8 height 8
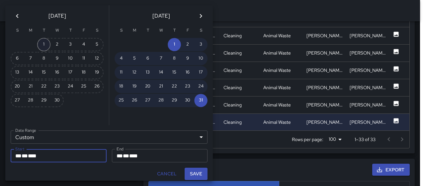
click at [43, 42] on button "1" at bounding box center [43, 44] width 13 height 13
type input "**********"
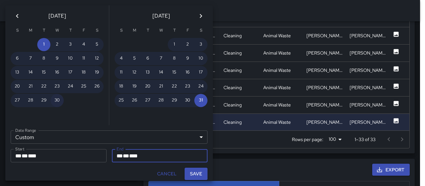
click at [60, 99] on button "30" at bounding box center [56, 100] width 13 height 13
type input "**********"
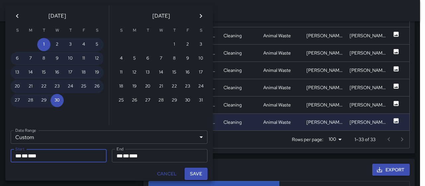
click at [197, 172] on button "Save" at bounding box center [196, 173] width 23 height 12
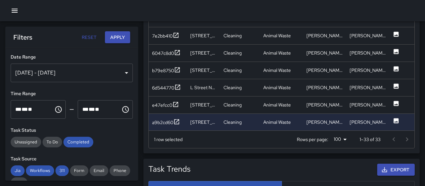
type input "**********"
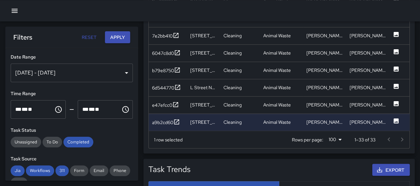
click at [120, 37] on button "Apply" at bounding box center [117, 37] width 25 height 12
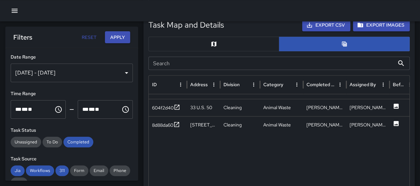
scroll to position [0, 0]
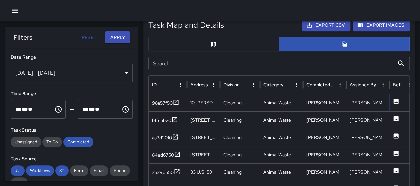
click at [394, 100] on icon at bounding box center [396, 101] width 5 height 5
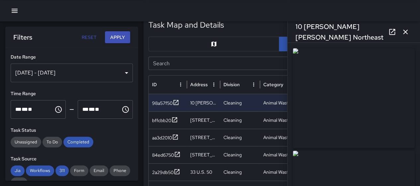
type input "**********"
click at [406, 32] on icon "button" at bounding box center [405, 32] width 5 height 5
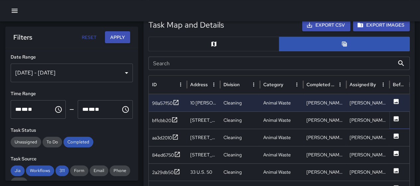
click at [398, 117] on icon at bounding box center [396, 118] width 5 height 5
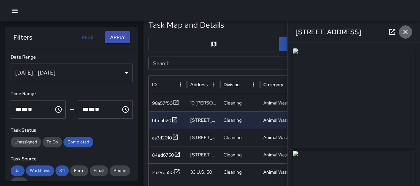
click at [404, 35] on icon "button" at bounding box center [405, 32] width 8 height 8
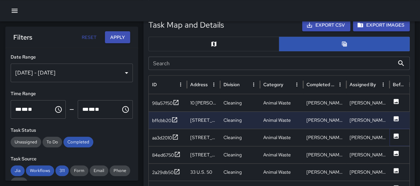
click at [393, 134] on icon at bounding box center [396, 135] width 7 height 7
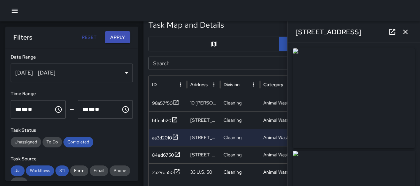
click at [402, 31] on icon "button" at bounding box center [405, 32] width 8 height 8
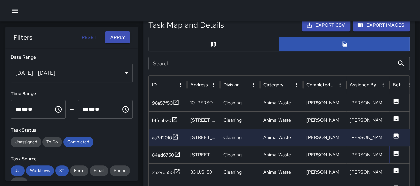
click at [393, 151] on icon at bounding box center [396, 153] width 7 height 7
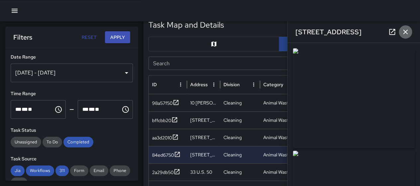
drag, startPoint x: 402, startPoint y: 34, endPoint x: 409, endPoint y: 42, distance: 10.4
click at [403, 34] on icon "button" at bounding box center [405, 32] width 8 height 8
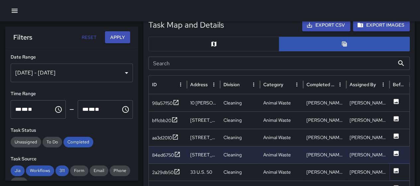
click at [394, 169] on icon at bounding box center [396, 170] width 5 height 5
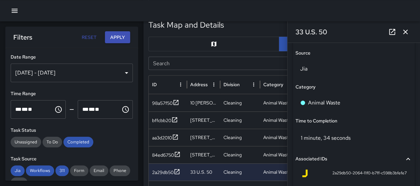
scroll to position [454, 0]
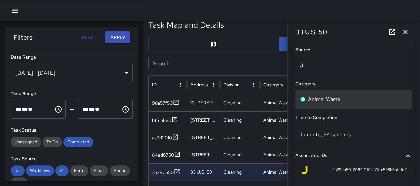
click at [339, 98] on p "Animal Waste" at bounding box center [324, 99] width 32 height 8
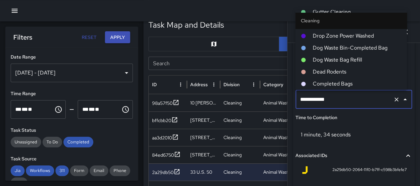
scroll to position [294, 0]
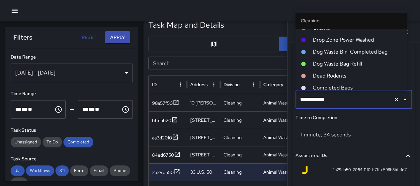
click at [341, 63] on span "Dog Waste Bag Refill" at bounding box center [356, 64] width 89 height 8
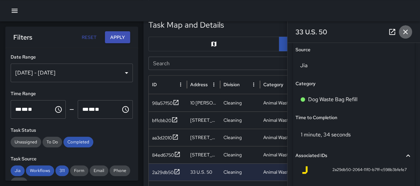
click at [407, 31] on icon "button" at bounding box center [405, 32] width 8 height 8
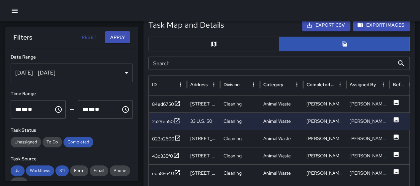
scroll to position [61, 0]
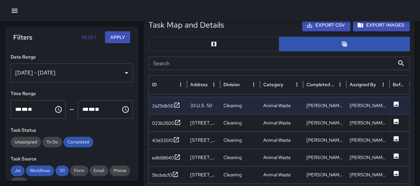
click at [397, 119] on icon at bounding box center [396, 121] width 5 height 5
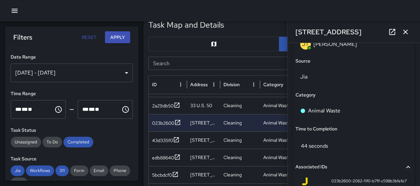
scroll to position [448, 0]
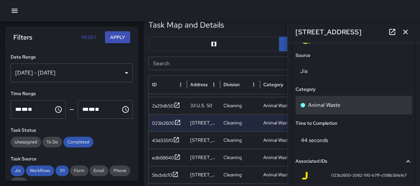
click at [337, 103] on p "Animal Waste" at bounding box center [324, 105] width 32 height 8
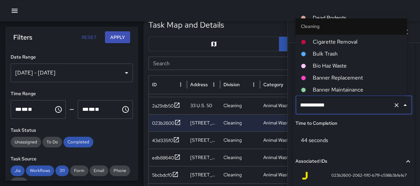
scroll to position [294, 0]
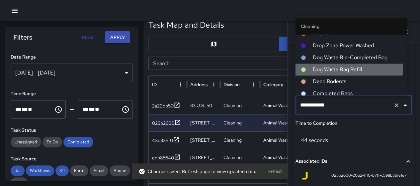
click at [336, 67] on span "Dog Waste Bag Refill" at bounding box center [356, 69] width 89 height 8
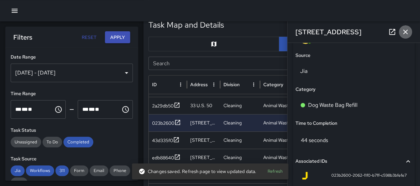
click at [404, 30] on icon "button" at bounding box center [405, 32] width 8 height 8
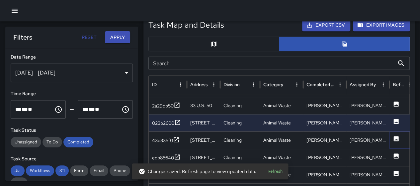
click at [394, 135] on icon at bounding box center [396, 138] width 7 height 7
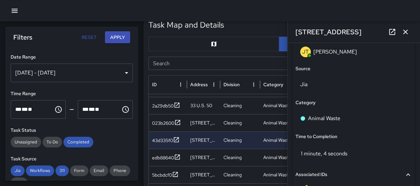
scroll to position [442, 0]
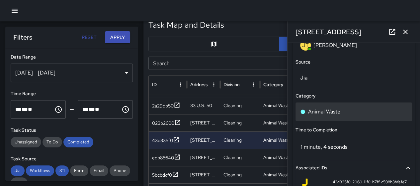
click at [327, 108] on p "Animal Waste" at bounding box center [324, 112] width 32 height 8
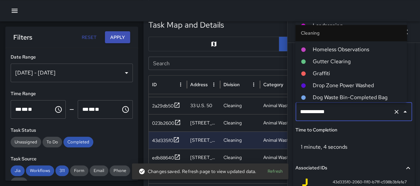
scroll to position [294, 0]
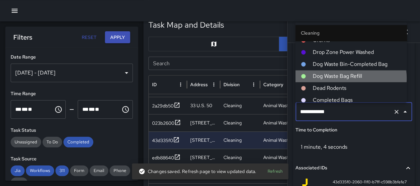
click at [350, 78] on span "Dog Waste Bag Refill" at bounding box center [356, 76] width 89 height 8
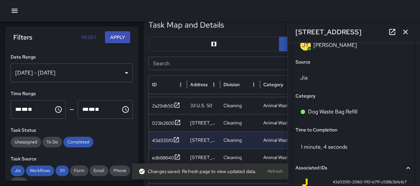
click at [403, 31] on icon "button" at bounding box center [405, 32] width 8 height 8
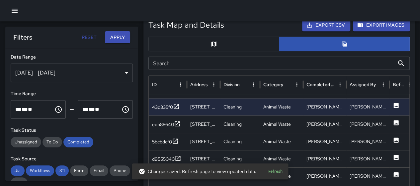
scroll to position [92, 0]
click at [398, 120] on icon at bounding box center [396, 122] width 5 height 5
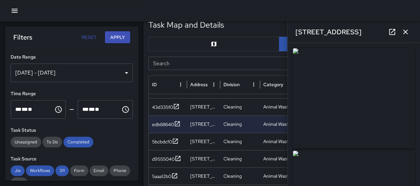
click at [404, 28] on icon "button" at bounding box center [405, 32] width 8 height 8
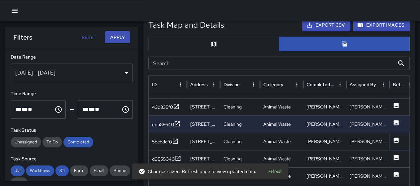
click at [396, 138] on icon at bounding box center [396, 139] width 5 height 5
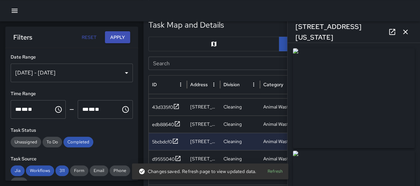
type input "**********"
click at [405, 31] on icon "button" at bounding box center [405, 32] width 8 height 8
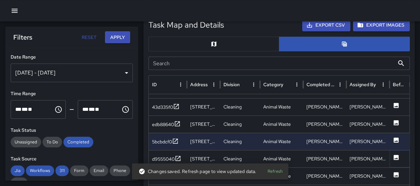
click at [396, 158] on icon at bounding box center [396, 156] width 5 height 5
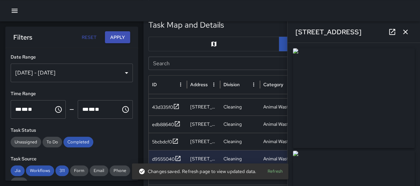
click at [405, 31] on icon "button" at bounding box center [405, 32] width 8 height 8
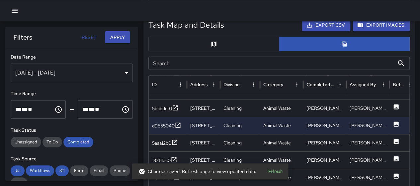
scroll to position [123, 0]
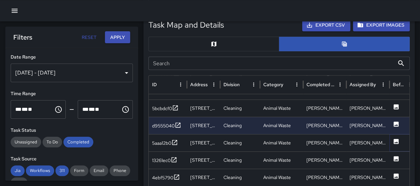
click at [398, 138] on icon at bounding box center [396, 140] width 5 height 5
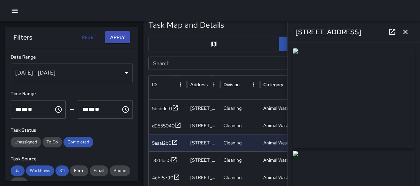
type input "**********"
click at [404, 32] on icon "button" at bounding box center [405, 32] width 8 height 8
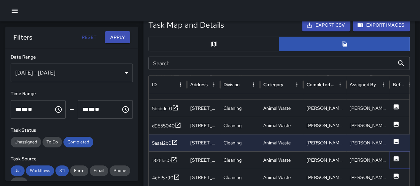
click at [398, 159] on icon at bounding box center [396, 158] width 5 height 5
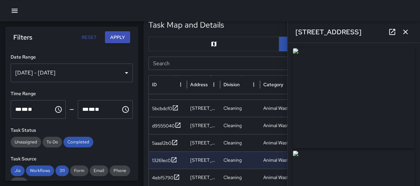
type input "**********"
click at [402, 34] on icon "button" at bounding box center [405, 32] width 8 height 8
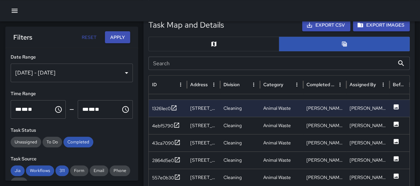
scroll to position [184, 0]
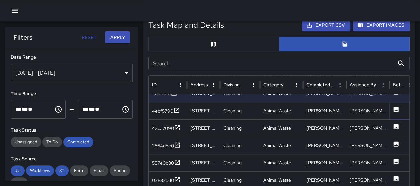
click at [396, 109] on icon at bounding box center [396, 109] width 7 height 7
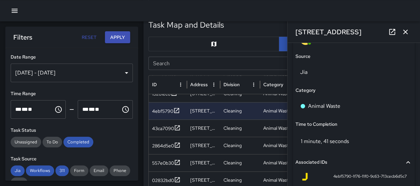
scroll to position [466, 0]
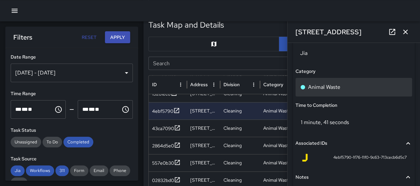
click at [333, 86] on p "Animal Waste" at bounding box center [324, 87] width 32 height 8
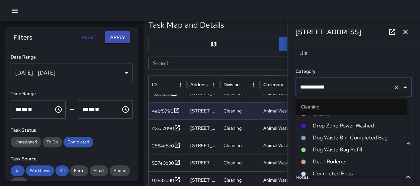
scroll to position [294, 0]
click at [346, 136] on span "Dog Waste Bin-Completed Bag" at bounding box center [356, 138] width 89 height 8
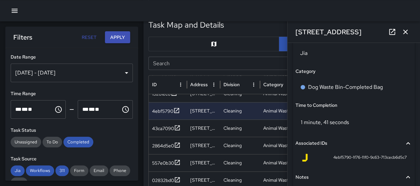
click at [402, 31] on icon "button" at bounding box center [405, 32] width 8 height 8
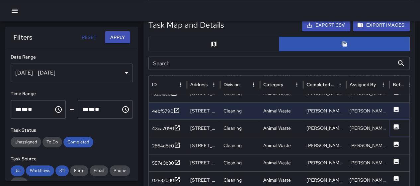
click at [397, 124] on icon at bounding box center [396, 126] width 5 height 5
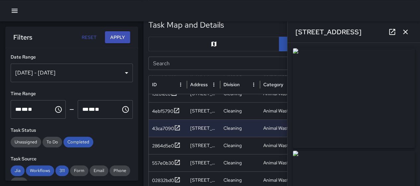
click at [403, 33] on icon "button" at bounding box center [405, 32] width 8 height 8
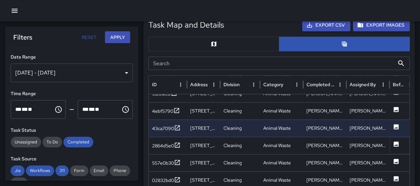
click at [393, 143] on icon at bounding box center [396, 143] width 7 height 7
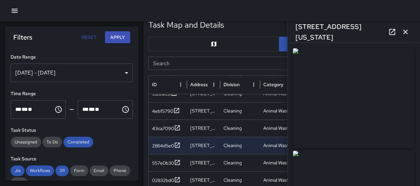
type input "**********"
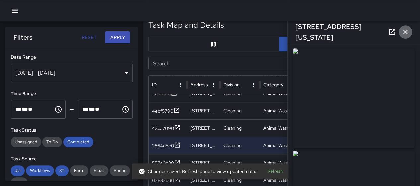
click at [405, 35] on icon "button" at bounding box center [405, 32] width 8 height 8
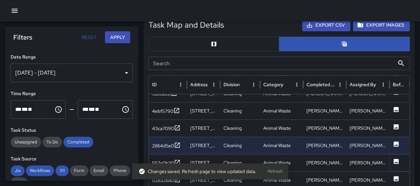
click at [397, 160] on icon at bounding box center [396, 160] width 5 height 5
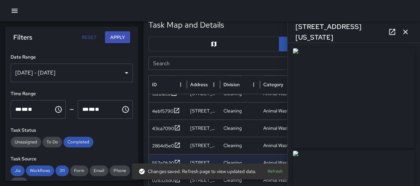
click at [402, 35] on icon "button" at bounding box center [405, 32] width 8 height 8
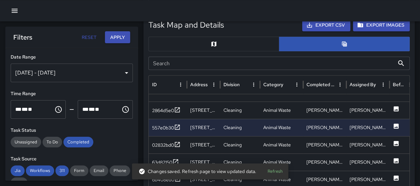
scroll to position [262, 0]
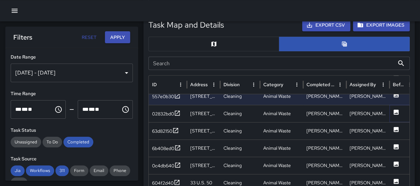
click at [396, 110] on icon at bounding box center [396, 111] width 5 height 5
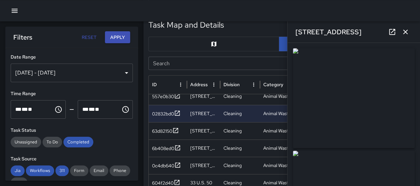
click at [407, 32] on icon "button" at bounding box center [405, 32] width 8 height 8
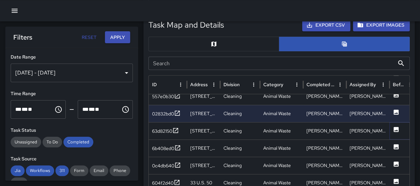
click at [396, 128] on icon at bounding box center [396, 129] width 5 height 5
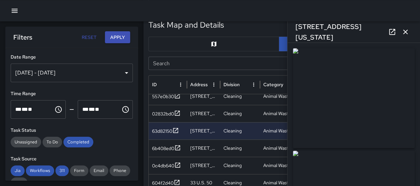
click at [403, 31] on icon "button" at bounding box center [405, 32] width 8 height 8
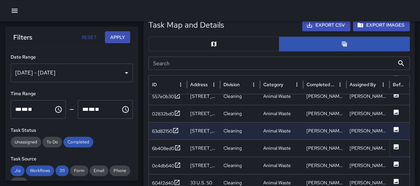
click at [397, 145] on icon at bounding box center [396, 146] width 5 height 5
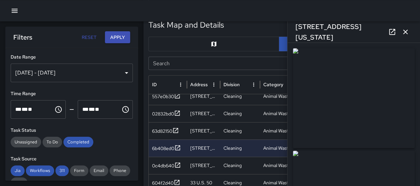
click at [405, 29] on icon "button" at bounding box center [405, 32] width 8 height 8
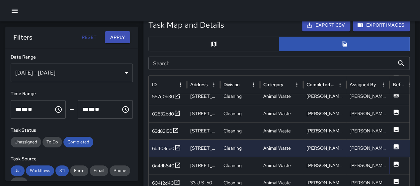
click at [396, 161] on icon at bounding box center [396, 163] width 5 height 5
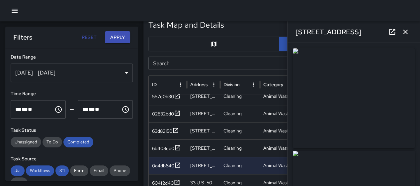
click at [404, 32] on icon "button" at bounding box center [405, 32] width 8 height 8
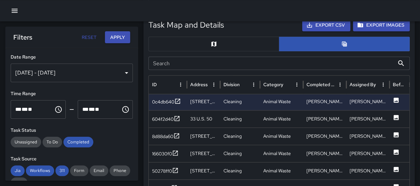
scroll to position [307, 0]
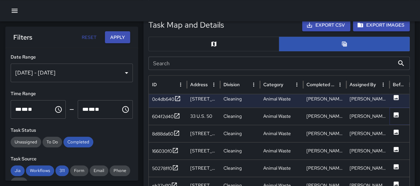
click at [395, 111] on icon at bounding box center [396, 114] width 7 height 7
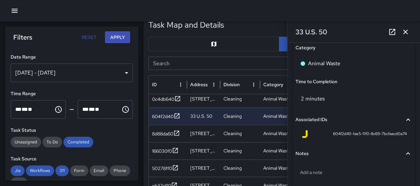
scroll to position [497, 0]
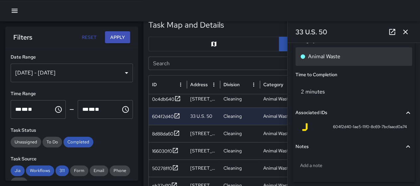
click at [338, 55] on p "Animal Waste" at bounding box center [324, 56] width 32 height 8
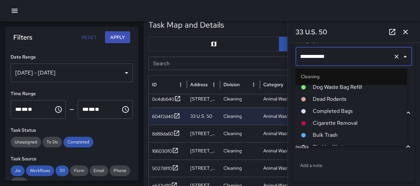
scroll to position [294, 0]
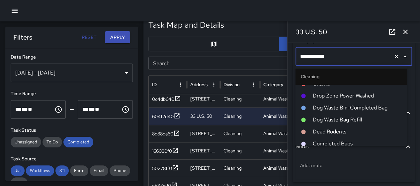
click at [344, 117] on span "Dog Waste Bag Refill" at bounding box center [356, 120] width 89 height 8
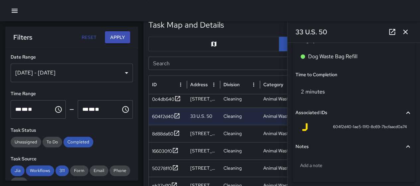
click at [403, 35] on icon "button" at bounding box center [405, 32] width 8 height 8
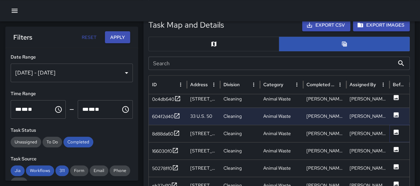
click at [397, 131] on icon at bounding box center [396, 131] width 5 height 5
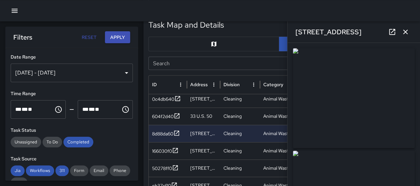
type input "**********"
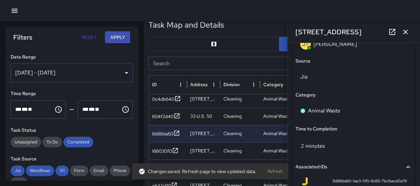
scroll to position [456, 0]
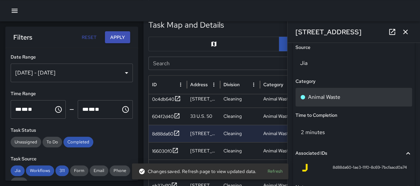
click at [331, 99] on p "Animal Waste" at bounding box center [324, 97] width 32 height 8
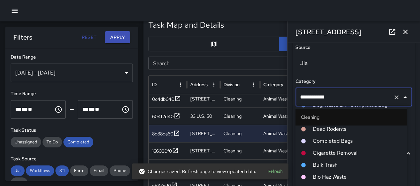
scroll to position [327, 0]
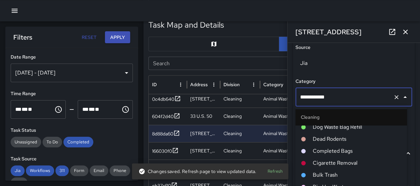
click at [349, 125] on span "Dog Waste Bag Refill" at bounding box center [356, 127] width 89 height 8
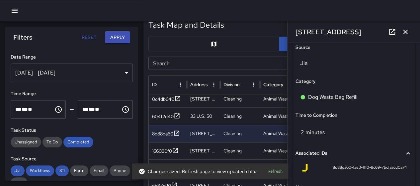
click at [404, 32] on icon "button" at bounding box center [405, 32] width 8 height 8
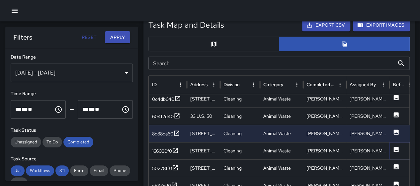
click at [394, 148] on icon at bounding box center [396, 148] width 5 height 5
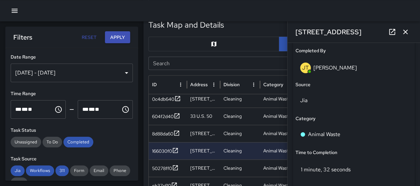
scroll to position [422, 0]
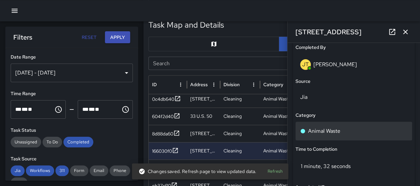
click at [354, 128] on div "Animal Waste" at bounding box center [353, 131] width 107 height 8
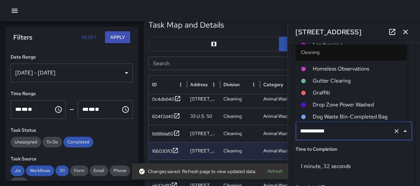
scroll to position [294, 0]
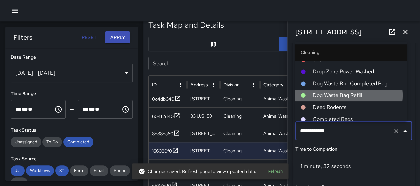
click at [346, 95] on span "Dog Waste Bag Refill" at bounding box center [356, 95] width 89 height 8
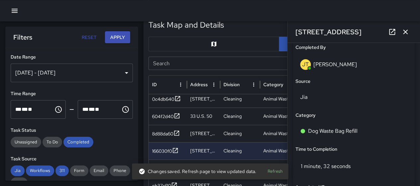
click at [404, 32] on icon "button" at bounding box center [405, 32] width 8 height 8
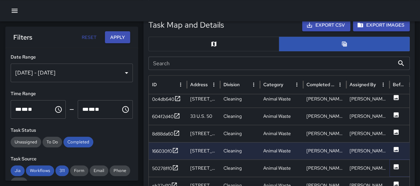
click at [395, 164] on icon at bounding box center [396, 166] width 5 height 5
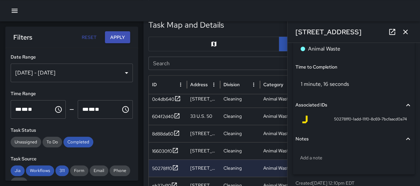
scroll to position [505, 0]
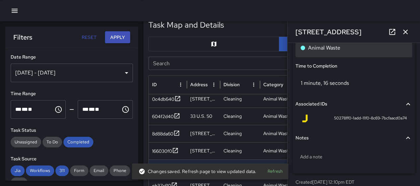
click at [336, 49] on p "Animal Waste" at bounding box center [324, 48] width 32 height 8
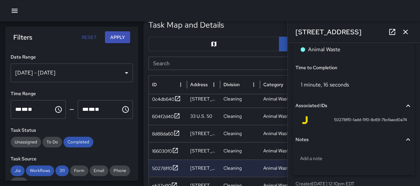
scroll to position [470, 0]
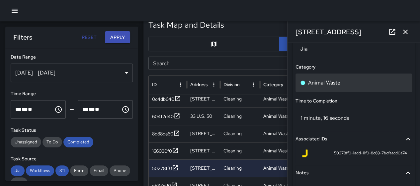
click at [333, 79] on p "Animal Waste" at bounding box center [324, 83] width 32 height 8
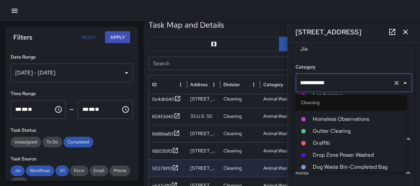
scroll to position [294, 0]
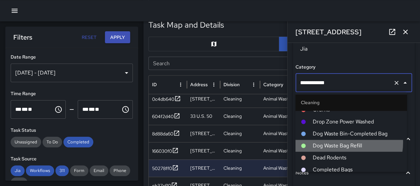
drag, startPoint x: 339, startPoint y: 142, endPoint x: 341, endPoint y: 140, distance: 3.5
click at [339, 142] on span "Dog Waste Bag Refill" at bounding box center [356, 145] width 89 height 8
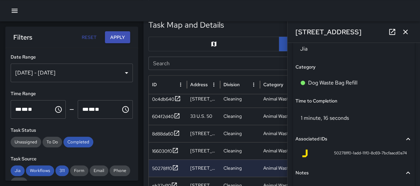
click at [403, 31] on icon "button" at bounding box center [405, 32] width 8 height 8
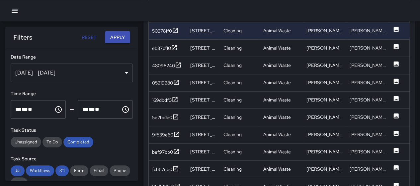
scroll to position [464, 0]
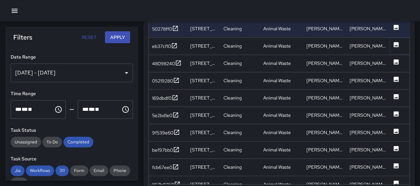
click at [397, 42] on icon at bounding box center [396, 44] width 5 height 5
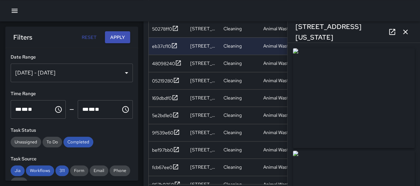
type input "**********"
click at [404, 31] on icon "button" at bounding box center [405, 32] width 8 height 8
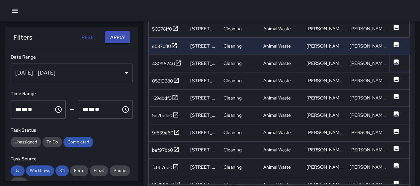
click at [395, 64] on button at bounding box center [396, 63] width 7 height 17
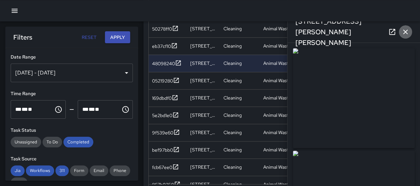
click at [404, 33] on icon "button" at bounding box center [405, 32] width 5 height 5
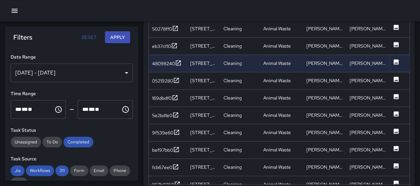
click at [396, 63] on icon at bounding box center [396, 61] width 5 height 5
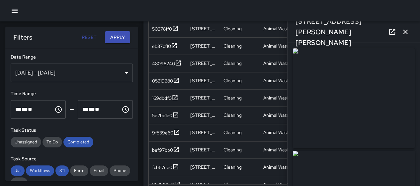
click at [403, 32] on icon "button" at bounding box center [405, 32] width 8 height 8
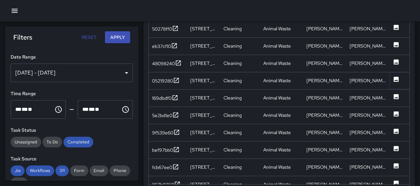
click at [396, 78] on icon at bounding box center [396, 78] width 5 height 5
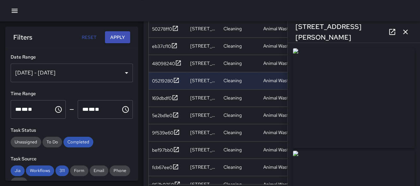
type input "**********"
click at [404, 32] on icon "button" at bounding box center [405, 32] width 8 height 8
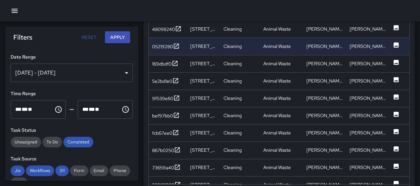
scroll to position [377, 0]
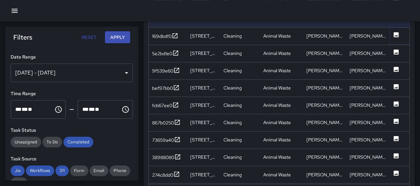
click at [396, 34] on icon at bounding box center [396, 34] width 7 height 7
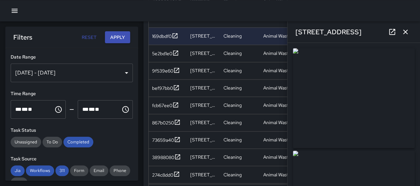
click at [405, 30] on icon "button" at bounding box center [405, 32] width 8 height 8
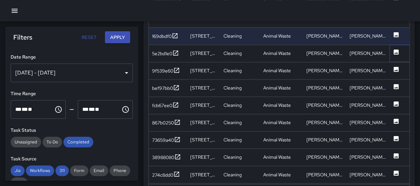
click at [400, 50] on div at bounding box center [402, 52] width 27 height 17
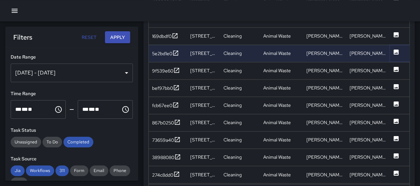
click at [396, 50] on icon at bounding box center [396, 51] width 5 height 5
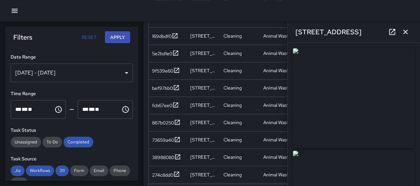
type input "**********"
click at [403, 32] on icon "button" at bounding box center [405, 32] width 8 height 8
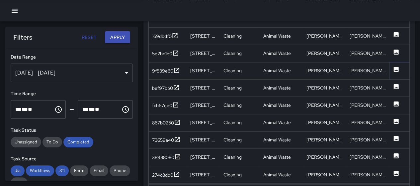
click at [397, 67] on icon at bounding box center [396, 68] width 5 height 5
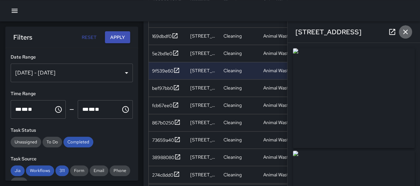
click at [407, 34] on icon "button" at bounding box center [405, 32] width 5 height 5
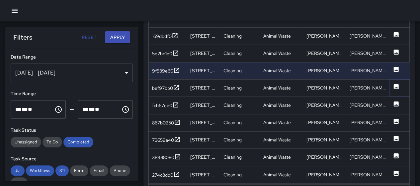
click at [396, 85] on icon at bounding box center [396, 86] width 5 height 5
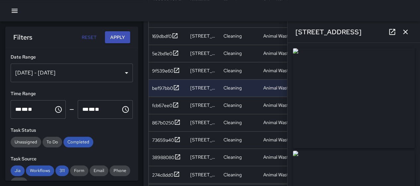
type input "**********"
click at [404, 33] on icon "button" at bounding box center [405, 32] width 8 height 8
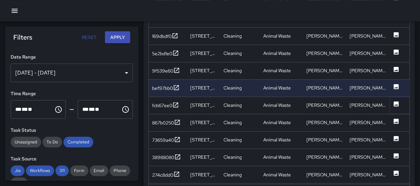
click at [395, 101] on icon at bounding box center [396, 103] width 5 height 5
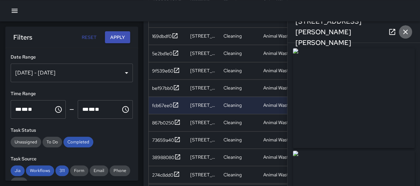
click at [405, 34] on icon "button" at bounding box center [405, 32] width 8 height 8
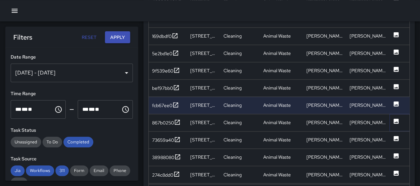
click at [393, 120] on icon at bounding box center [396, 121] width 7 height 7
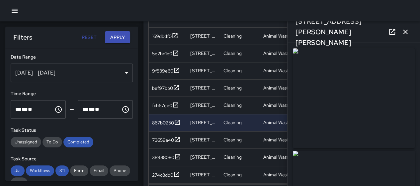
click at [404, 33] on icon "button" at bounding box center [405, 32] width 5 height 5
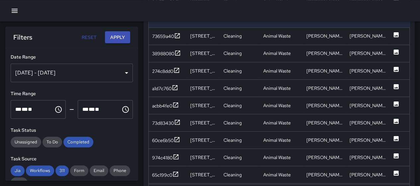
scroll to position [500, 0]
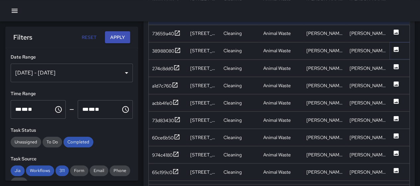
click at [394, 47] on icon at bounding box center [396, 48] width 5 height 5
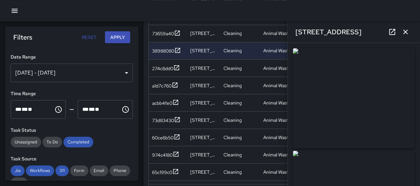
click at [402, 32] on icon "button" at bounding box center [405, 32] width 8 height 8
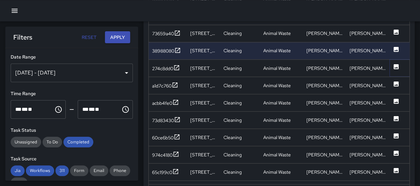
click at [396, 64] on icon at bounding box center [396, 66] width 5 height 5
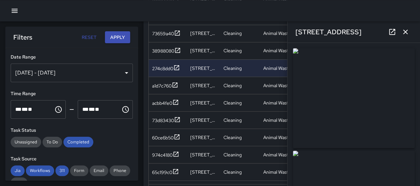
click at [404, 29] on icon "button" at bounding box center [405, 32] width 8 height 8
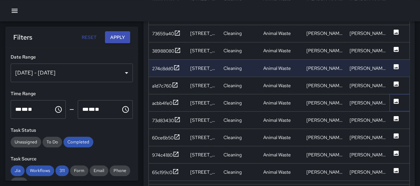
click at [392, 99] on div at bounding box center [402, 102] width 27 height 17
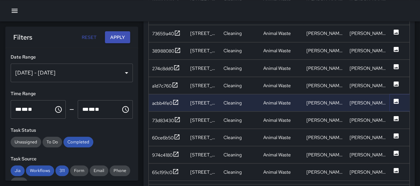
click at [394, 99] on icon at bounding box center [396, 100] width 5 height 5
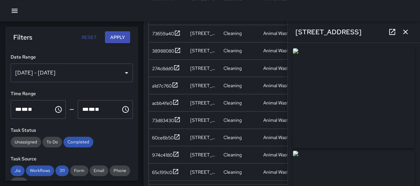
type input "**********"
click at [406, 32] on icon "button" at bounding box center [405, 32] width 5 height 5
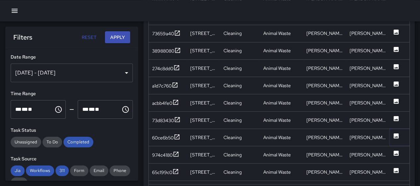
click at [393, 133] on icon at bounding box center [396, 135] width 7 height 7
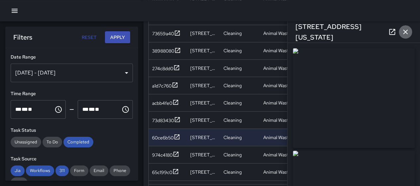
click at [404, 32] on icon "button" at bounding box center [405, 32] width 8 height 8
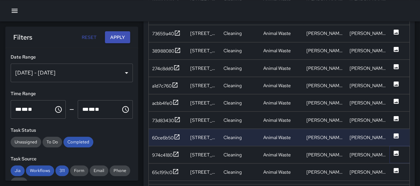
click at [395, 153] on icon at bounding box center [396, 152] width 7 height 7
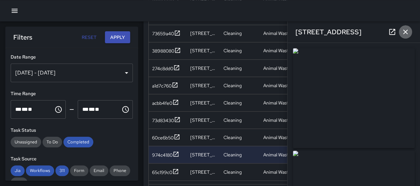
click at [403, 32] on icon "button" at bounding box center [405, 32] width 8 height 8
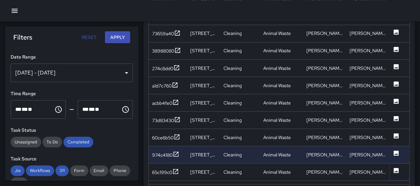
click at [397, 169] on icon at bounding box center [396, 169] width 5 height 5
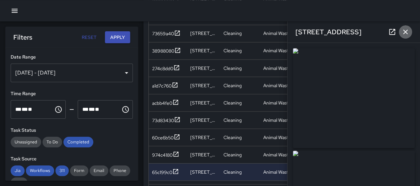
click at [403, 30] on icon "button" at bounding box center [405, 32] width 8 height 8
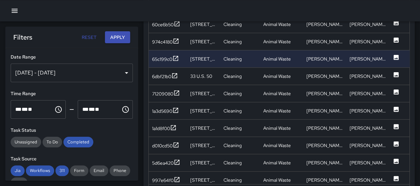
scroll to position [637, 0]
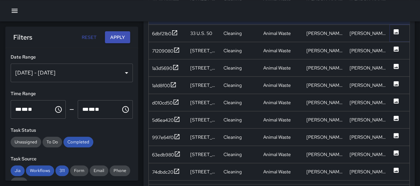
click at [394, 30] on icon at bounding box center [396, 31] width 5 height 5
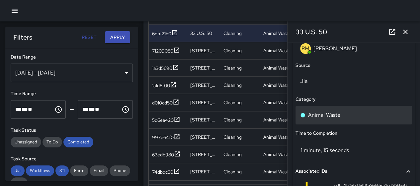
click at [346, 110] on div "Animal Waste" at bounding box center [354, 115] width 117 height 19
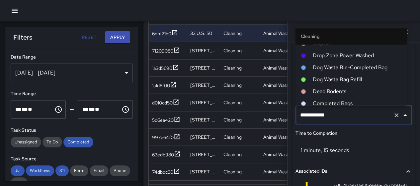
click at [348, 67] on span "Dog Waste Bin-Completed Bag" at bounding box center [356, 67] width 89 height 8
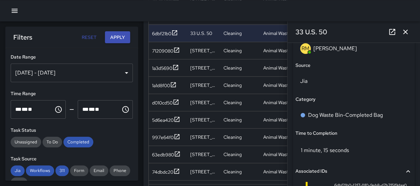
click at [404, 30] on icon "button" at bounding box center [405, 32] width 8 height 8
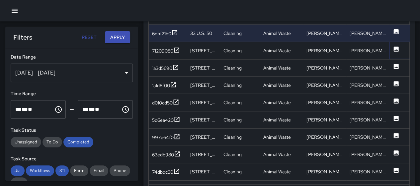
click at [394, 46] on icon at bounding box center [396, 48] width 5 height 5
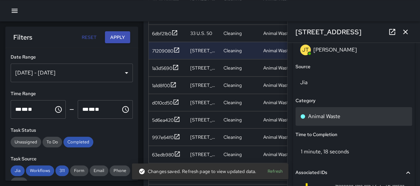
click at [339, 118] on p "Animal Waste" at bounding box center [324, 116] width 32 height 8
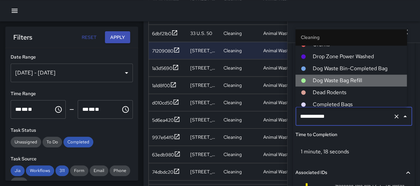
click at [355, 76] on li "Dog Waste Bag Refill" at bounding box center [351, 81] width 112 height 12
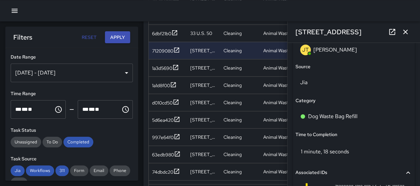
click at [404, 31] on icon "button" at bounding box center [405, 32] width 5 height 5
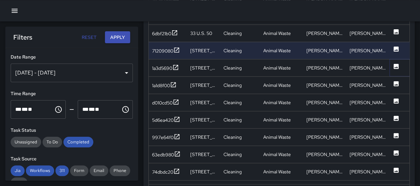
click at [397, 65] on icon at bounding box center [396, 65] width 5 height 5
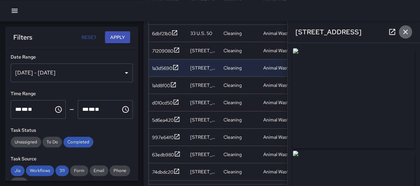
click at [403, 32] on icon "button" at bounding box center [405, 32] width 8 height 8
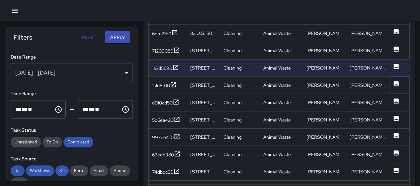
click at [398, 82] on icon at bounding box center [396, 83] width 5 height 5
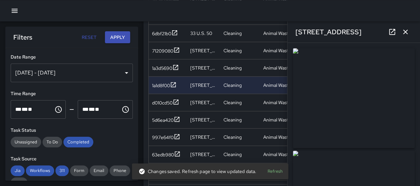
click at [403, 34] on icon "button" at bounding box center [405, 32] width 5 height 5
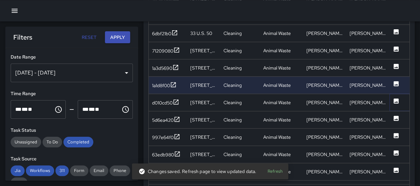
click at [394, 101] on icon at bounding box center [396, 100] width 7 height 7
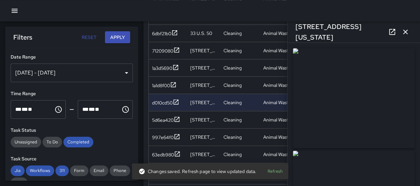
click at [404, 32] on icon "button" at bounding box center [405, 32] width 8 height 8
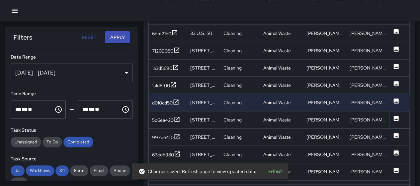
click at [393, 115] on icon at bounding box center [396, 118] width 7 height 7
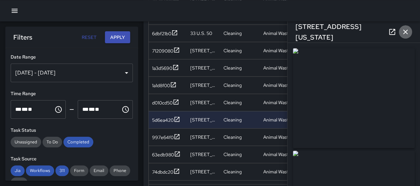
click at [403, 31] on icon "button" at bounding box center [405, 32] width 8 height 8
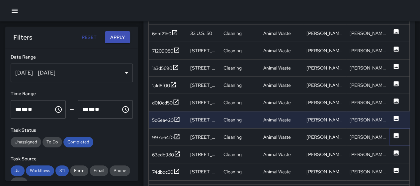
click at [397, 134] on icon at bounding box center [396, 134] width 5 height 5
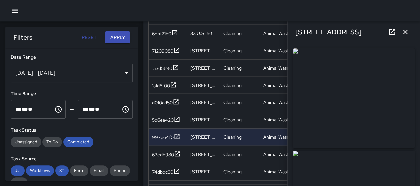
click at [403, 33] on icon "button" at bounding box center [405, 32] width 8 height 8
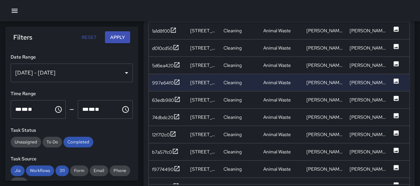
scroll to position [668, 0]
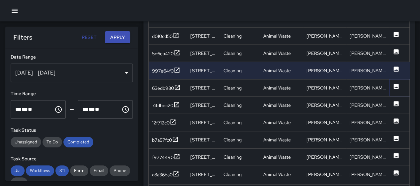
click at [394, 83] on icon at bounding box center [396, 86] width 7 height 7
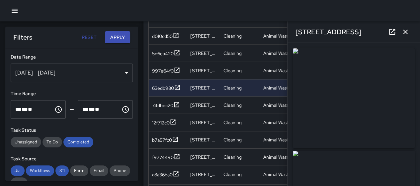
click at [405, 31] on icon "button" at bounding box center [405, 32] width 8 height 8
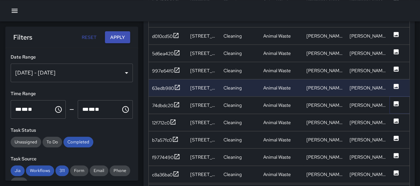
click at [395, 103] on icon at bounding box center [396, 103] width 5 height 5
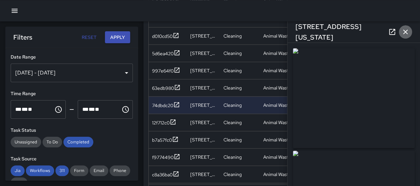
click at [404, 35] on icon "button" at bounding box center [405, 32] width 8 height 8
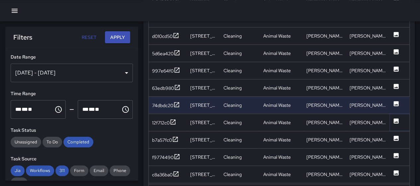
click at [396, 119] on icon at bounding box center [396, 120] width 5 height 5
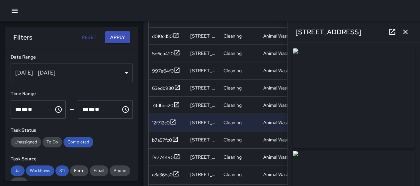
click at [402, 34] on icon "button" at bounding box center [405, 32] width 8 height 8
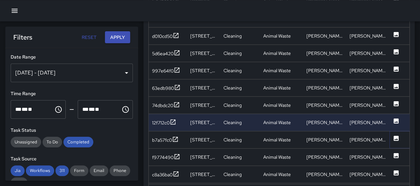
click at [395, 136] on icon at bounding box center [396, 137] width 5 height 5
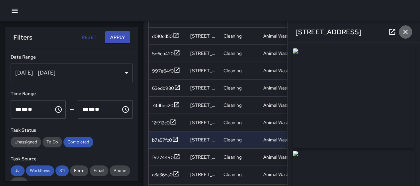
click at [404, 33] on icon "button" at bounding box center [405, 32] width 5 height 5
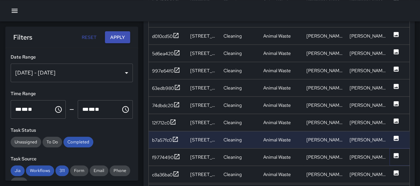
click at [395, 153] on icon at bounding box center [396, 154] width 5 height 5
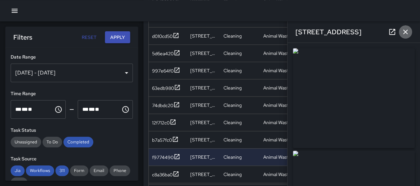
click at [406, 28] on icon "button" at bounding box center [405, 32] width 8 height 8
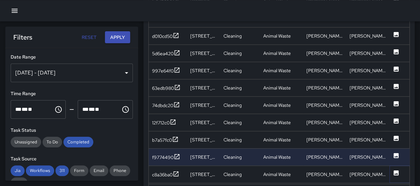
click at [396, 166] on button at bounding box center [396, 174] width 7 height 17
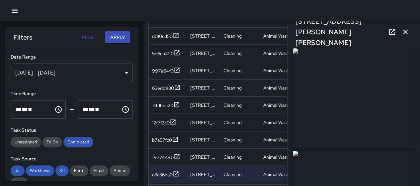
type input "**********"
click at [405, 32] on icon "button" at bounding box center [405, 32] width 5 height 5
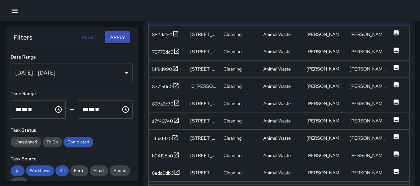
scroll to position [882, 0]
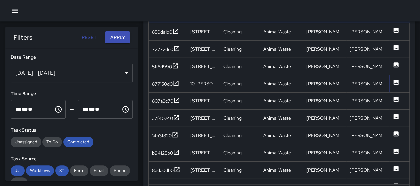
click at [395, 79] on icon at bounding box center [396, 81] width 5 height 5
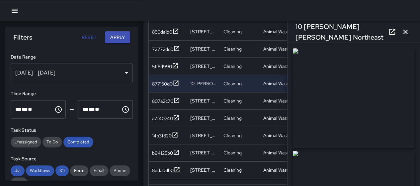
click at [402, 29] on icon "button" at bounding box center [405, 32] width 8 height 8
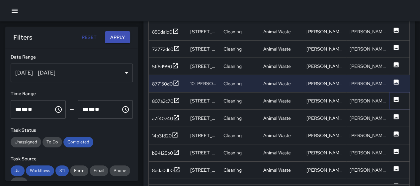
click at [395, 97] on icon at bounding box center [396, 98] width 5 height 5
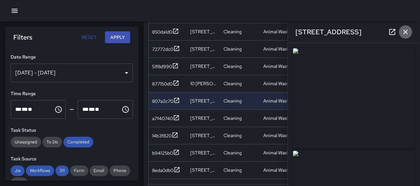
click at [405, 32] on icon "button" at bounding box center [405, 32] width 5 height 5
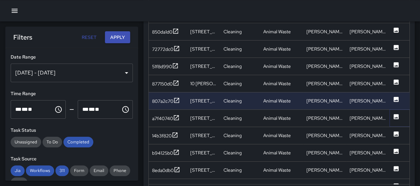
click at [396, 114] on icon at bounding box center [396, 116] width 5 height 5
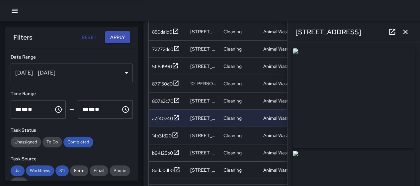
type input "**********"
click at [409, 32] on icon "button" at bounding box center [405, 32] width 8 height 8
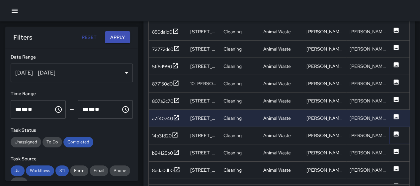
click at [395, 134] on icon at bounding box center [396, 133] width 7 height 7
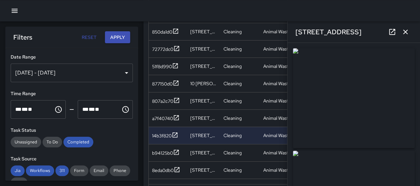
click at [402, 33] on icon "button" at bounding box center [405, 32] width 8 height 8
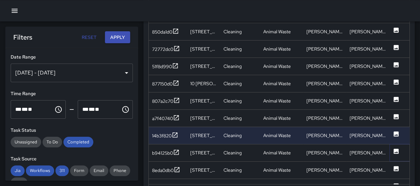
click at [395, 149] on icon at bounding box center [396, 150] width 5 height 5
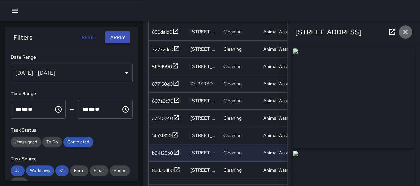
click at [407, 31] on icon "button" at bounding box center [405, 32] width 5 height 5
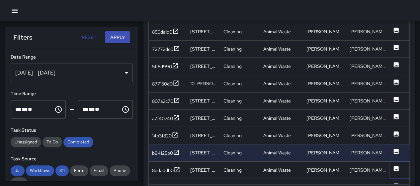
click at [396, 165] on icon at bounding box center [396, 168] width 7 height 7
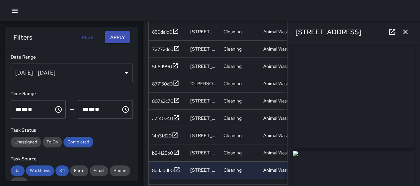
type input "**********"
click at [405, 32] on icon "button" at bounding box center [405, 32] width 5 height 5
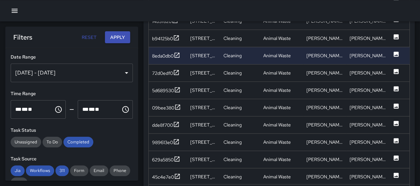
scroll to position [951, 0]
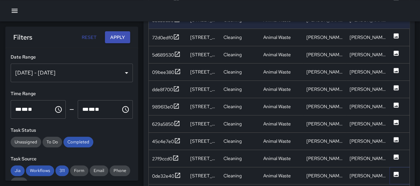
click at [396, 172] on icon at bounding box center [396, 173] width 5 height 5
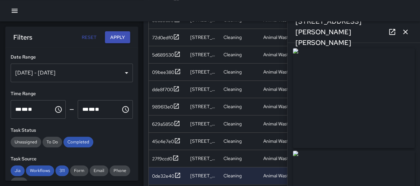
type input "**********"
click at [408, 33] on icon "button" at bounding box center [405, 32] width 8 height 8
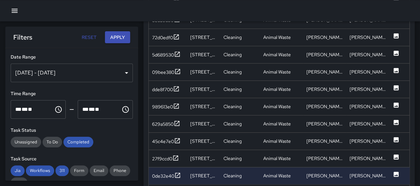
click at [123, 76] on div "[DATE] - [DATE]" at bounding box center [72, 72] width 122 height 19
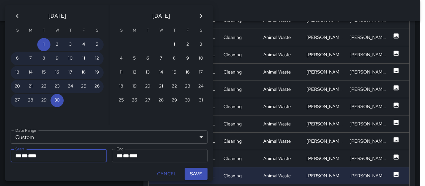
click at [20, 15] on icon "Previous month" at bounding box center [17, 16] width 8 height 8
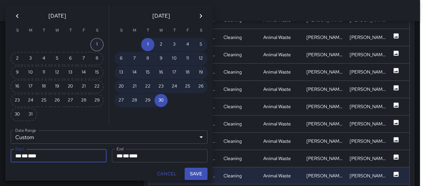
click at [94, 43] on button "1" at bounding box center [96, 44] width 13 height 13
type input "**********"
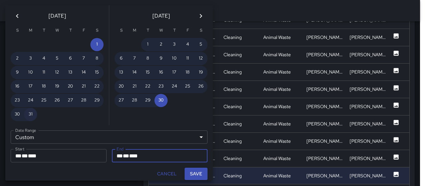
click at [29, 113] on button "31" at bounding box center [30, 114] width 13 height 13
type input "**********"
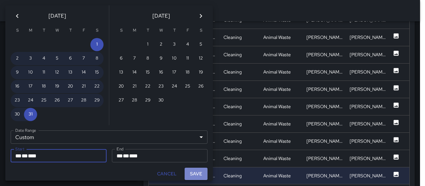
click at [191, 171] on button "Save" at bounding box center [196, 173] width 23 height 12
type input "**********"
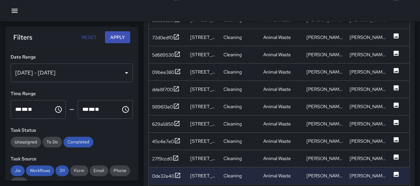
click at [120, 36] on button "Apply" at bounding box center [117, 37] width 25 height 12
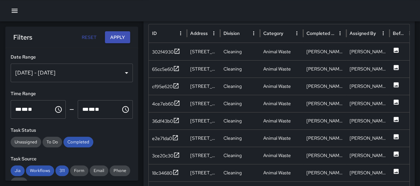
scroll to position [377, 0]
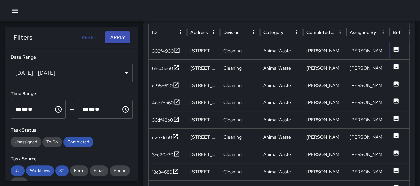
click at [397, 49] on icon at bounding box center [396, 48] width 5 height 5
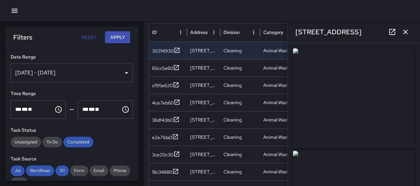
click at [406, 32] on icon "button" at bounding box center [405, 32] width 5 height 5
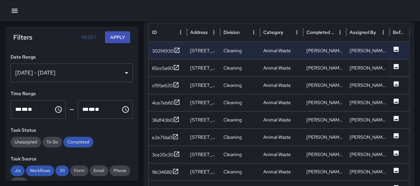
click at [397, 63] on icon at bounding box center [396, 66] width 7 height 7
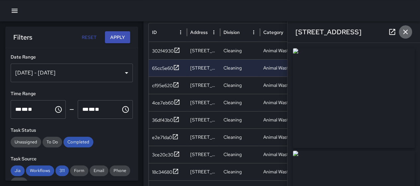
click at [402, 30] on icon "button" at bounding box center [405, 32] width 8 height 8
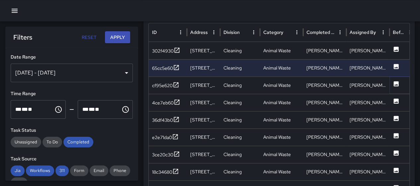
click at [396, 81] on icon at bounding box center [396, 83] width 5 height 5
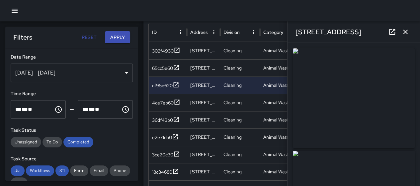
click at [405, 29] on icon "button" at bounding box center [405, 32] width 8 height 8
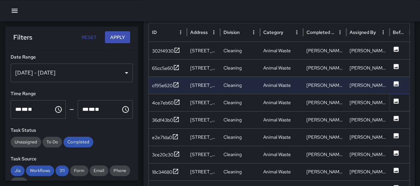
click at [396, 101] on icon at bounding box center [396, 100] width 5 height 5
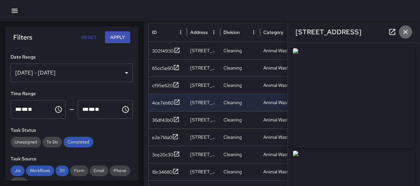
click at [403, 29] on icon "button" at bounding box center [405, 32] width 8 height 8
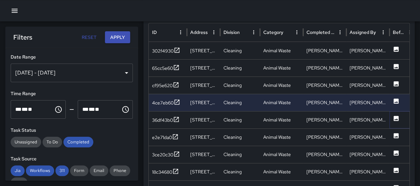
click at [397, 118] on icon at bounding box center [396, 118] width 5 height 5
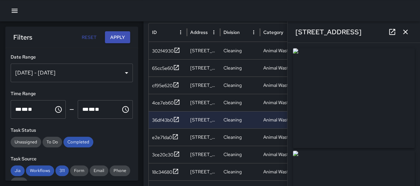
type input "**********"
click at [401, 32] on button "button" at bounding box center [405, 31] width 13 height 13
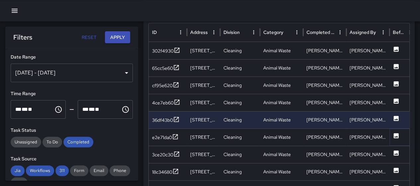
click at [396, 134] on icon at bounding box center [396, 135] width 5 height 5
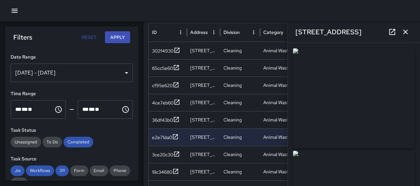
type input "**********"
click at [404, 30] on icon "button" at bounding box center [405, 32] width 8 height 8
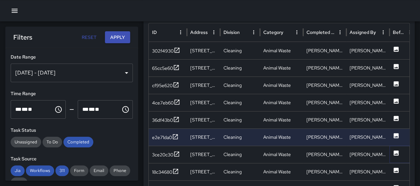
click at [394, 150] on icon at bounding box center [396, 152] width 5 height 5
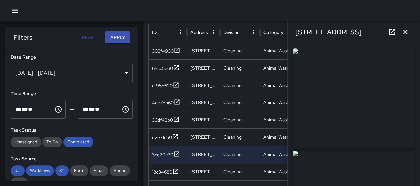
click at [404, 28] on icon "button" at bounding box center [405, 32] width 8 height 8
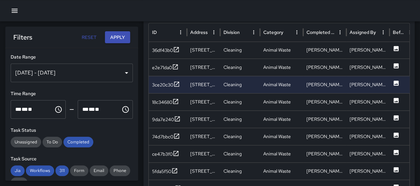
scroll to position [92, 0]
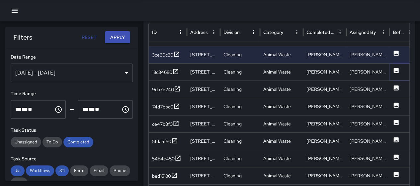
click at [395, 67] on icon at bounding box center [396, 70] width 7 height 7
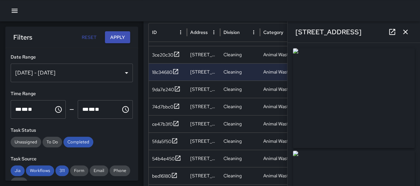
type input "**********"
click at [404, 32] on icon "button" at bounding box center [405, 32] width 8 height 8
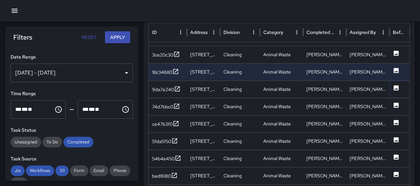
click at [393, 84] on icon at bounding box center [396, 87] width 7 height 7
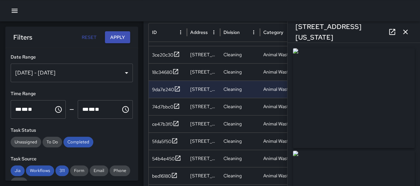
click at [402, 31] on icon "button" at bounding box center [405, 32] width 8 height 8
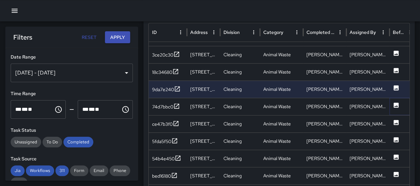
click at [396, 104] on icon at bounding box center [396, 104] width 5 height 5
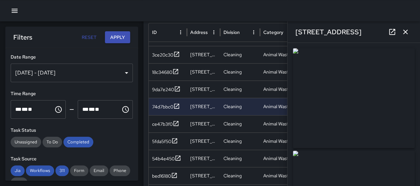
click at [403, 32] on icon "button" at bounding box center [405, 32] width 8 height 8
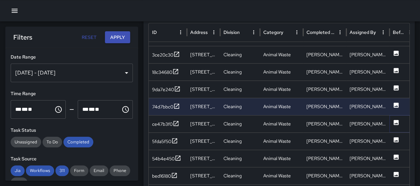
click at [394, 120] on icon at bounding box center [396, 122] width 5 height 5
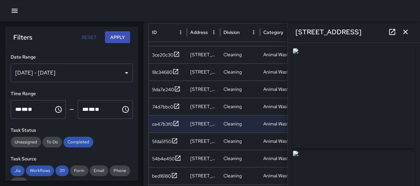
click at [407, 31] on icon "button" at bounding box center [405, 32] width 8 height 8
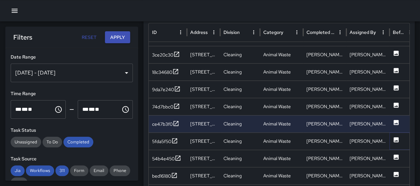
click at [395, 137] on icon at bounding box center [396, 139] width 5 height 5
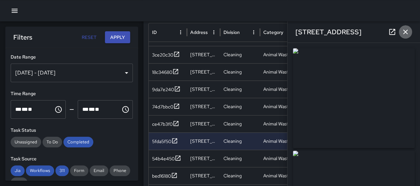
click at [408, 33] on icon "button" at bounding box center [405, 32] width 8 height 8
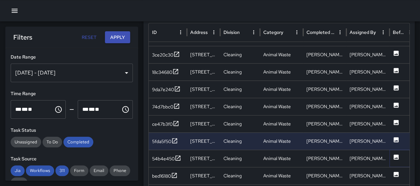
click at [396, 156] on icon at bounding box center [396, 156] width 5 height 5
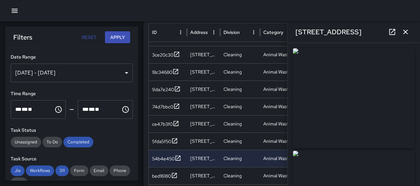
type input "**********"
click at [403, 31] on icon "button" at bounding box center [405, 32] width 8 height 8
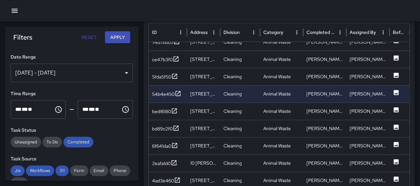
scroll to position [153, 0]
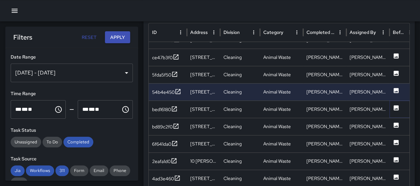
click at [394, 104] on icon at bounding box center [396, 107] width 7 height 7
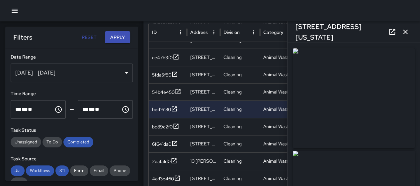
type input "**********"
click at [406, 30] on icon "button" at bounding box center [405, 32] width 8 height 8
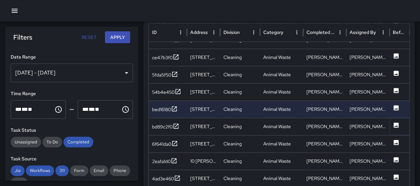
click at [397, 125] on icon at bounding box center [396, 125] width 7 height 7
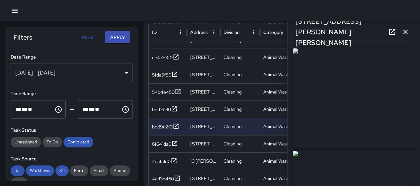
click at [403, 30] on icon "button" at bounding box center [405, 32] width 5 height 5
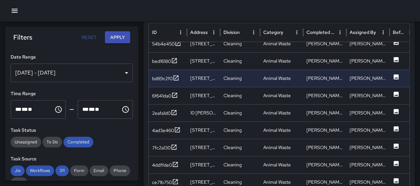
scroll to position [215, 0]
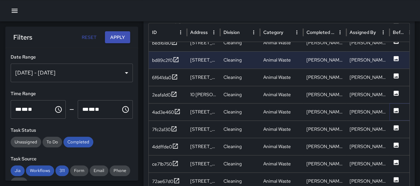
click at [395, 111] on icon at bounding box center [396, 110] width 7 height 7
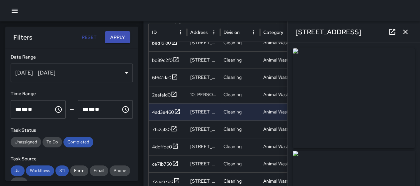
click at [404, 32] on icon "button" at bounding box center [405, 32] width 8 height 8
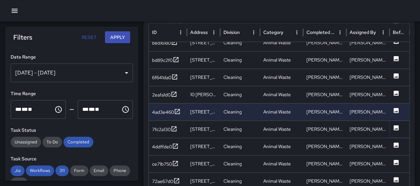
click at [396, 128] on icon at bounding box center [396, 127] width 5 height 5
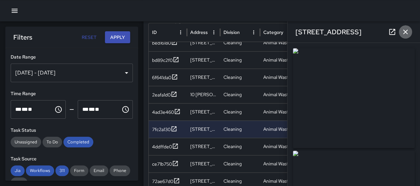
click at [401, 32] on icon "button" at bounding box center [405, 32] width 8 height 8
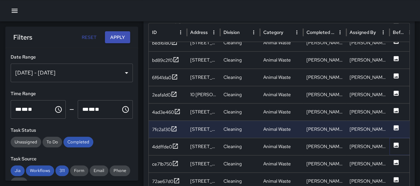
click at [397, 144] on icon at bounding box center [396, 144] width 5 height 5
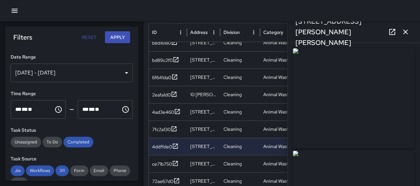
click at [402, 31] on icon "button" at bounding box center [405, 32] width 8 height 8
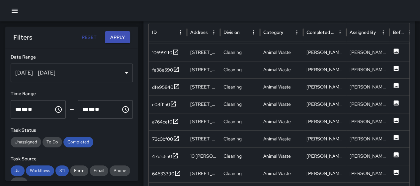
scroll to position [459, 0]
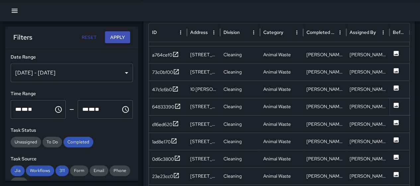
click at [396, 103] on icon at bounding box center [396, 104] width 5 height 5
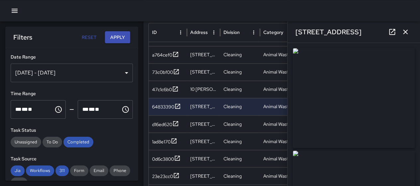
click at [404, 36] on icon "button" at bounding box center [405, 32] width 8 height 8
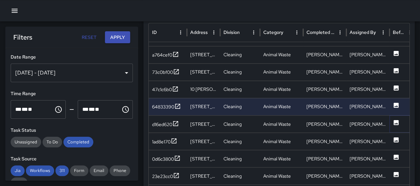
click at [394, 121] on icon at bounding box center [396, 122] width 5 height 5
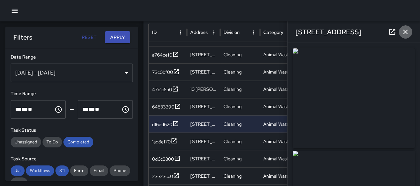
click at [404, 30] on icon "button" at bounding box center [405, 32] width 8 height 8
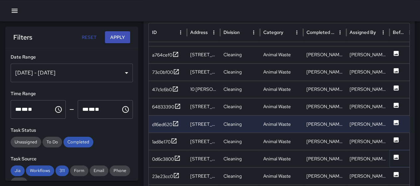
click at [394, 157] on icon at bounding box center [396, 156] width 5 height 5
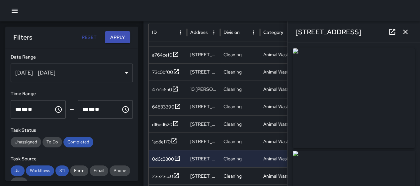
click at [406, 31] on icon "button" at bounding box center [405, 32] width 5 height 5
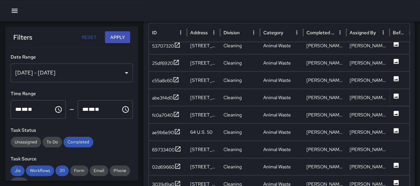
click at [398, 94] on icon at bounding box center [396, 95] width 5 height 5
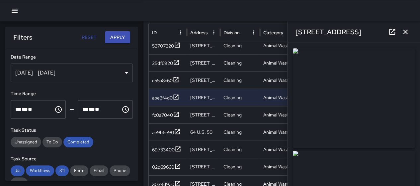
type input "**********"
click at [405, 32] on icon "button" at bounding box center [405, 32] width 5 height 5
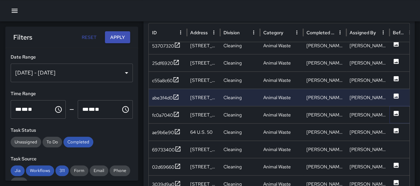
click at [395, 112] on icon at bounding box center [396, 112] width 5 height 5
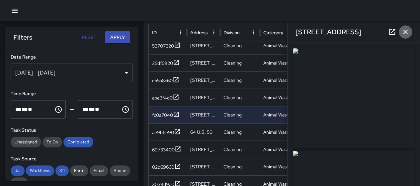
click at [404, 31] on icon "button" at bounding box center [405, 32] width 5 height 5
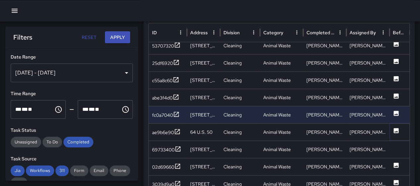
click at [397, 129] on icon at bounding box center [396, 130] width 7 height 7
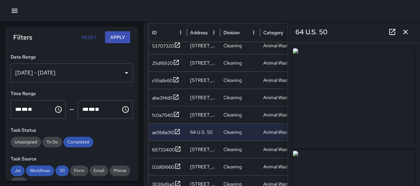
click at [406, 34] on icon "button" at bounding box center [405, 32] width 8 height 8
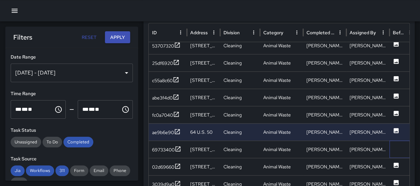
click at [392, 148] on div at bounding box center [402, 148] width 27 height 17
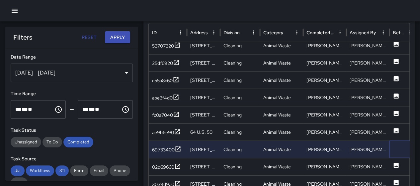
click at [392, 148] on div at bounding box center [402, 148] width 27 height 17
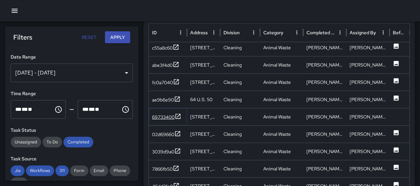
click at [180, 114] on icon at bounding box center [178, 115] width 5 height 5
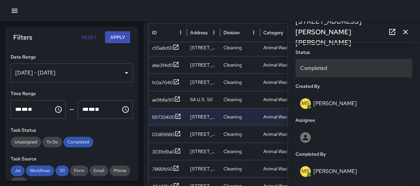
click at [337, 65] on p "Completed" at bounding box center [353, 68] width 107 height 8
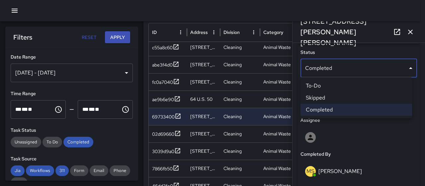
click at [327, 95] on li "Skipped" at bounding box center [356, 98] width 112 height 12
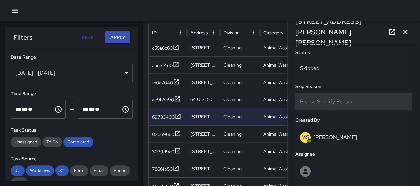
click at [342, 98] on span "Please Specify Reason" at bounding box center [326, 101] width 53 height 7
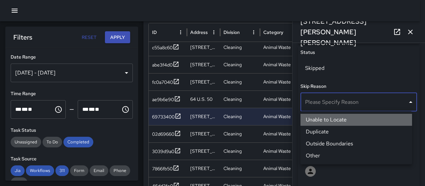
click at [337, 117] on li "Unable to Locate" at bounding box center [356, 120] width 112 height 12
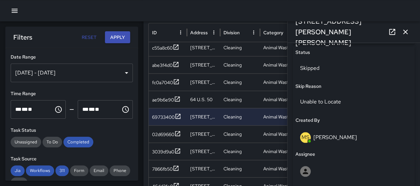
click at [406, 33] on icon "button" at bounding box center [405, 32] width 8 height 8
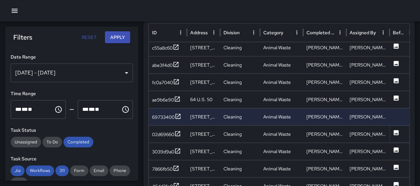
click at [396, 129] on icon at bounding box center [396, 131] width 5 height 5
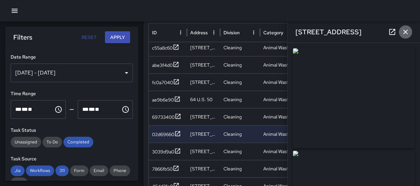
click at [402, 32] on icon "button" at bounding box center [405, 32] width 8 height 8
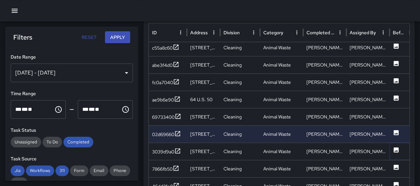
click at [395, 148] on icon at bounding box center [396, 149] width 5 height 5
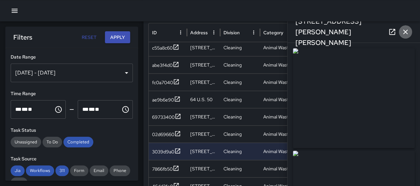
click at [408, 30] on icon "button" at bounding box center [405, 32] width 8 height 8
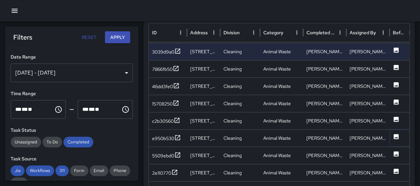
click at [395, 136] on icon at bounding box center [396, 136] width 7 height 7
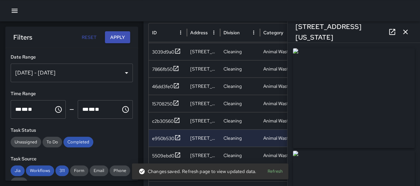
click at [404, 28] on icon "button" at bounding box center [405, 32] width 8 height 8
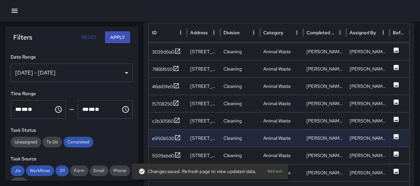
click at [394, 152] on icon at bounding box center [396, 153] width 5 height 5
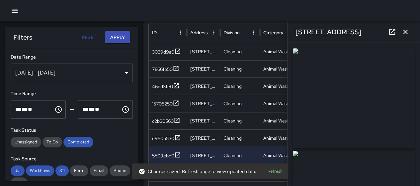
type input "**********"
click at [404, 34] on icon "button" at bounding box center [405, 32] width 8 height 8
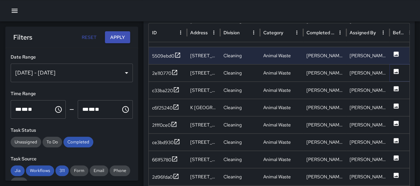
click at [395, 69] on icon at bounding box center [396, 70] width 5 height 5
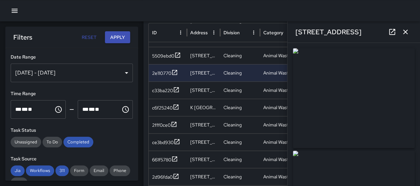
click at [401, 32] on icon "button" at bounding box center [405, 32] width 8 height 8
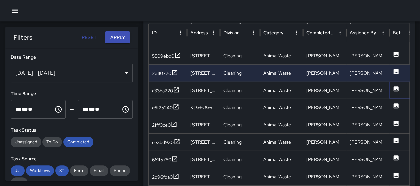
click at [397, 88] on icon at bounding box center [396, 88] width 5 height 5
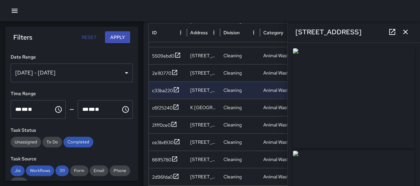
type input "**********"
click at [402, 34] on icon "button" at bounding box center [405, 32] width 8 height 8
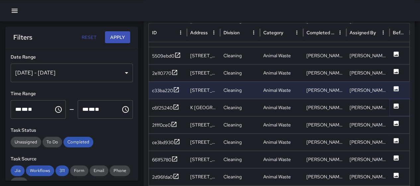
click at [394, 103] on icon at bounding box center [396, 105] width 5 height 5
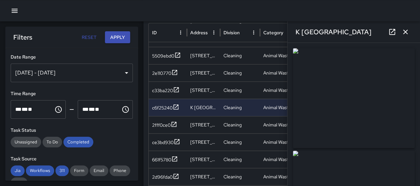
click at [406, 33] on icon "button" at bounding box center [405, 32] width 5 height 5
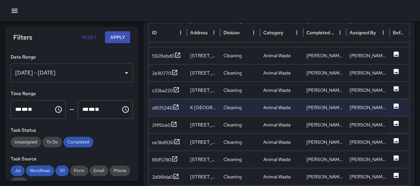
click at [395, 122] on icon at bounding box center [396, 122] width 5 height 5
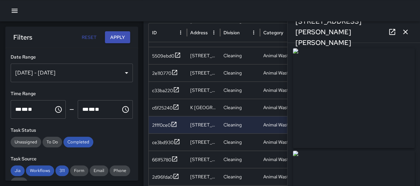
type input "**********"
click at [407, 31] on icon "button" at bounding box center [405, 32] width 8 height 8
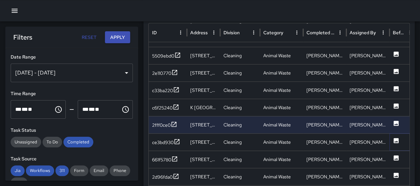
click at [394, 140] on icon at bounding box center [396, 139] width 5 height 5
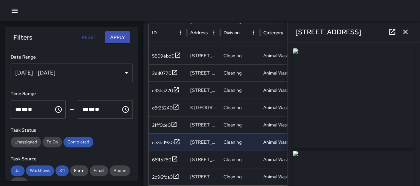
type input "**********"
click at [407, 31] on icon "button" at bounding box center [405, 32] width 8 height 8
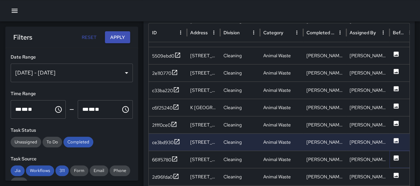
click at [397, 156] on icon at bounding box center [396, 157] width 5 height 5
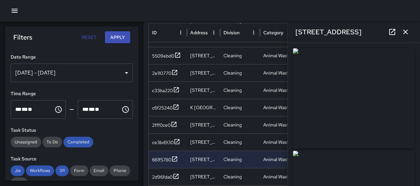
type input "**********"
click at [400, 37] on button "button" at bounding box center [405, 31] width 13 height 13
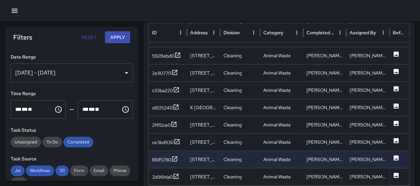
click at [398, 174] on icon at bounding box center [396, 174] width 7 height 7
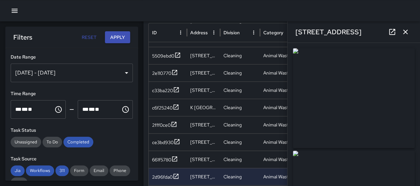
type input "**********"
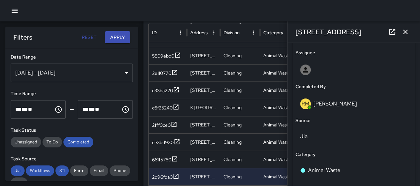
scroll to position [386, 0]
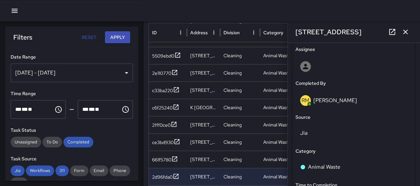
click at [406, 32] on icon "button" at bounding box center [405, 32] width 5 height 5
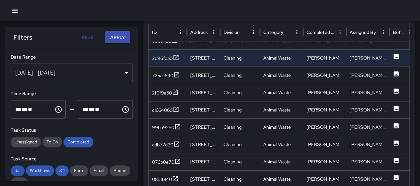
scroll to position [1013, 0]
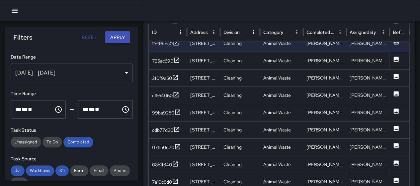
click at [397, 56] on icon at bounding box center [396, 58] width 5 height 5
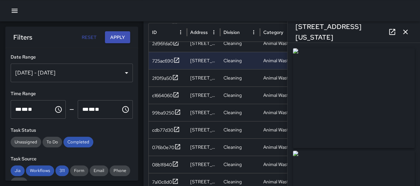
type input "**********"
click at [404, 34] on icon "button" at bounding box center [405, 32] width 5 height 5
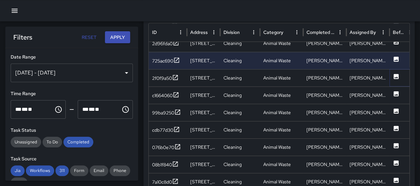
click at [397, 79] on button at bounding box center [396, 78] width 7 height 17
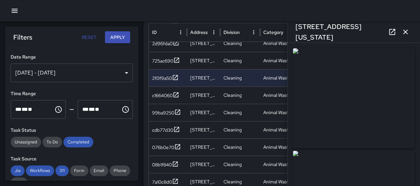
click at [404, 35] on icon "button" at bounding box center [405, 32] width 8 height 8
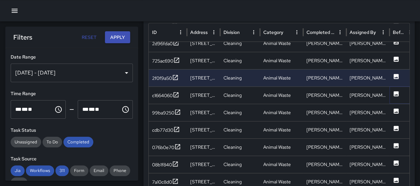
click at [397, 95] on icon at bounding box center [396, 93] width 7 height 7
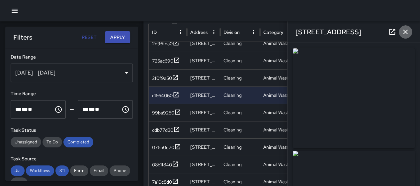
click at [407, 34] on icon "button" at bounding box center [405, 32] width 8 height 8
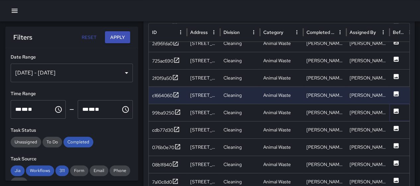
click at [394, 111] on icon at bounding box center [396, 110] width 5 height 5
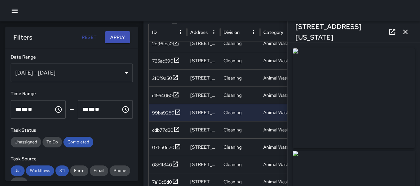
type input "**********"
click at [402, 30] on icon "button" at bounding box center [405, 32] width 8 height 8
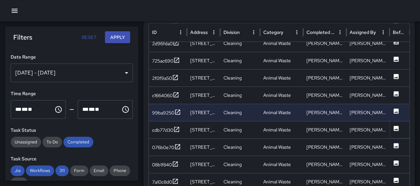
click at [393, 127] on icon at bounding box center [396, 128] width 7 height 7
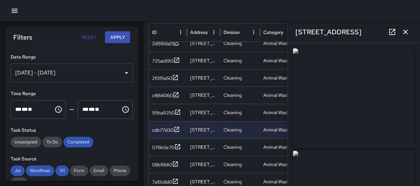
click at [402, 33] on icon "button" at bounding box center [405, 32] width 8 height 8
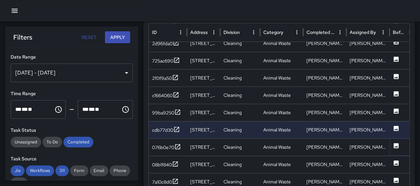
click at [395, 146] on icon at bounding box center [396, 145] width 7 height 7
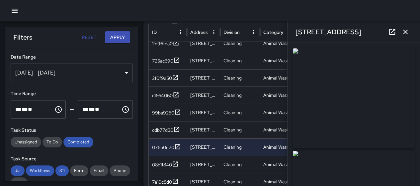
type input "**********"
click at [407, 34] on icon "button" at bounding box center [405, 32] width 8 height 8
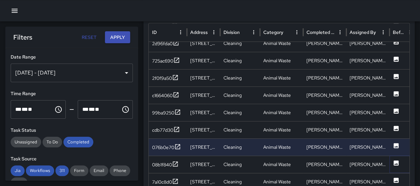
click at [396, 161] on icon at bounding box center [396, 162] width 5 height 5
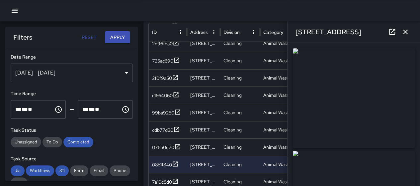
click at [402, 34] on icon "button" at bounding box center [405, 32] width 8 height 8
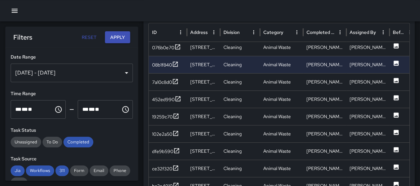
scroll to position [1105, 0]
click at [397, 79] on icon at bounding box center [396, 80] width 5 height 5
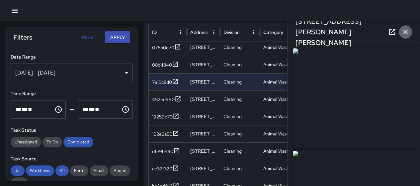
click at [405, 32] on icon "button" at bounding box center [405, 32] width 5 height 5
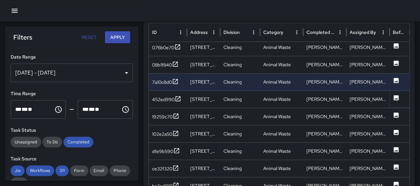
click at [394, 96] on icon at bounding box center [396, 97] width 5 height 5
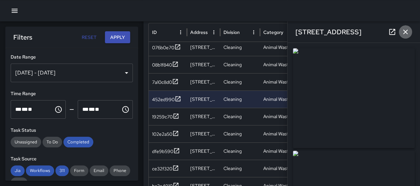
click at [406, 32] on icon "button" at bounding box center [405, 32] width 5 height 5
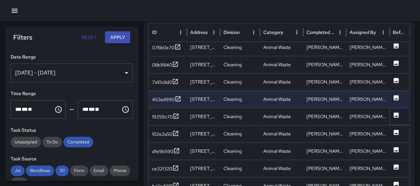
click at [392, 116] on div at bounding box center [402, 116] width 27 height 17
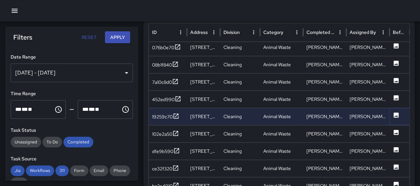
click at [397, 113] on icon at bounding box center [396, 114] width 5 height 5
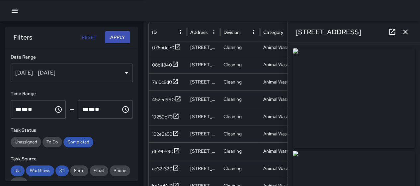
type input "**********"
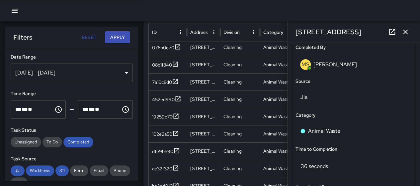
scroll to position [442, 0]
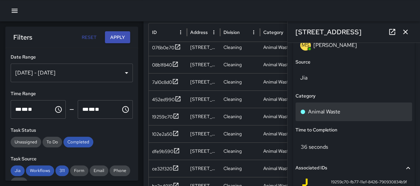
click at [343, 111] on div "Animal Waste" at bounding box center [353, 112] width 107 height 8
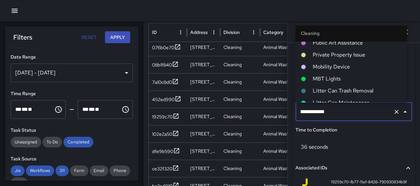
scroll to position [127, 0]
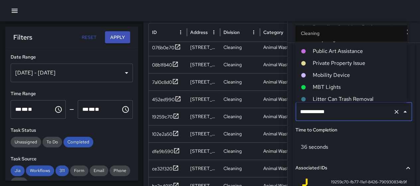
click at [346, 74] on span "Mobility Device" at bounding box center [356, 75] width 89 height 8
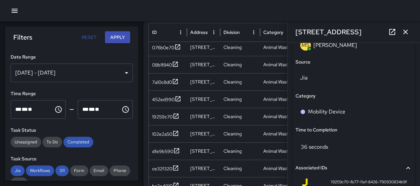
click at [402, 28] on icon "button" at bounding box center [405, 32] width 8 height 8
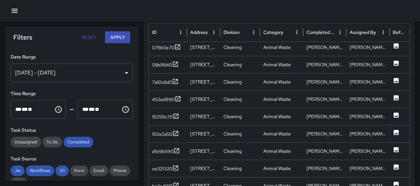
click at [395, 131] on icon at bounding box center [396, 131] width 5 height 5
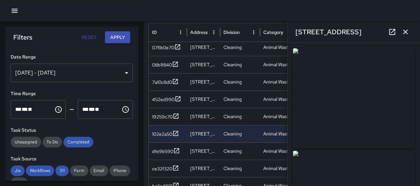
type input "**********"
click at [406, 32] on icon "button" at bounding box center [405, 32] width 5 height 5
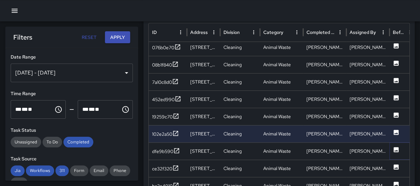
click at [394, 150] on icon at bounding box center [396, 149] width 5 height 5
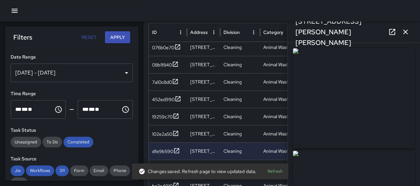
click at [404, 33] on icon "button" at bounding box center [405, 32] width 5 height 5
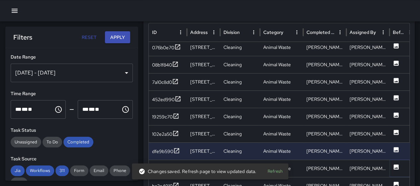
click at [393, 163] on icon at bounding box center [396, 166] width 7 height 7
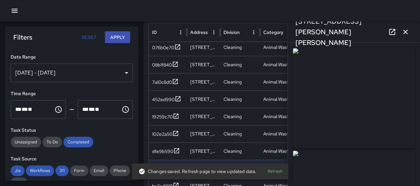
type input "**********"
click at [402, 31] on icon "button" at bounding box center [405, 32] width 8 height 8
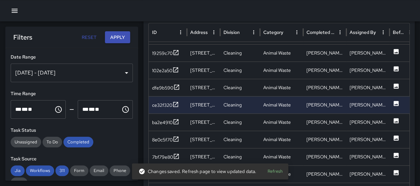
scroll to position [1166, 0]
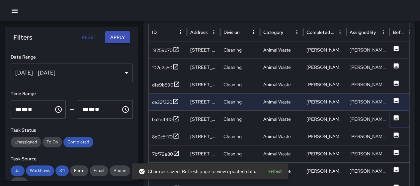
click at [396, 115] on icon at bounding box center [396, 117] width 5 height 5
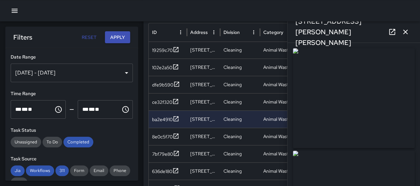
click at [407, 30] on icon "button" at bounding box center [405, 32] width 5 height 5
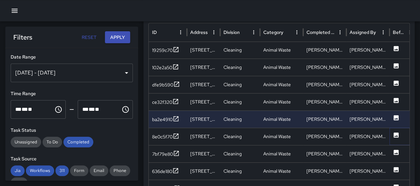
click at [395, 132] on icon at bounding box center [396, 134] width 5 height 5
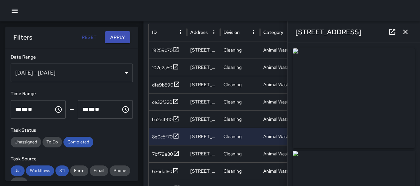
type input "**********"
click at [403, 30] on icon "button" at bounding box center [405, 32] width 8 height 8
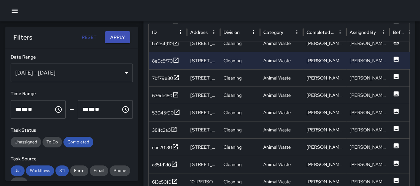
scroll to position [1228, 0]
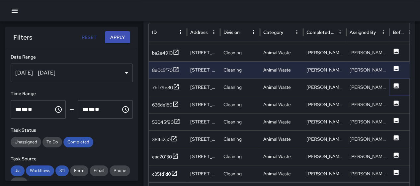
click at [394, 83] on icon at bounding box center [396, 85] width 5 height 5
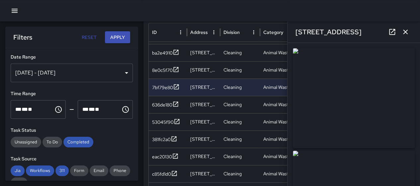
click at [405, 35] on icon "button" at bounding box center [405, 32] width 8 height 8
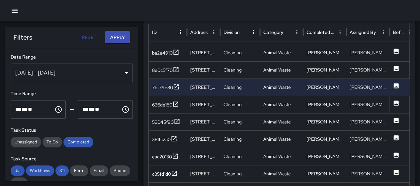
click at [395, 98] on button at bounding box center [396, 104] width 7 height 17
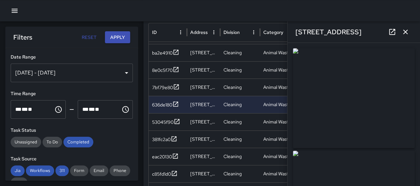
type input "**********"
click at [408, 31] on icon "button" at bounding box center [405, 32] width 8 height 8
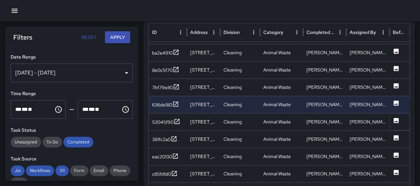
click at [398, 122] on icon at bounding box center [396, 120] width 7 height 7
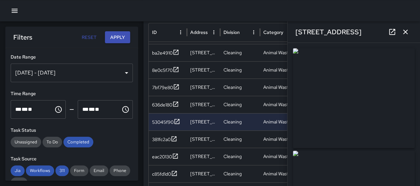
click at [405, 30] on icon "button" at bounding box center [405, 32] width 8 height 8
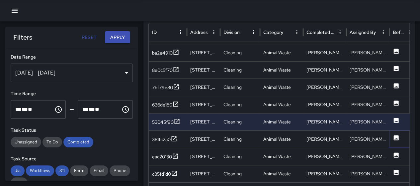
click at [395, 135] on icon at bounding box center [396, 137] width 5 height 5
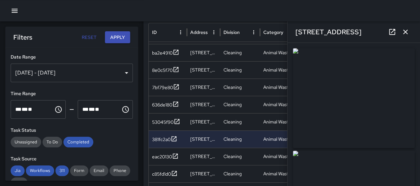
type input "**********"
click at [406, 32] on icon "button" at bounding box center [405, 32] width 8 height 8
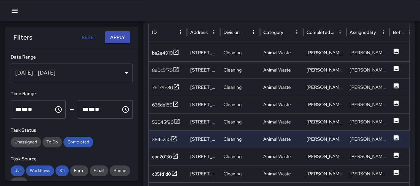
scroll to position [1306, 0]
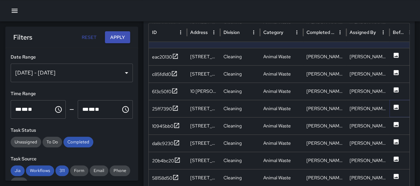
click at [394, 104] on icon at bounding box center [396, 106] width 5 height 5
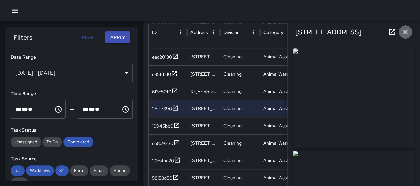
click at [403, 31] on icon "button" at bounding box center [405, 32] width 8 height 8
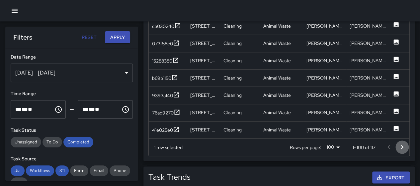
click at [402, 146] on icon "Go to next page" at bounding box center [402, 147] width 8 height 8
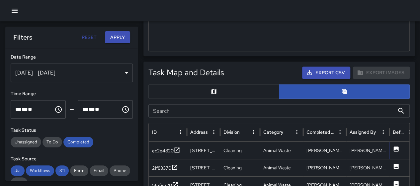
click at [397, 146] on icon at bounding box center [396, 148] width 5 height 5
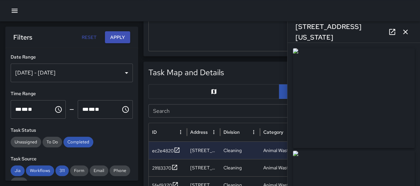
type input "**********"
click at [403, 31] on icon "button" at bounding box center [405, 32] width 8 height 8
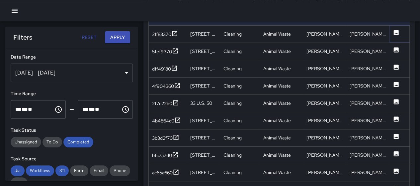
click at [396, 30] on icon at bounding box center [396, 32] width 5 height 5
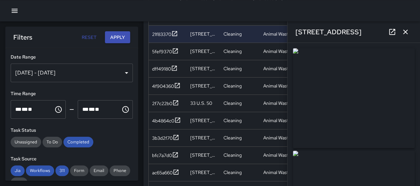
click at [403, 29] on icon "button" at bounding box center [405, 32] width 8 height 8
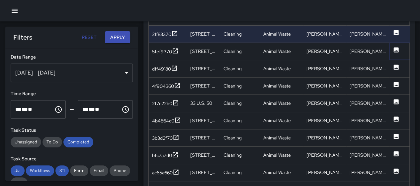
click at [398, 48] on icon at bounding box center [396, 49] width 5 height 5
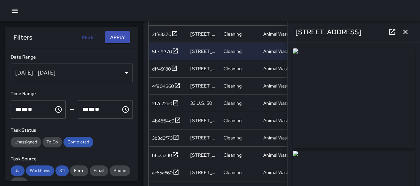
type input "**********"
click at [406, 30] on icon "button" at bounding box center [405, 32] width 8 height 8
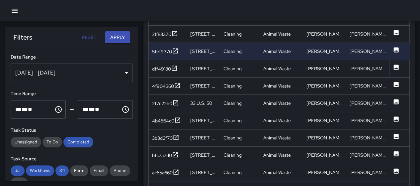
click at [398, 65] on icon at bounding box center [396, 67] width 7 height 7
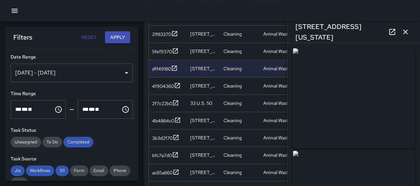
click at [404, 29] on icon "button" at bounding box center [405, 32] width 8 height 8
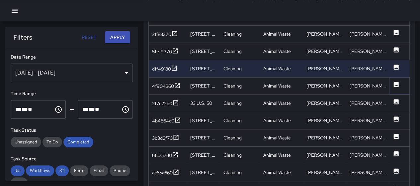
click at [396, 82] on icon at bounding box center [396, 84] width 5 height 5
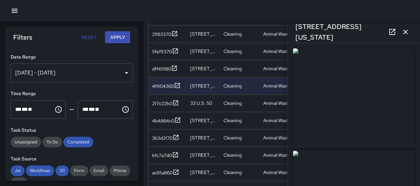
type input "**********"
click at [402, 32] on icon "button" at bounding box center [405, 32] width 8 height 8
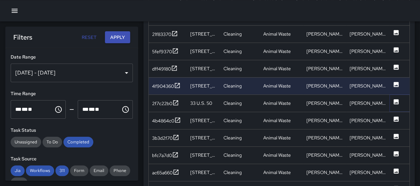
click at [397, 99] on icon at bounding box center [396, 101] width 5 height 5
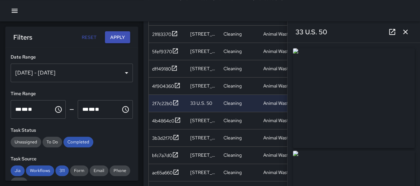
click at [404, 32] on icon "button" at bounding box center [405, 32] width 8 height 8
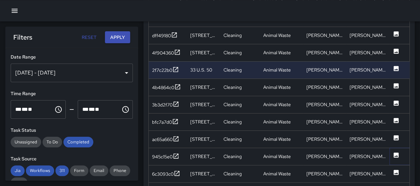
click at [394, 152] on icon at bounding box center [396, 154] width 5 height 5
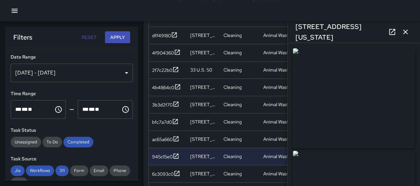
click at [408, 27] on button "button" at bounding box center [405, 31] width 13 height 13
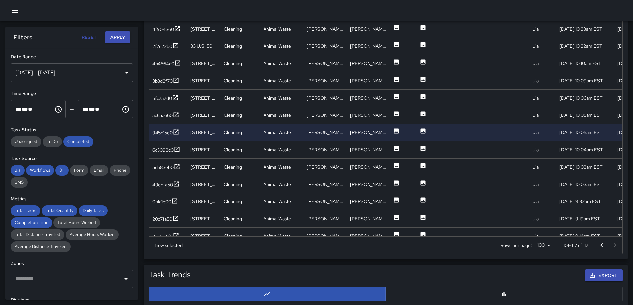
scroll to position [65, 0]
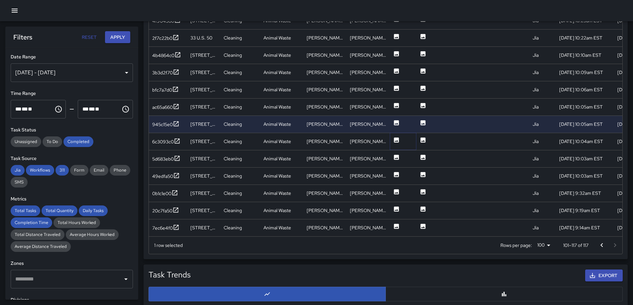
click at [398, 138] on icon at bounding box center [396, 139] width 5 height 5
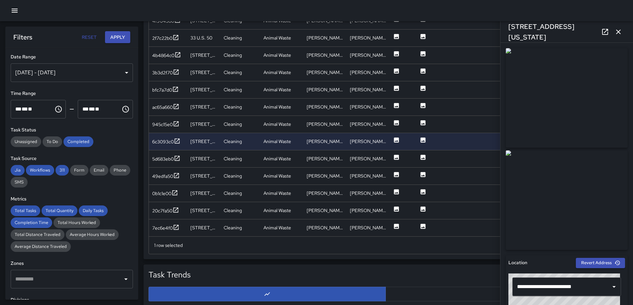
click at [89, 71] on div "[DATE] - [DATE]" at bounding box center [72, 72] width 122 height 19
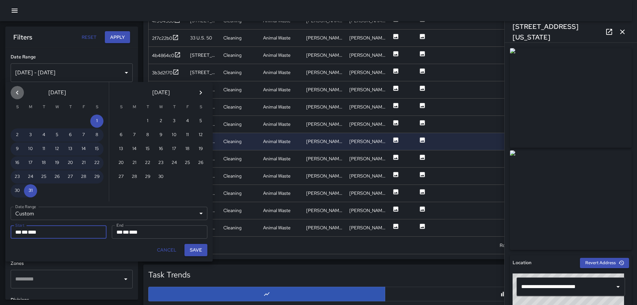
click at [14, 91] on icon "Previous month" at bounding box center [17, 93] width 8 height 8
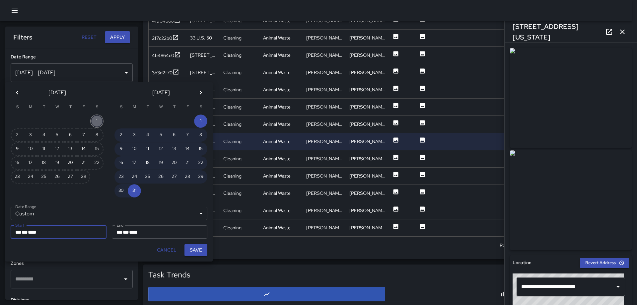
click at [94, 120] on button "1" at bounding box center [96, 121] width 13 height 13
type input "**********"
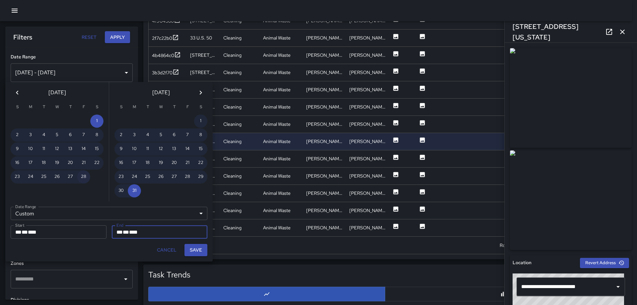
click at [87, 180] on button "28" at bounding box center [83, 176] width 13 height 13
type input "**********"
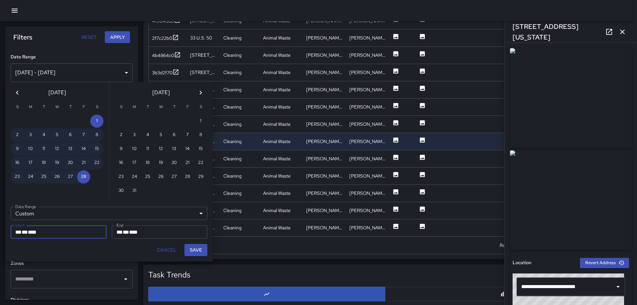
click at [196, 185] on button "Save" at bounding box center [196, 250] width 23 height 12
type input "**********"
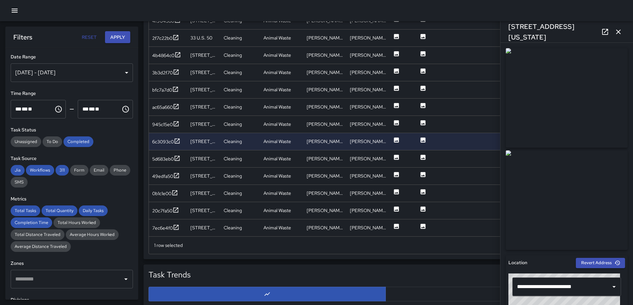
click at [420, 34] on button "button" at bounding box center [617, 31] width 13 height 13
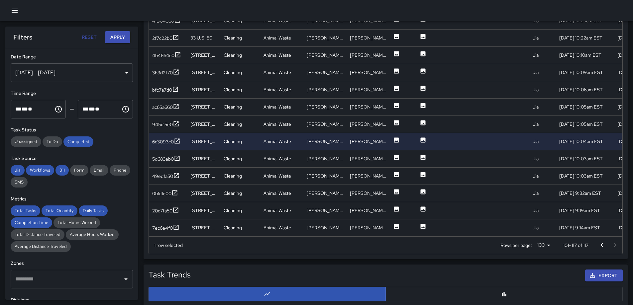
click at [119, 34] on button "Apply" at bounding box center [117, 37] width 25 height 12
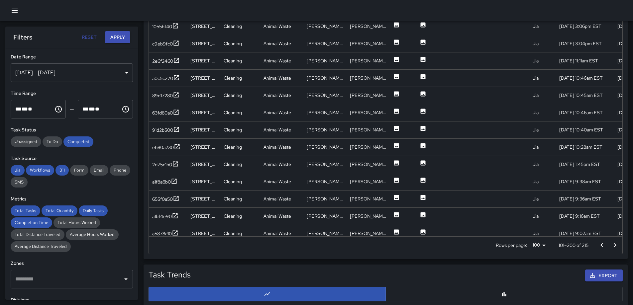
scroll to position [0, 0]
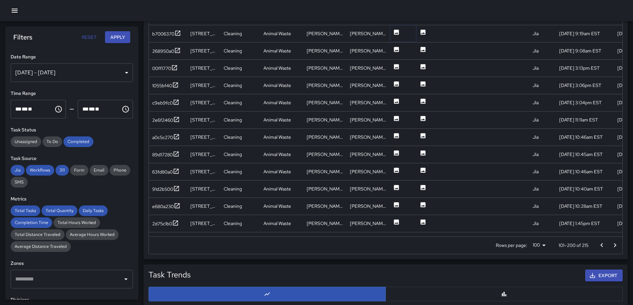
click at [397, 30] on icon at bounding box center [396, 32] width 5 height 5
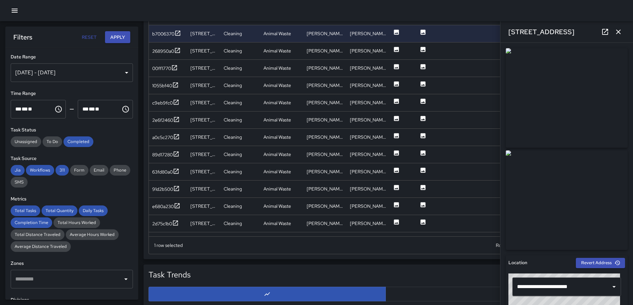
click at [420, 29] on icon "button" at bounding box center [618, 32] width 8 height 8
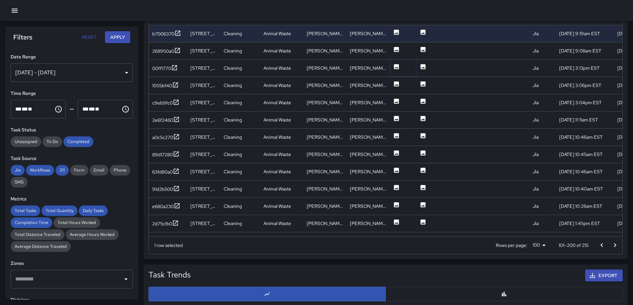
click at [393, 64] on icon at bounding box center [396, 66] width 7 height 7
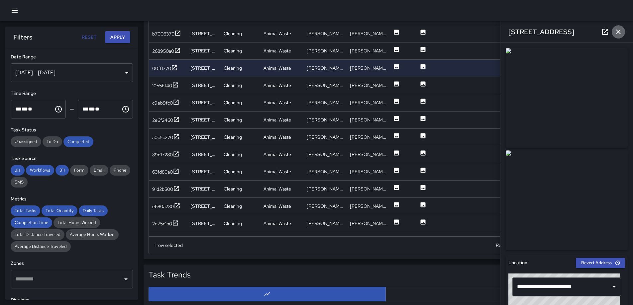
click at [420, 28] on icon "button" at bounding box center [618, 32] width 8 height 8
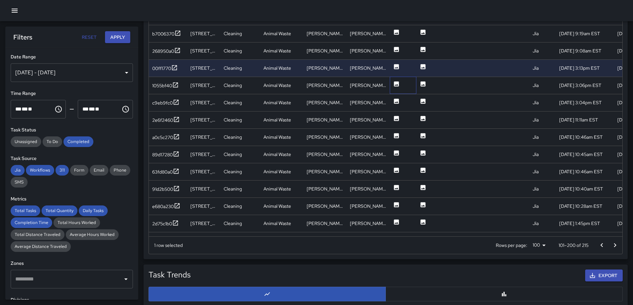
click at [391, 82] on div at bounding box center [402, 85] width 27 height 17
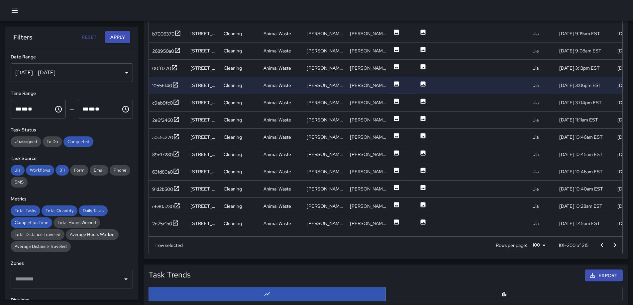
click at [394, 82] on icon at bounding box center [396, 83] width 5 height 5
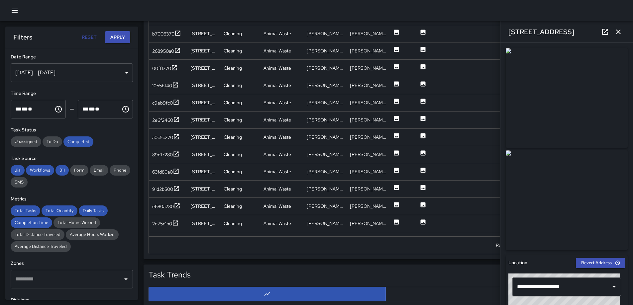
click at [420, 32] on icon "button" at bounding box center [618, 32] width 8 height 8
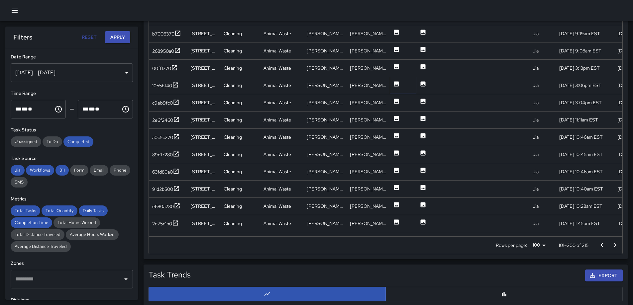
click at [396, 82] on icon at bounding box center [396, 83] width 5 height 5
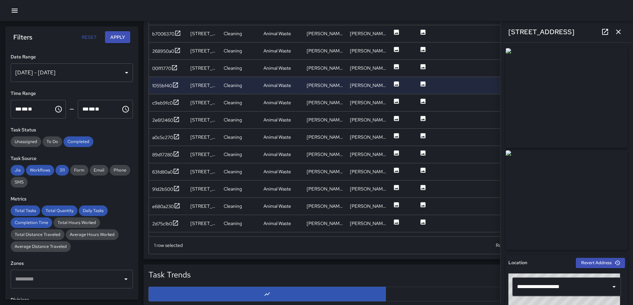
click at [420, 30] on icon "button" at bounding box center [618, 32] width 8 height 8
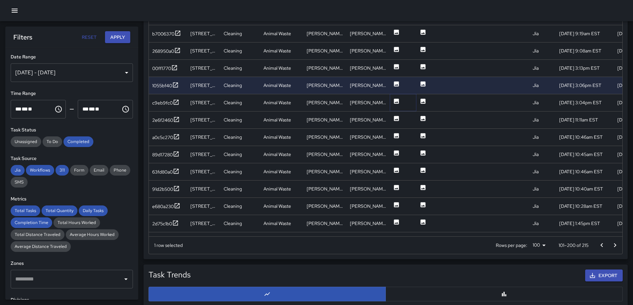
click at [394, 101] on icon at bounding box center [396, 101] width 5 height 5
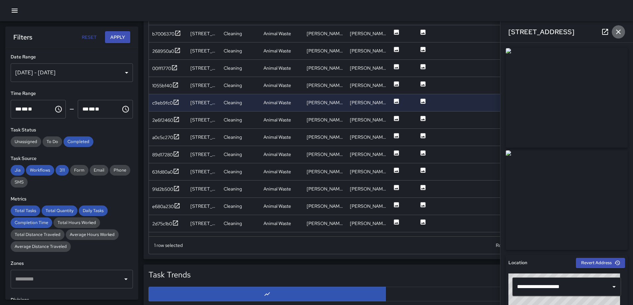
click at [420, 31] on icon "button" at bounding box center [618, 32] width 8 height 8
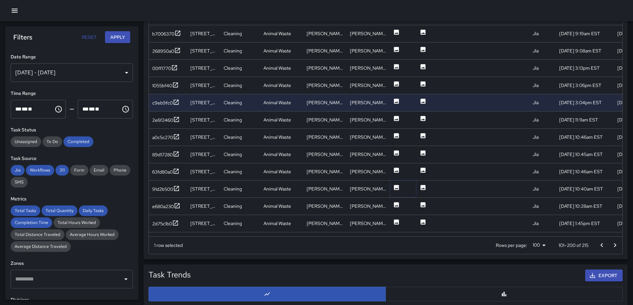
click at [396, 185] on icon at bounding box center [396, 187] width 7 height 7
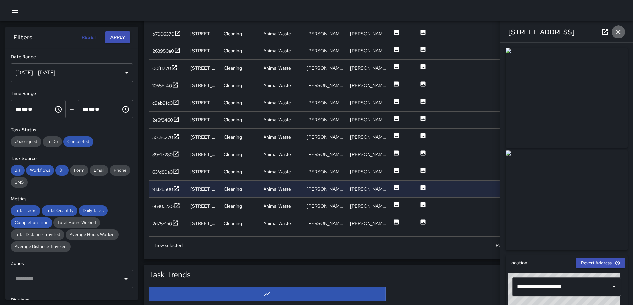
click at [420, 29] on icon "button" at bounding box center [618, 32] width 8 height 8
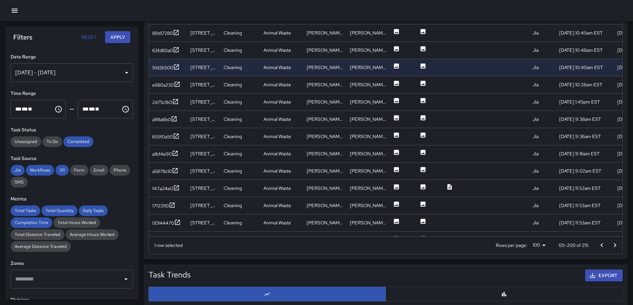
scroll to position [123, 0]
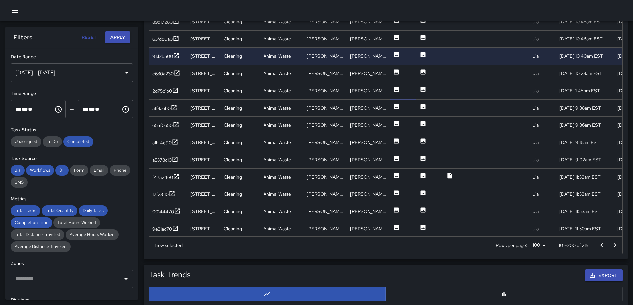
click at [397, 105] on icon at bounding box center [396, 106] width 5 height 5
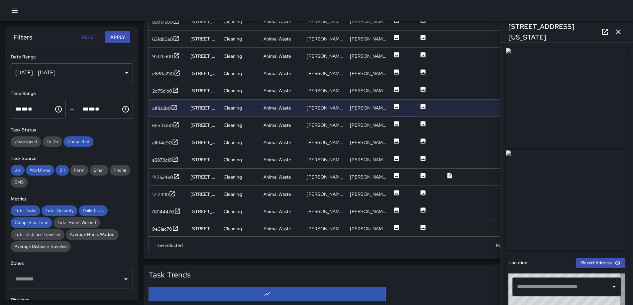
type input "**********"
click at [396, 123] on icon at bounding box center [396, 123] width 5 height 5
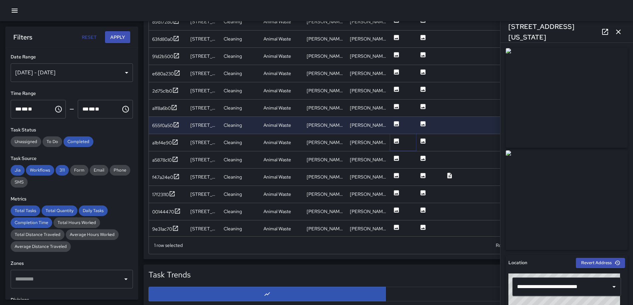
click at [395, 139] on icon at bounding box center [396, 140] width 5 height 5
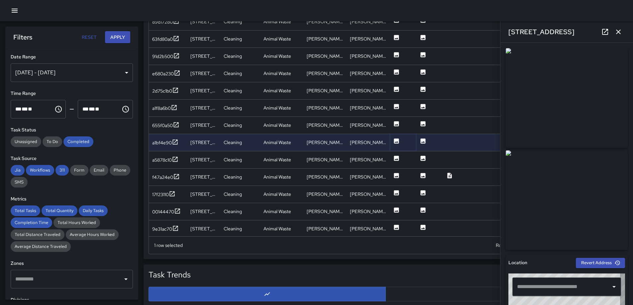
type input "**********"
click at [395, 177] on icon at bounding box center [396, 175] width 7 height 7
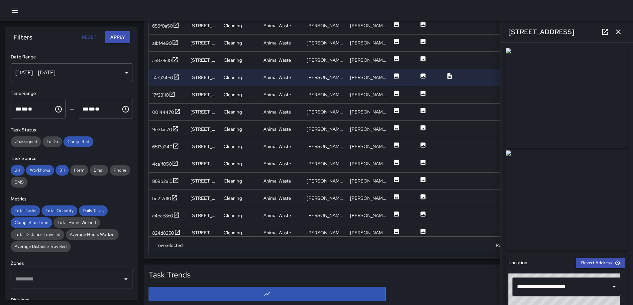
scroll to position [239, 0]
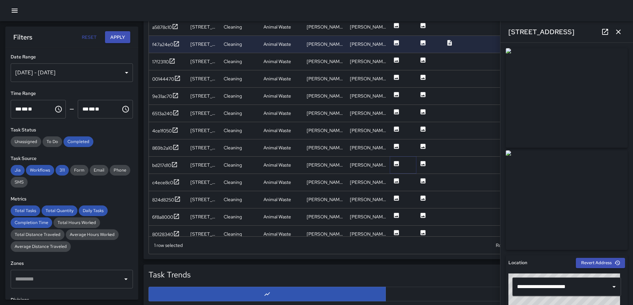
click at [396, 162] on icon at bounding box center [396, 163] width 5 height 5
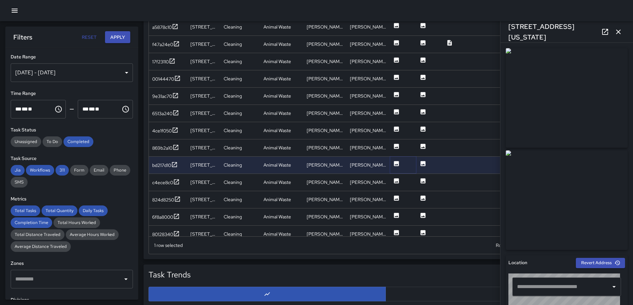
type input "**********"
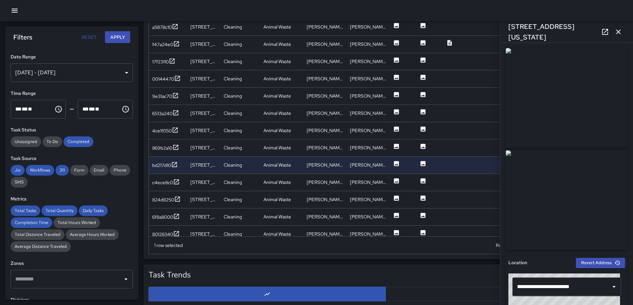
click at [420, 32] on icon "button" at bounding box center [618, 32] width 8 height 8
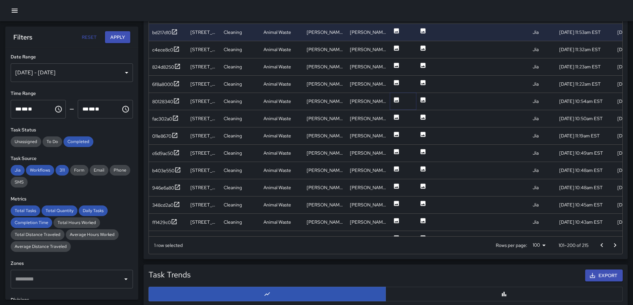
click at [398, 100] on icon at bounding box center [396, 99] width 5 height 5
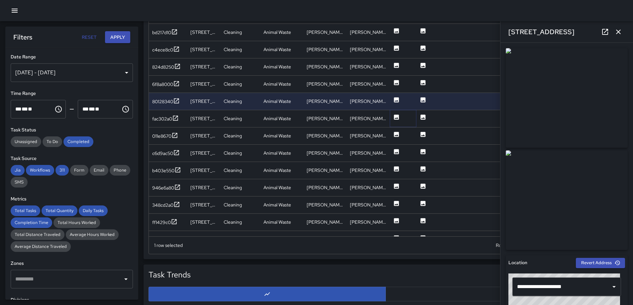
click at [396, 117] on icon at bounding box center [396, 117] width 5 height 5
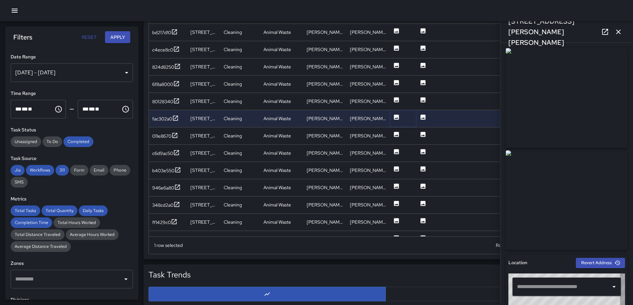
type input "**********"
click at [393, 136] on icon at bounding box center [396, 134] width 7 height 7
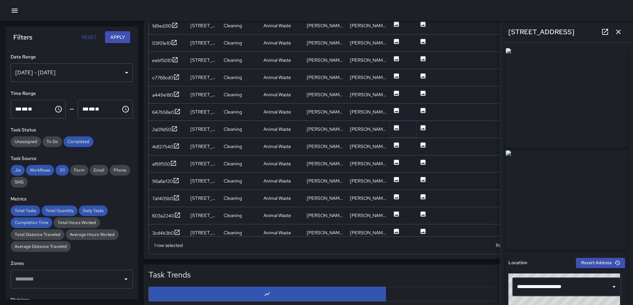
click at [398, 127] on icon at bounding box center [396, 127] width 5 height 5
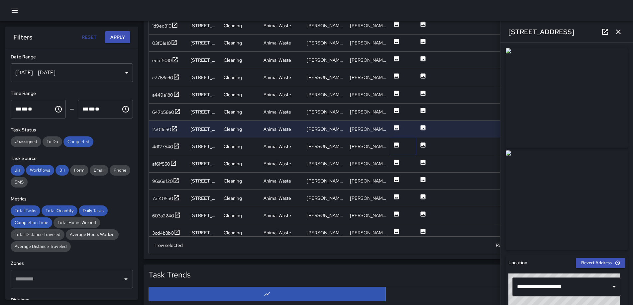
click at [396, 145] on icon at bounding box center [396, 144] width 5 height 5
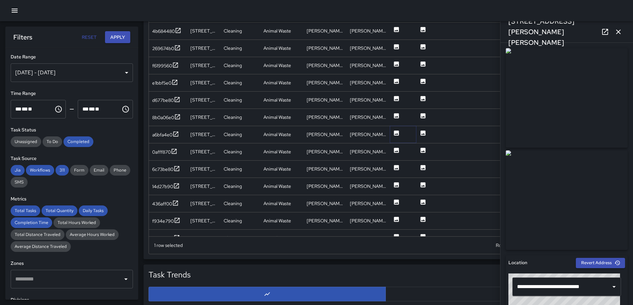
click at [399, 131] on icon at bounding box center [396, 133] width 7 height 7
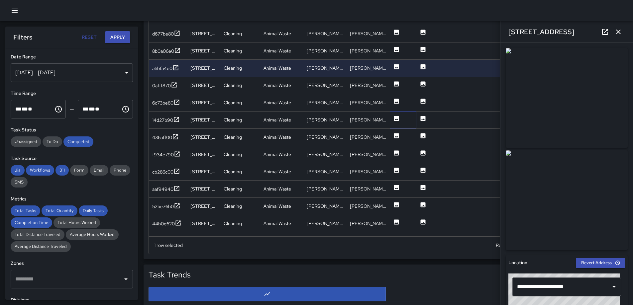
click at [391, 116] on div at bounding box center [402, 119] width 27 height 17
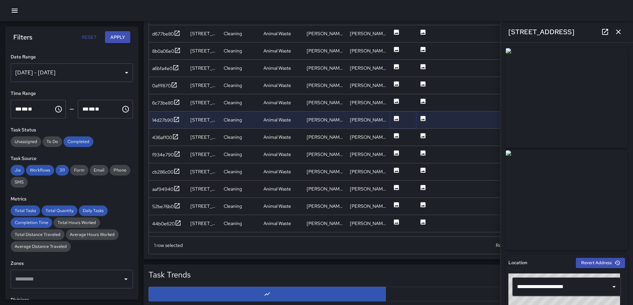
click at [393, 117] on icon at bounding box center [396, 118] width 7 height 7
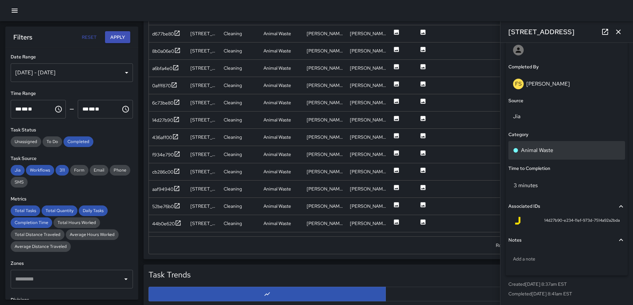
click at [420, 150] on p "Animal Waste" at bounding box center [537, 150] width 32 height 8
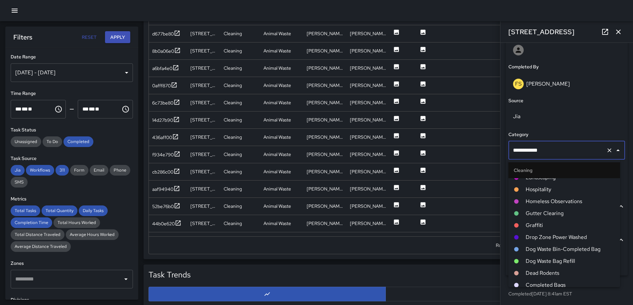
click at [420, 185] on span "Dog Waste Bin-Completed Bag" at bounding box center [569, 249] width 89 height 8
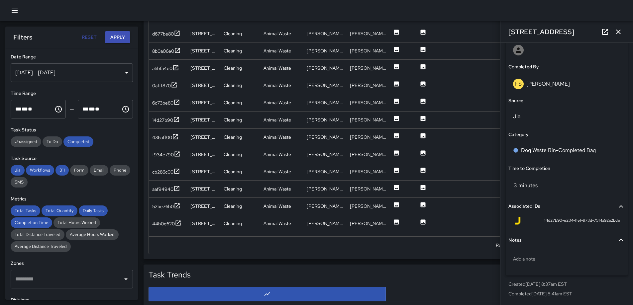
click at [420, 32] on icon "button" at bounding box center [618, 32] width 8 height 8
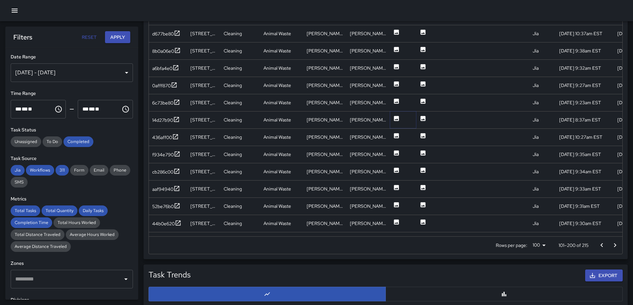
click at [396, 119] on icon at bounding box center [396, 118] width 5 height 5
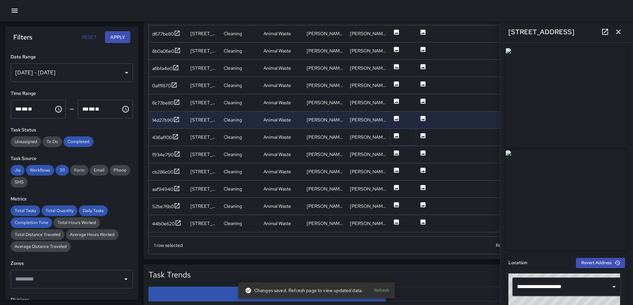
click at [395, 136] on icon at bounding box center [396, 135] width 5 height 5
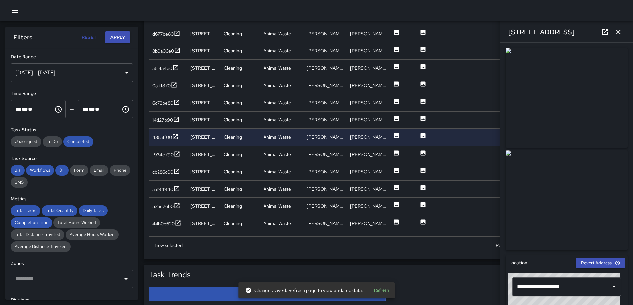
click at [395, 151] on icon at bounding box center [396, 152] width 5 height 5
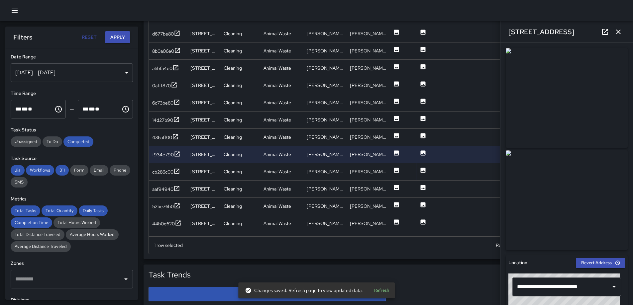
click at [393, 169] on icon at bounding box center [396, 170] width 7 height 7
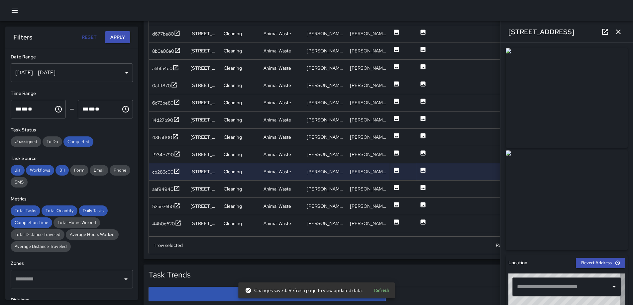
type input "**********"
click at [395, 185] on icon at bounding box center [396, 187] width 5 height 5
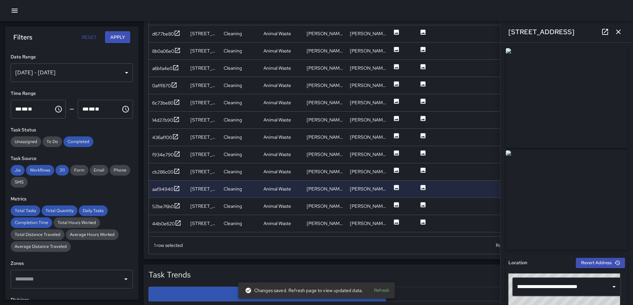
click at [420, 30] on icon "button" at bounding box center [618, 32] width 8 height 8
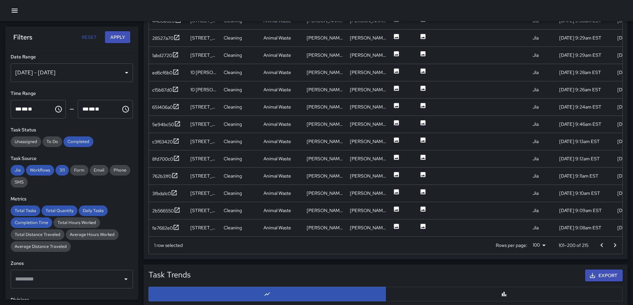
click at [420, 185] on icon "Go to next page" at bounding box center [615, 245] width 8 height 8
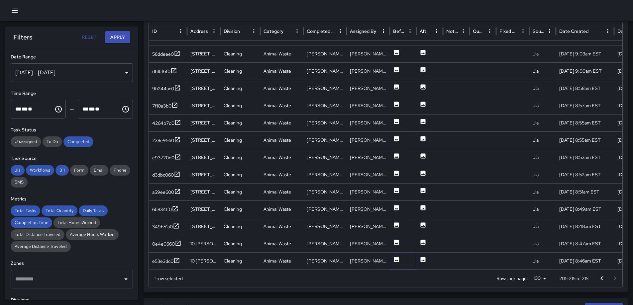
click at [397, 185] on icon at bounding box center [396, 259] width 7 height 7
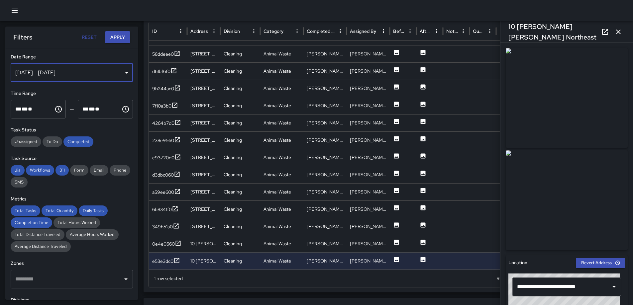
click at [118, 78] on div "[DATE] - [DATE]" at bounding box center [72, 72] width 122 height 19
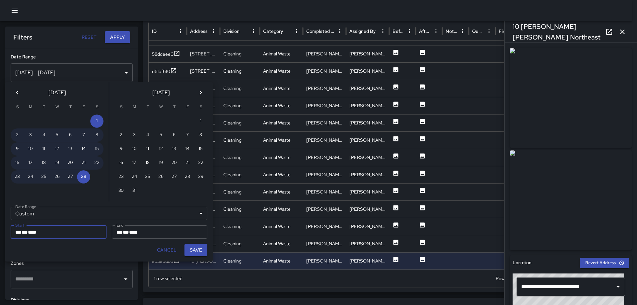
click at [16, 93] on icon "Previous month" at bounding box center [17, 93] width 2 height 4
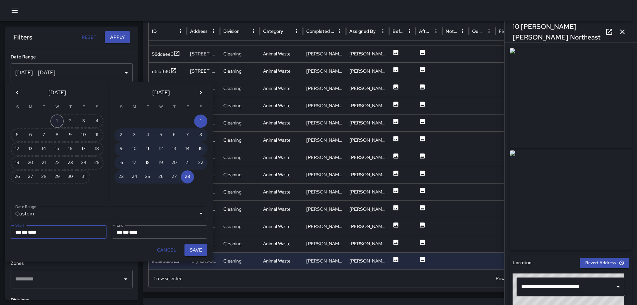
click at [55, 124] on button "1" at bounding box center [56, 121] width 13 height 13
type input "**********"
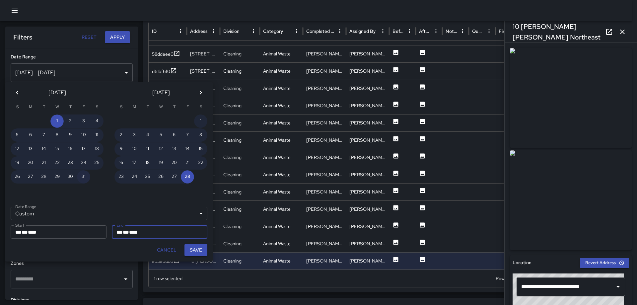
click at [84, 177] on button "31" at bounding box center [83, 176] width 13 height 13
type input "**********"
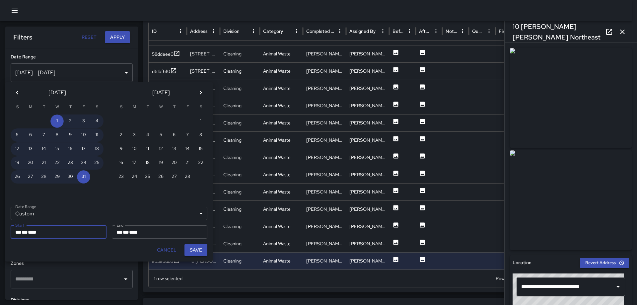
click at [192, 185] on button "Save" at bounding box center [196, 250] width 23 height 12
type input "**********"
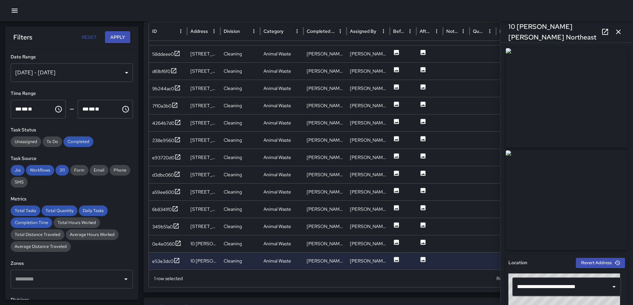
click at [114, 40] on button "Apply" at bounding box center [117, 37] width 25 height 12
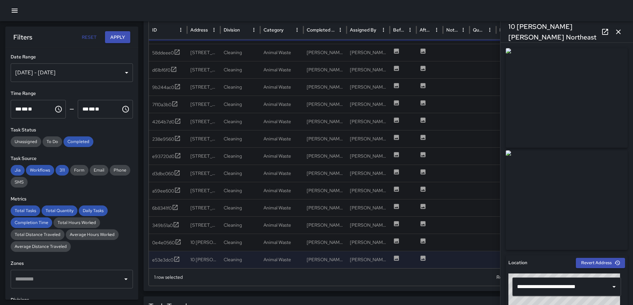
scroll to position [376, 0]
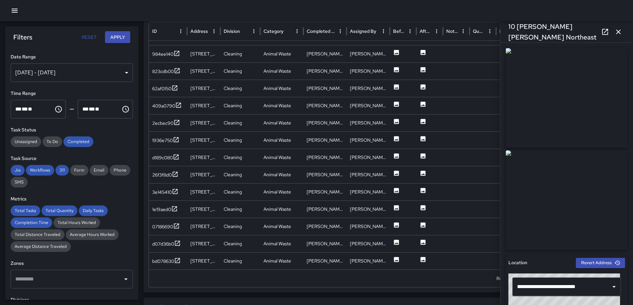
click at [420, 30] on button "button" at bounding box center [617, 31] width 13 height 13
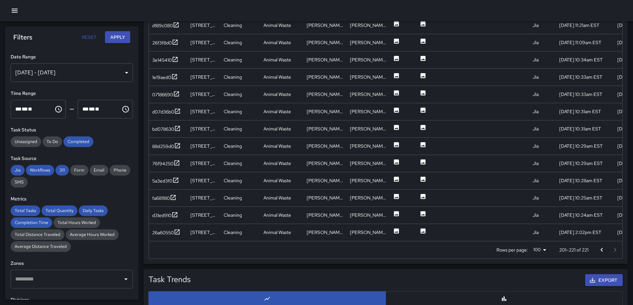
scroll to position [477, 0]
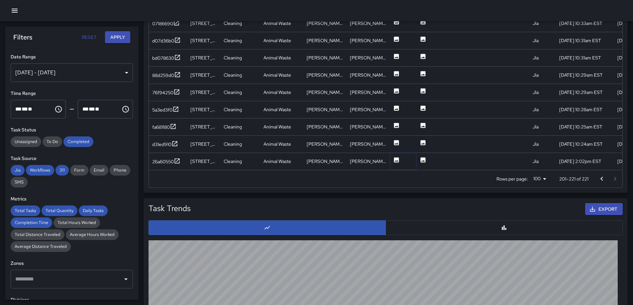
click at [396, 158] on icon at bounding box center [396, 159] width 5 height 5
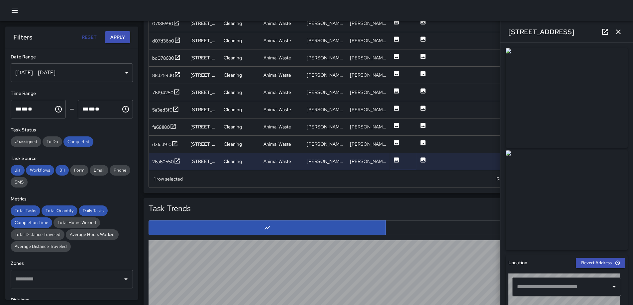
type input "**********"
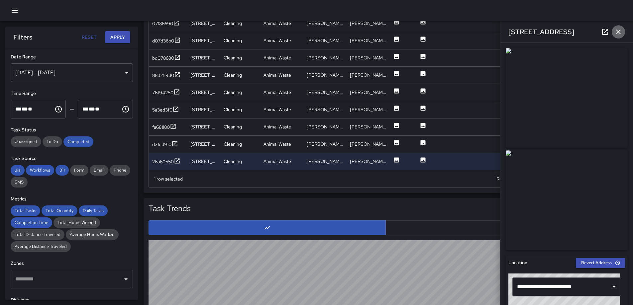
click at [420, 29] on icon "button" at bounding box center [618, 32] width 8 height 8
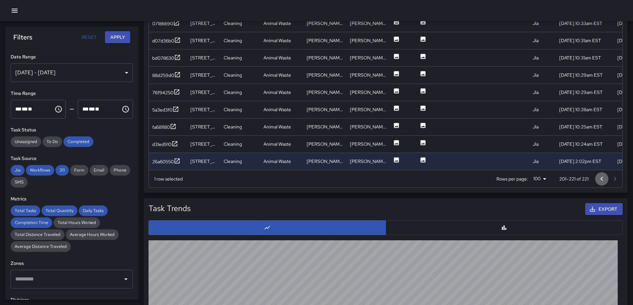
click at [420, 178] on icon "Go to previous page" at bounding box center [601, 179] width 8 height 8
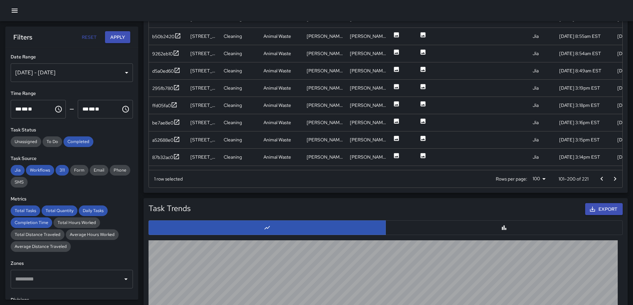
click at [420, 179] on icon "Go to previous page" at bounding box center [601, 179] width 8 height 8
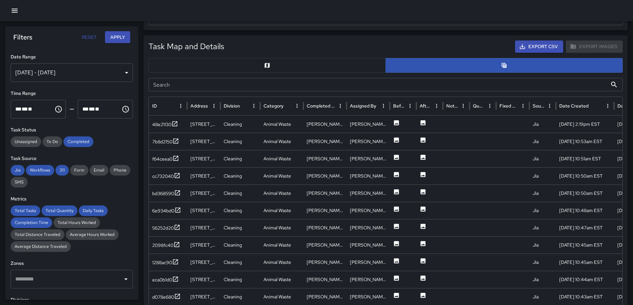
scroll to position [245, 0]
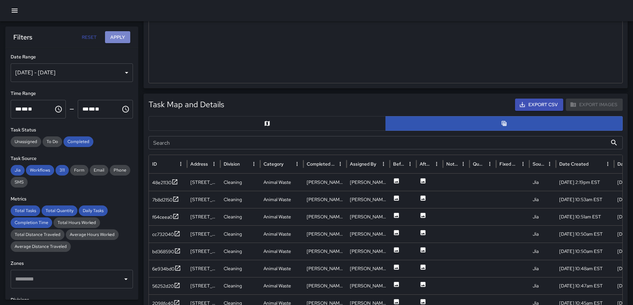
click at [125, 35] on button "Apply" at bounding box center [117, 37] width 25 height 12
click at [395, 178] on icon at bounding box center [396, 181] width 7 height 7
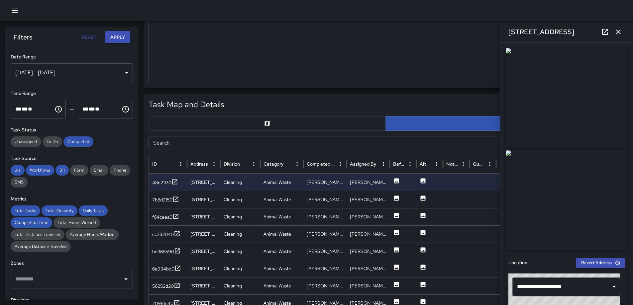
click at [395, 185] on button at bounding box center [396, 200] width 7 height 17
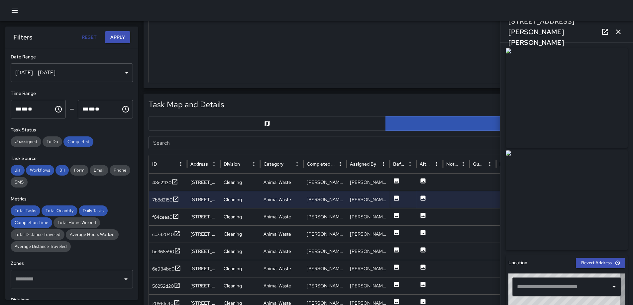
type input "**********"
click at [420, 29] on icon "button" at bounding box center [618, 32] width 8 height 8
